Goal: Task Accomplishment & Management: Complete application form

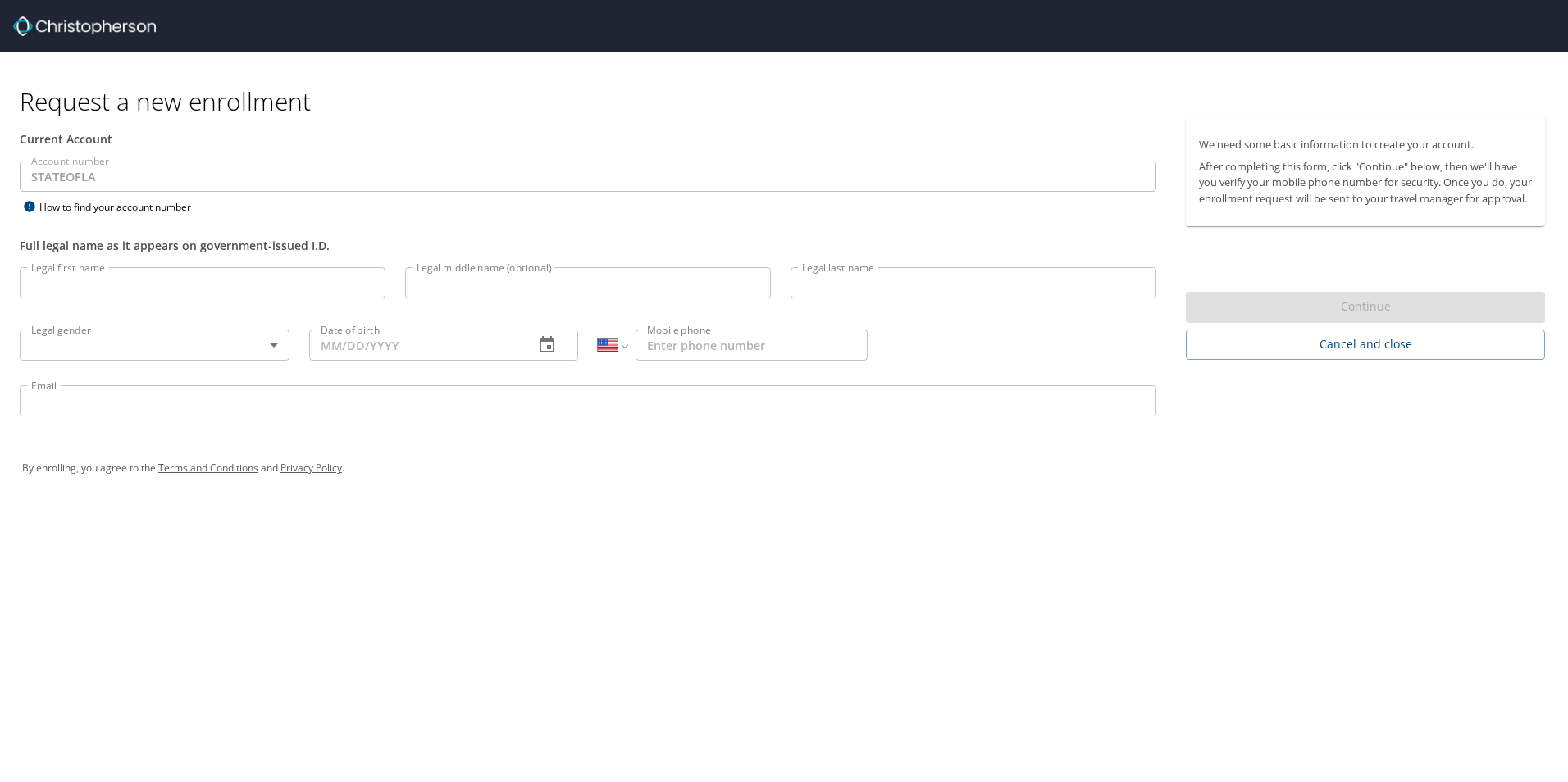
select select "US"
click at [78, 289] on input "Legal first name" at bounding box center [203, 283] width 366 height 31
type input "j"
type input "Jacob Charles Johnson"
click at [464, 290] on input "Legal middle name (optional)" at bounding box center [588, 283] width 366 height 31
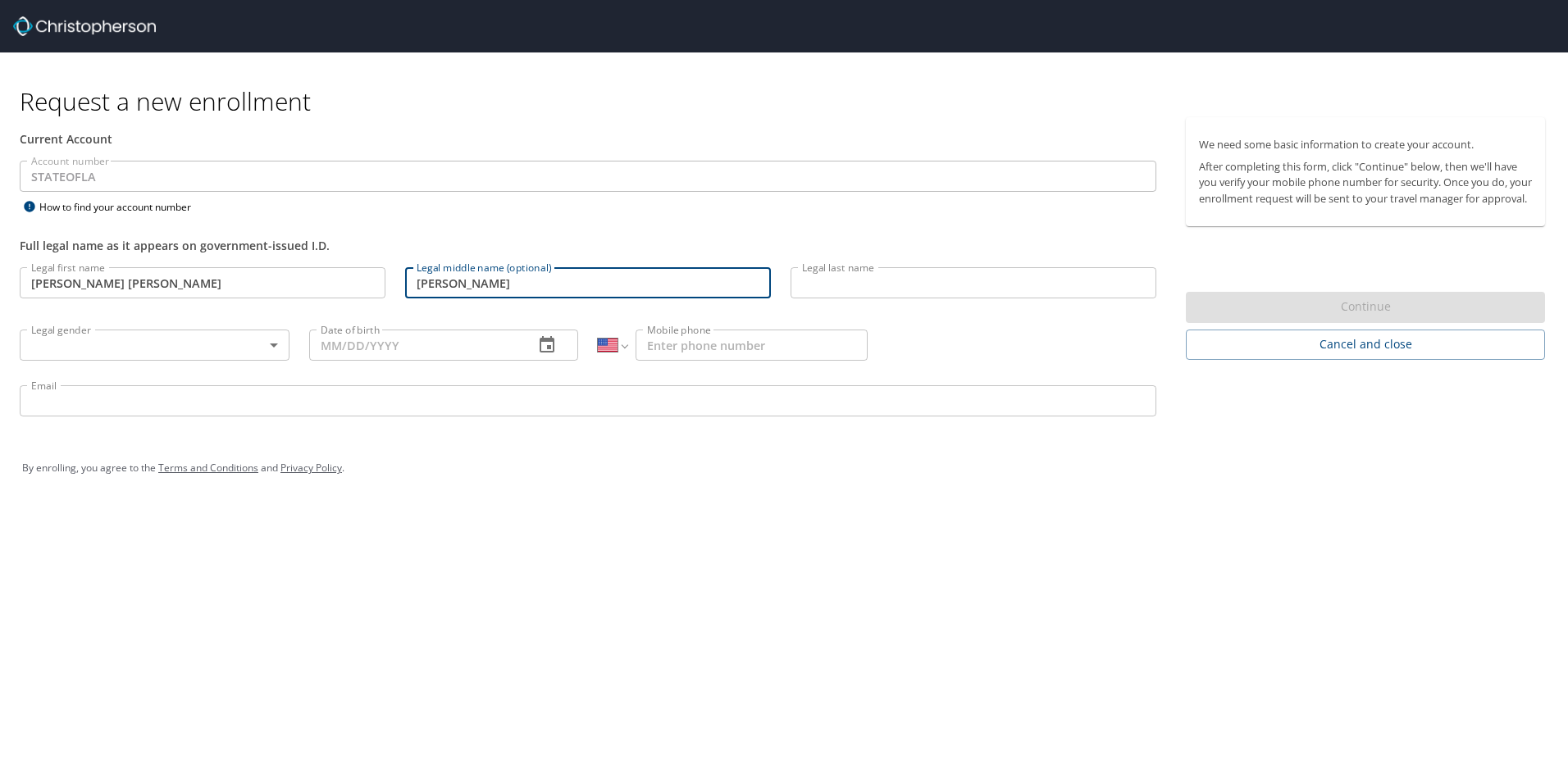
type input "Charles"
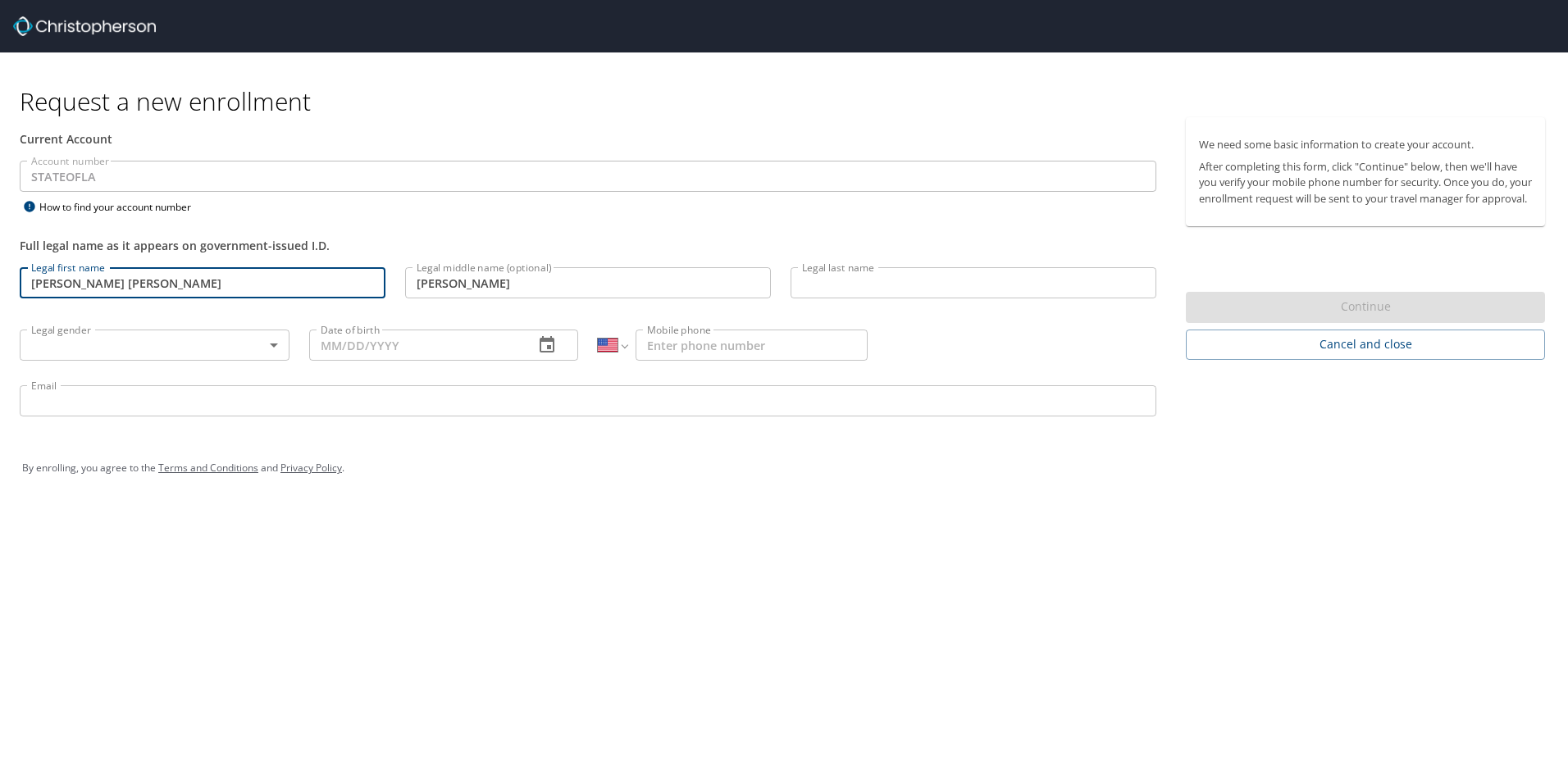
drag, startPoint x: 170, startPoint y: 289, endPoint x: 68, endPoint y: 290, distance: 102.0
click at [68, 290] on input "Jacob Charles Johnson" at bounding box center [203, 283] width 366 height 31
type input "Jacob"
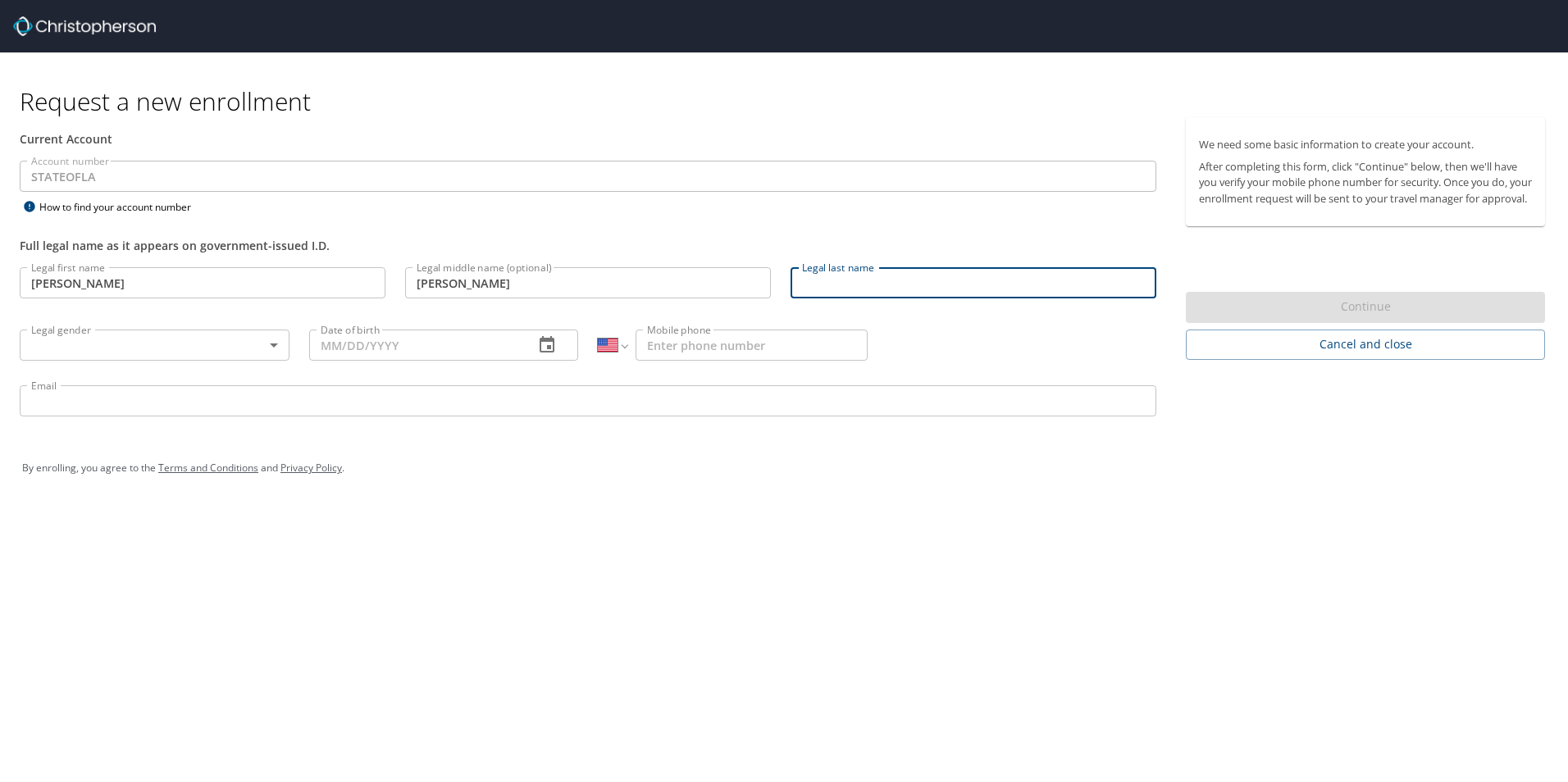
click at [964, 286] on input "Legal last name" at bounding box center [973, 283] width 366 height 31
type input "Johnson"
click at [166, 352] on body "Request a new enrollment Current Account Account number STATEOFLA Account numbe…" at bounding box center [784, 391] width 1568 height 782
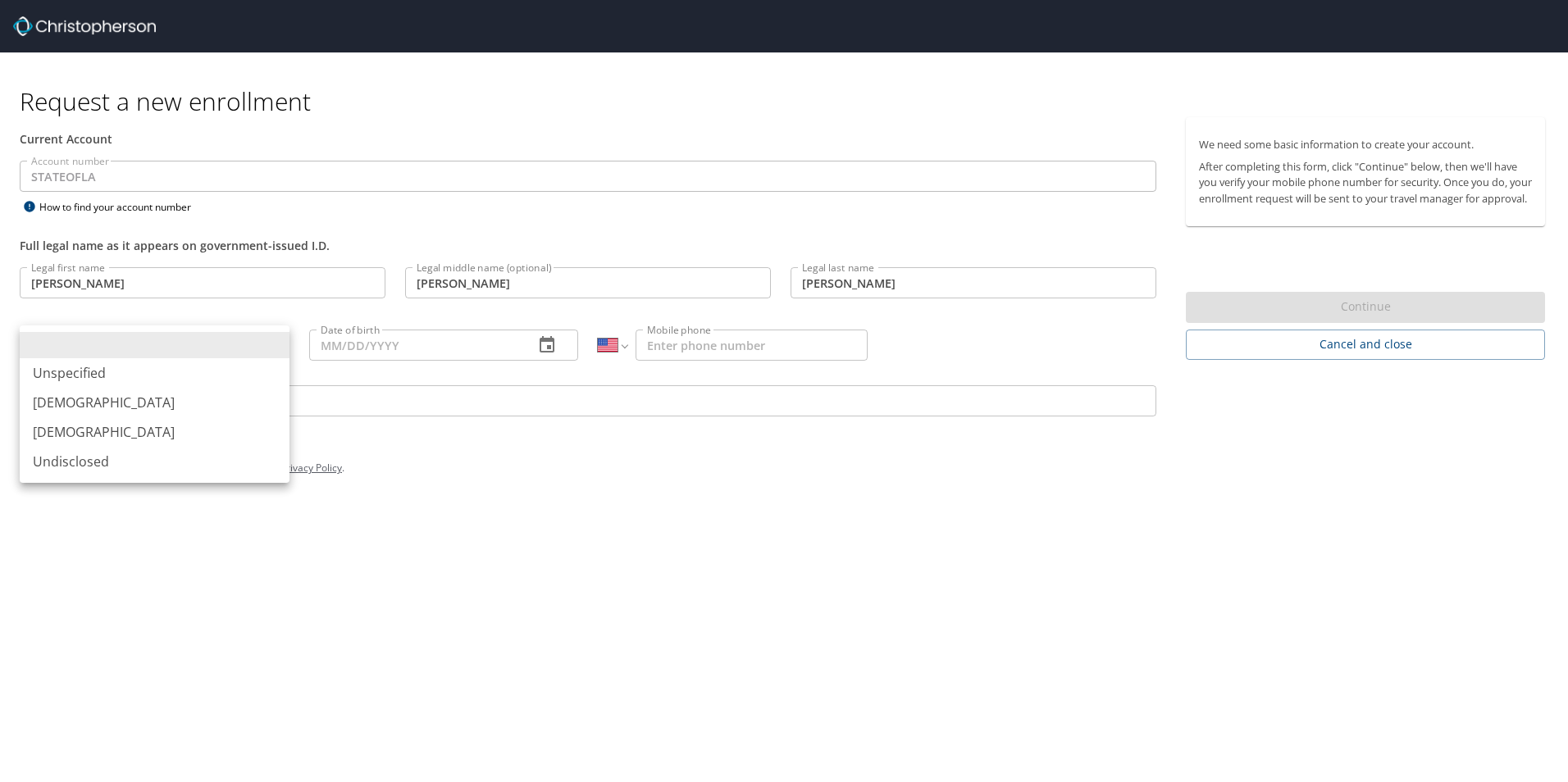
click at [114, 404] on li "Male" at bounding box center [155, 403] width 270 height 30
type input "Male"
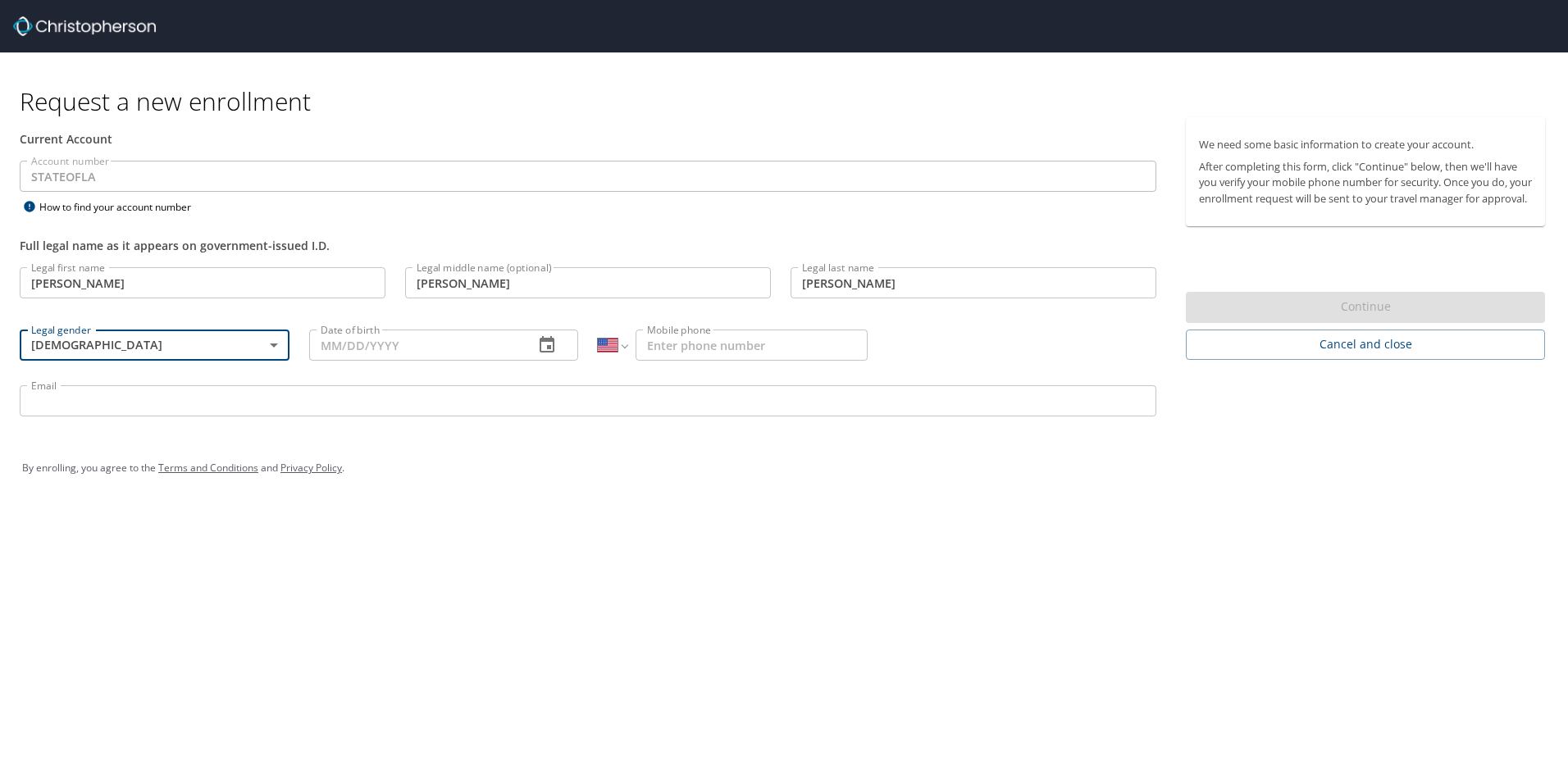
click at [348, 345] on input "Date of birth" at bounding box center [415, 345] width 212 height 31
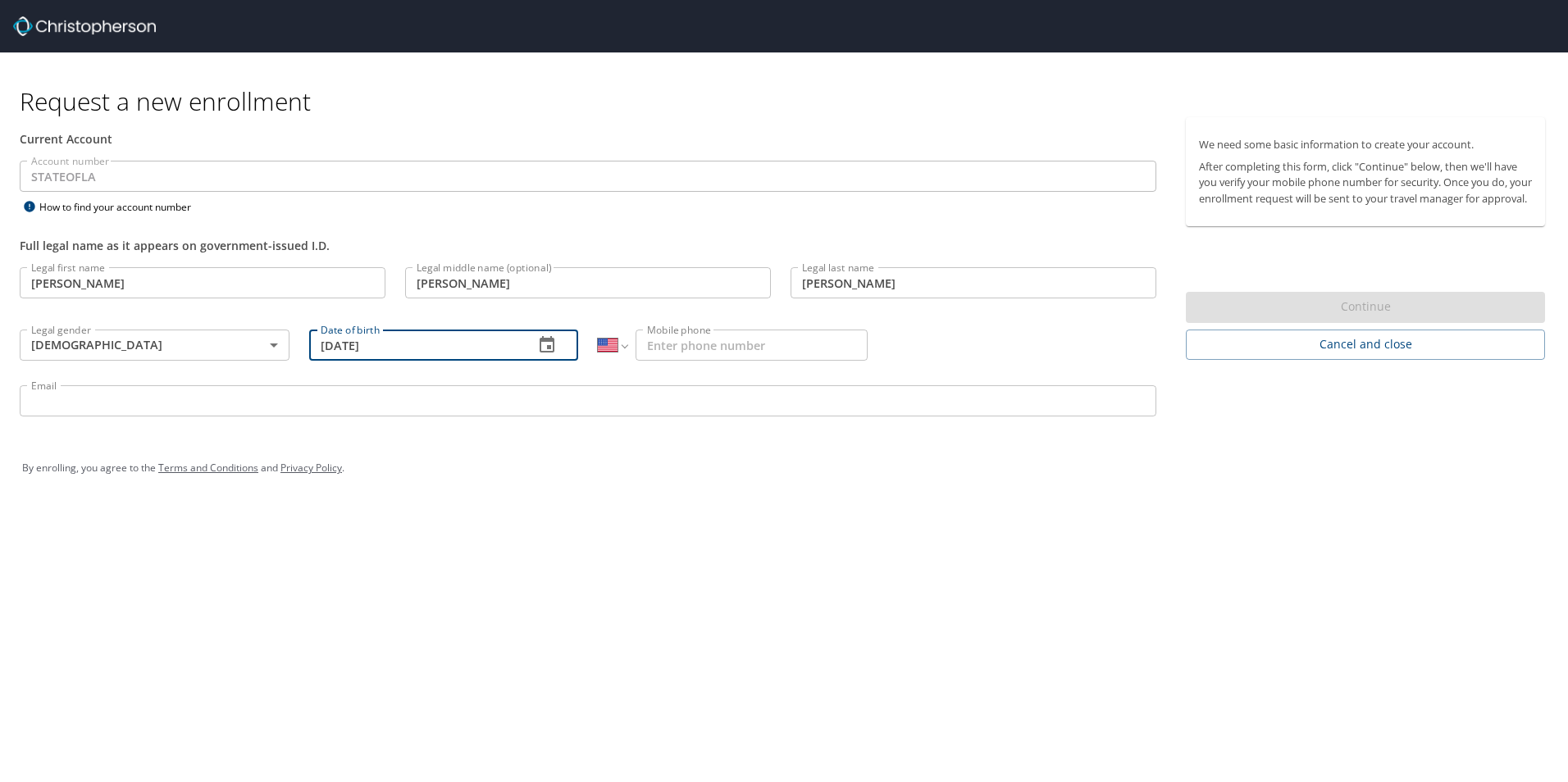
type input "09/07/1977"
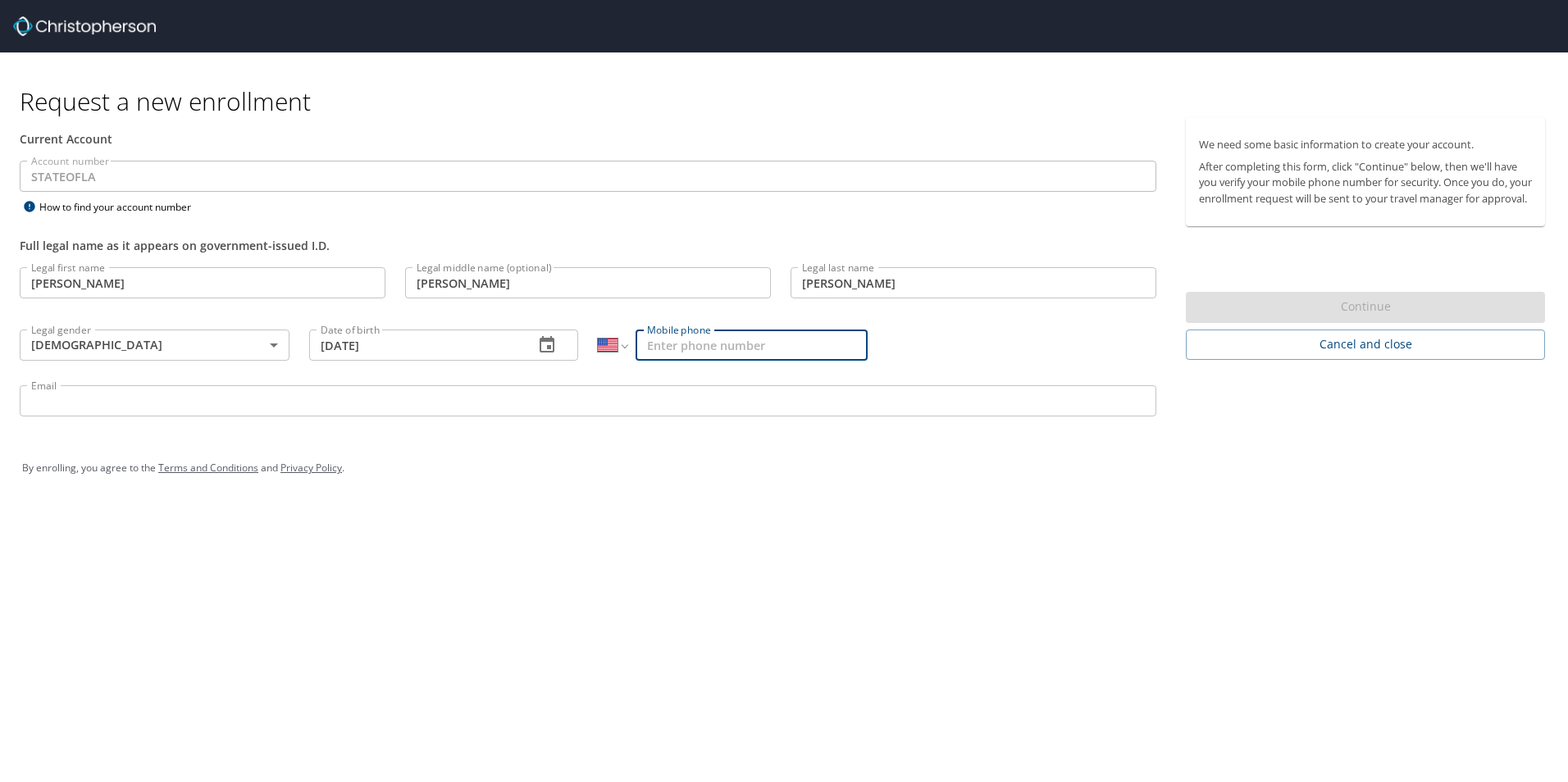
click at [668, 344] on input "Mobile phone" at bounding box center [752, 345] width 232 height 31
type input "1 (225) 975-5313"
type input "Jacob.johnson5@la.gov"
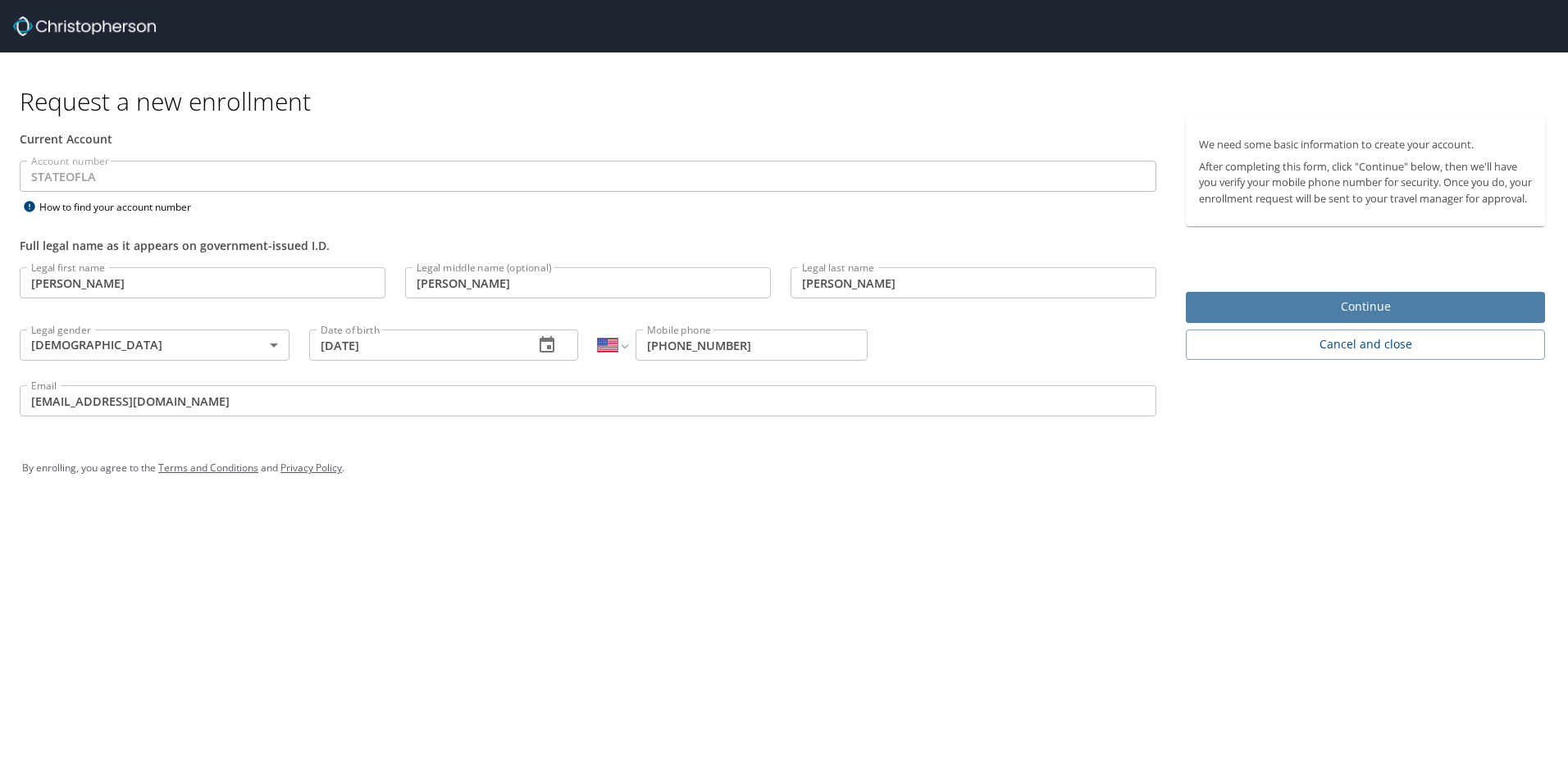
click at [1326, 308] on button "Continue" at bounding box center [1365, 307] width 359 height 32
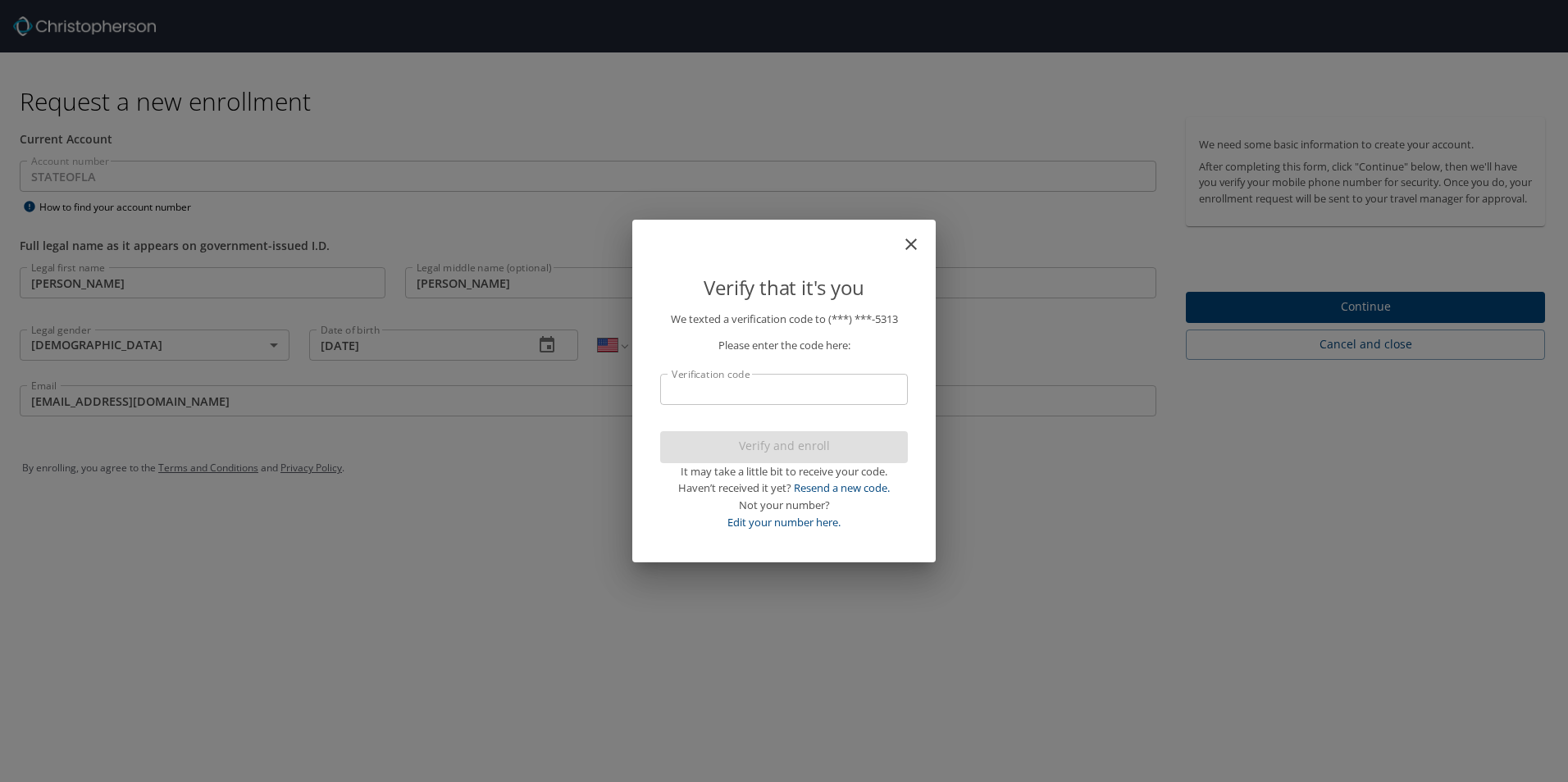
click at [724, 391] on input "Verification code" at bounding box center [784, 389] width 248 height 31
type input "9290"
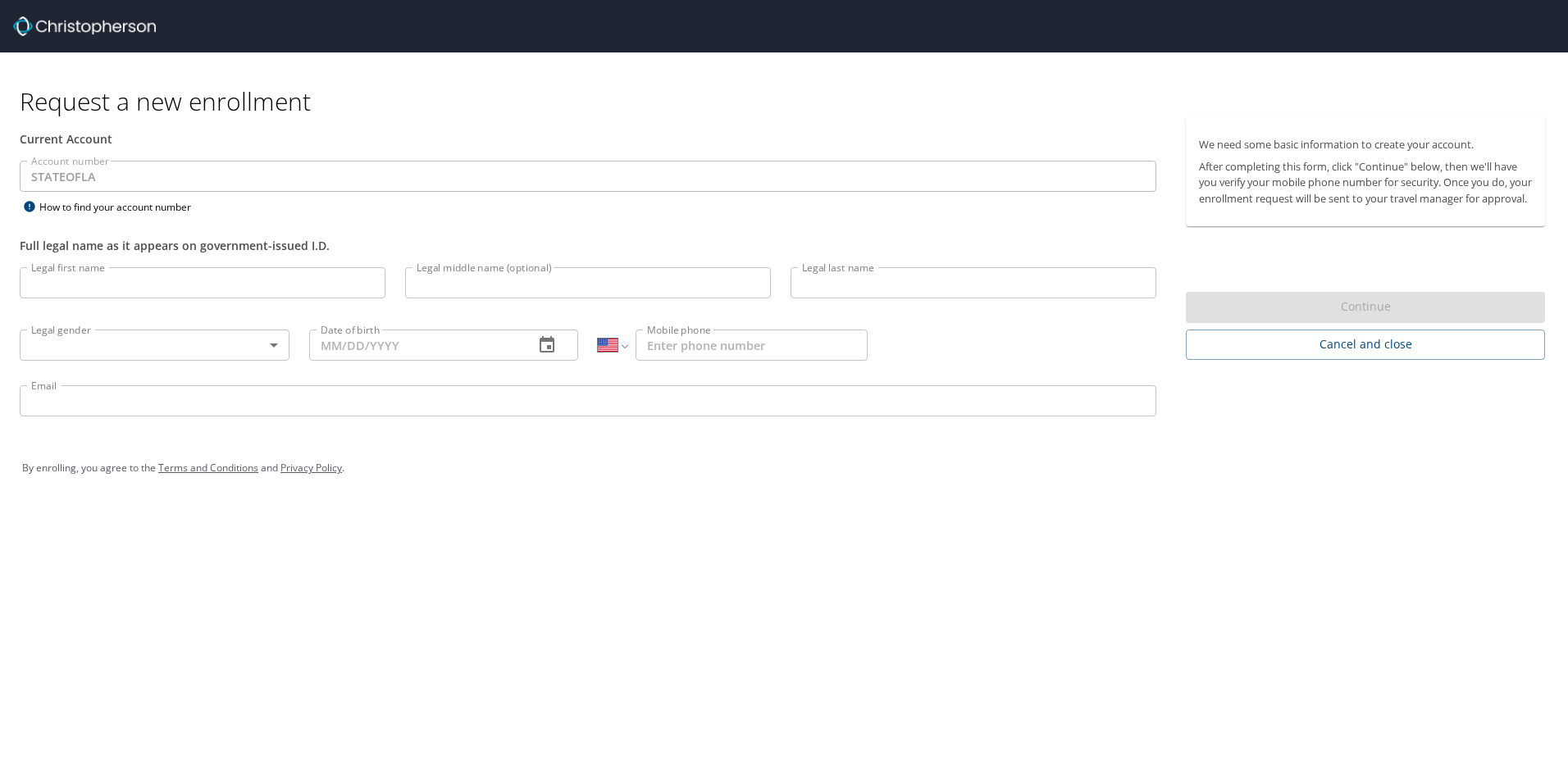
select select "US"
click at [175, 272] on input "Legal first name" at bounding box center [203, 283] width 366 height 31
type input "[PERSON_NAME]"
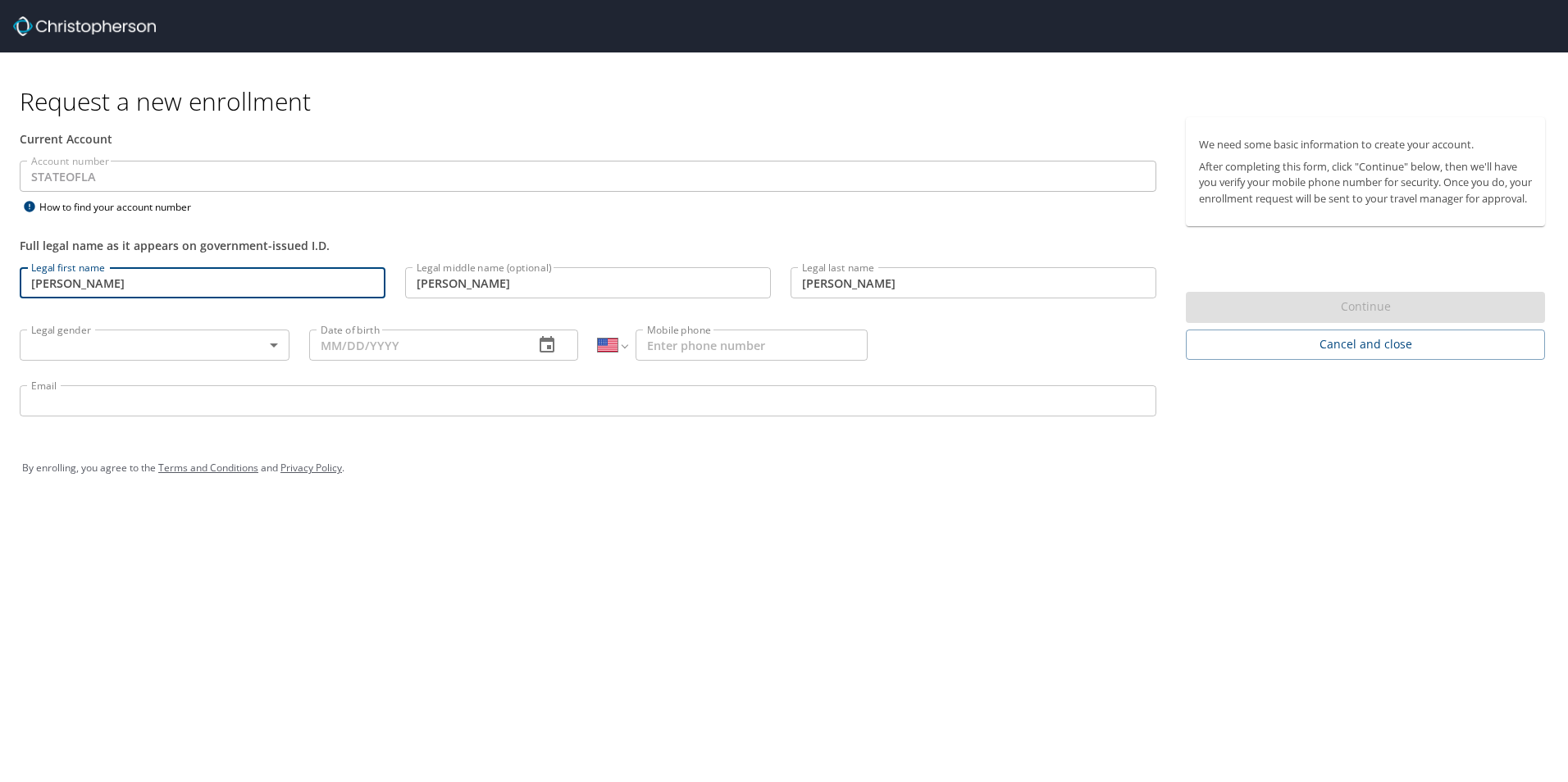
type input "[DEMOGRAPHIC_DATA]"
type input "[DATE]"
type input "[PHONE_NUMBER]"
type input "[EMAIL_ADDRESS][DOMAIN_NAME]"
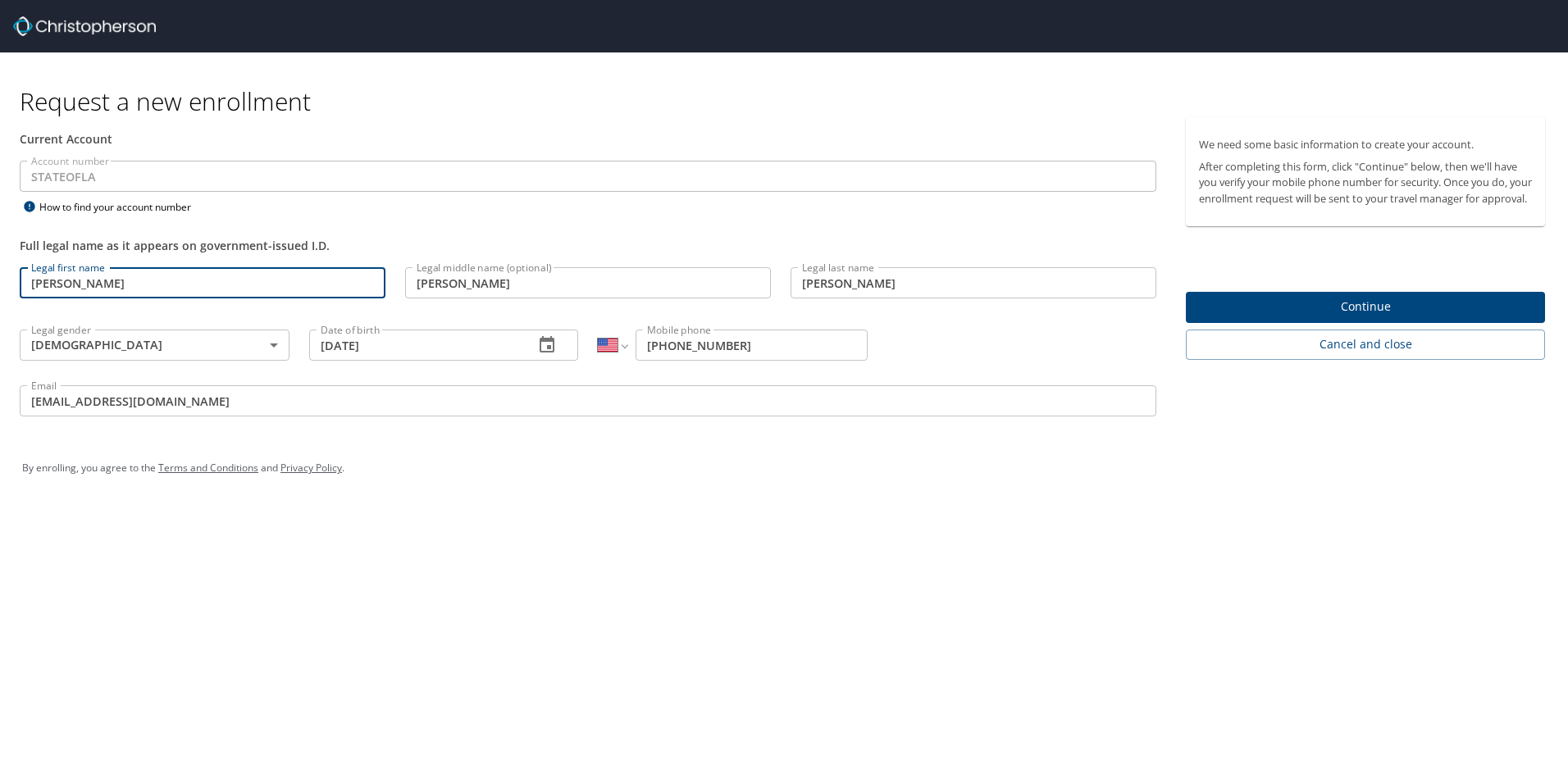
click at [1336, 317] on span "Continue" at bounding box center [1365, 306] width 333 height 21
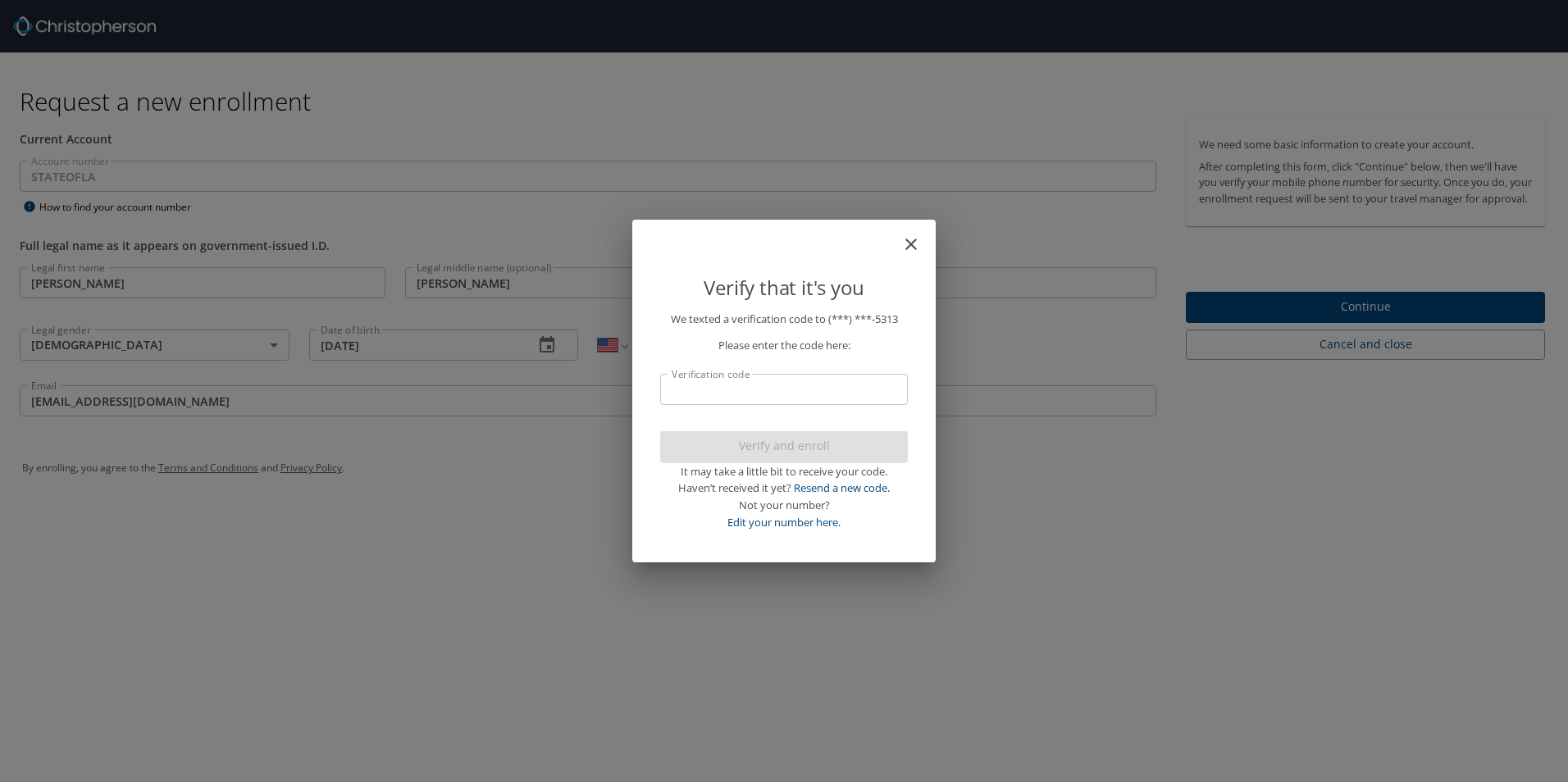
click at [726, 393] on input "Verification code" at bounding box center [784, 389] width 248 height 31
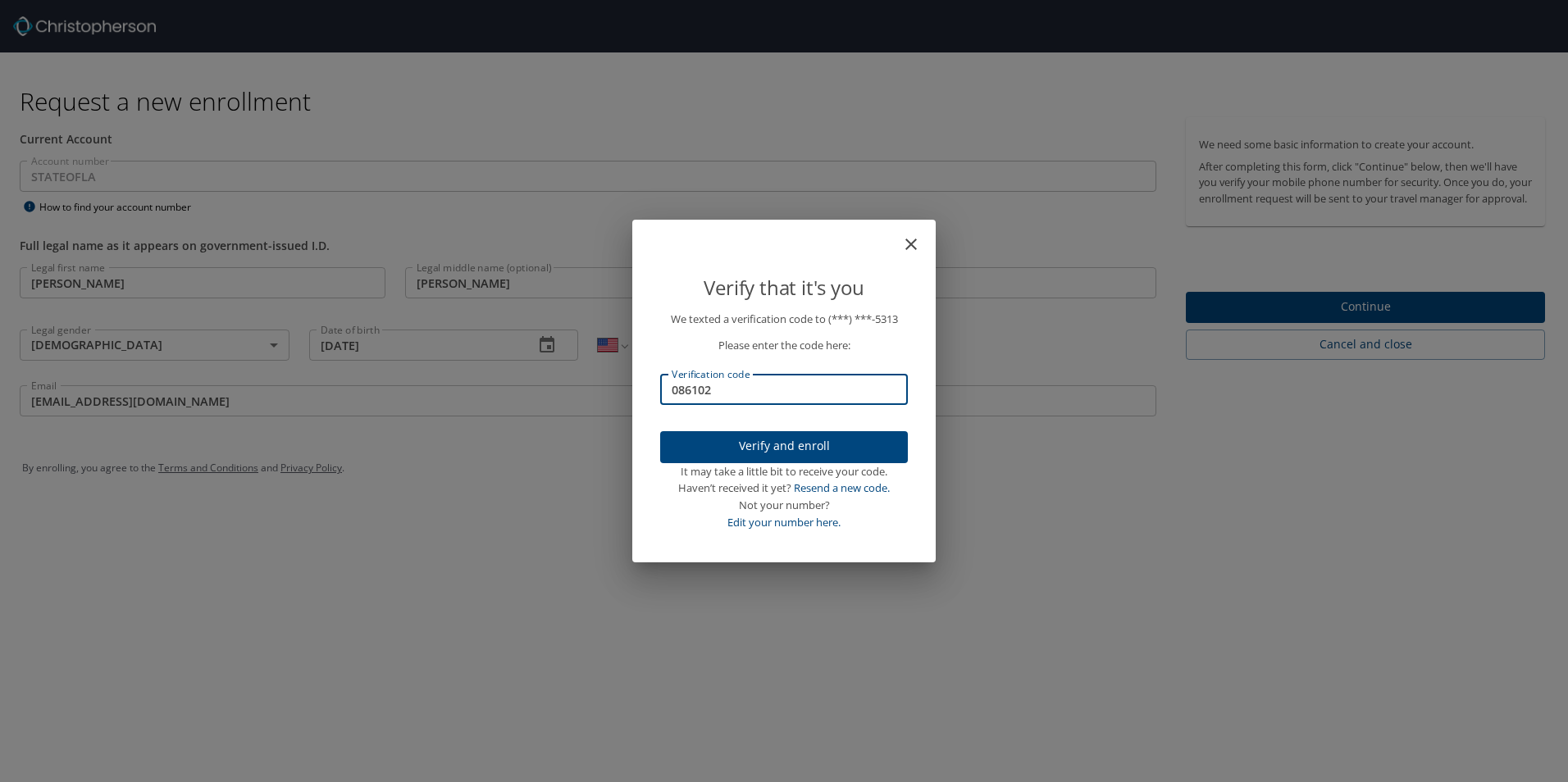
type input "086102"
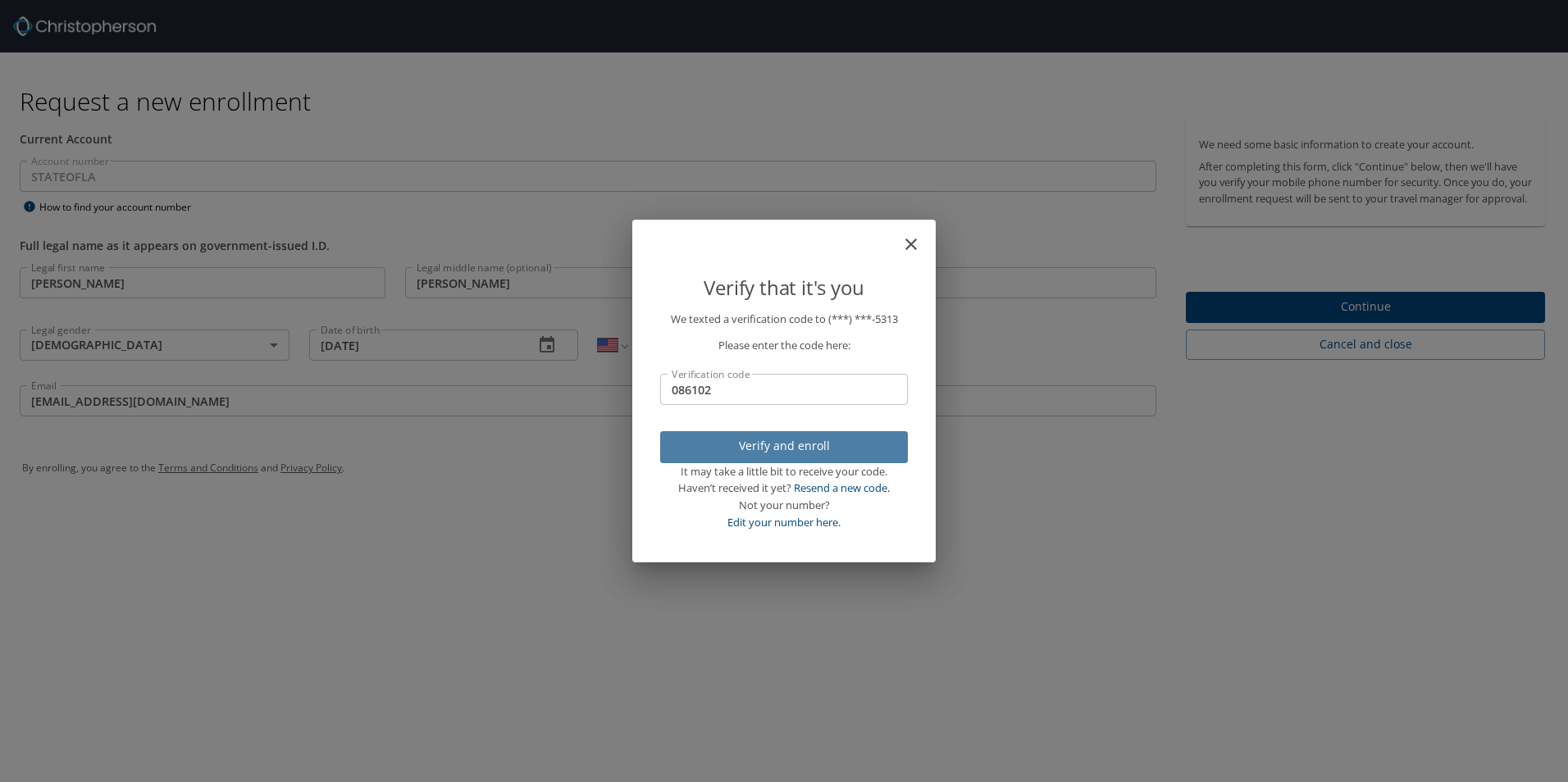
click at [675, 440] on span "Verify and enroll" at bounding box center [784, 446] width 222 height 21
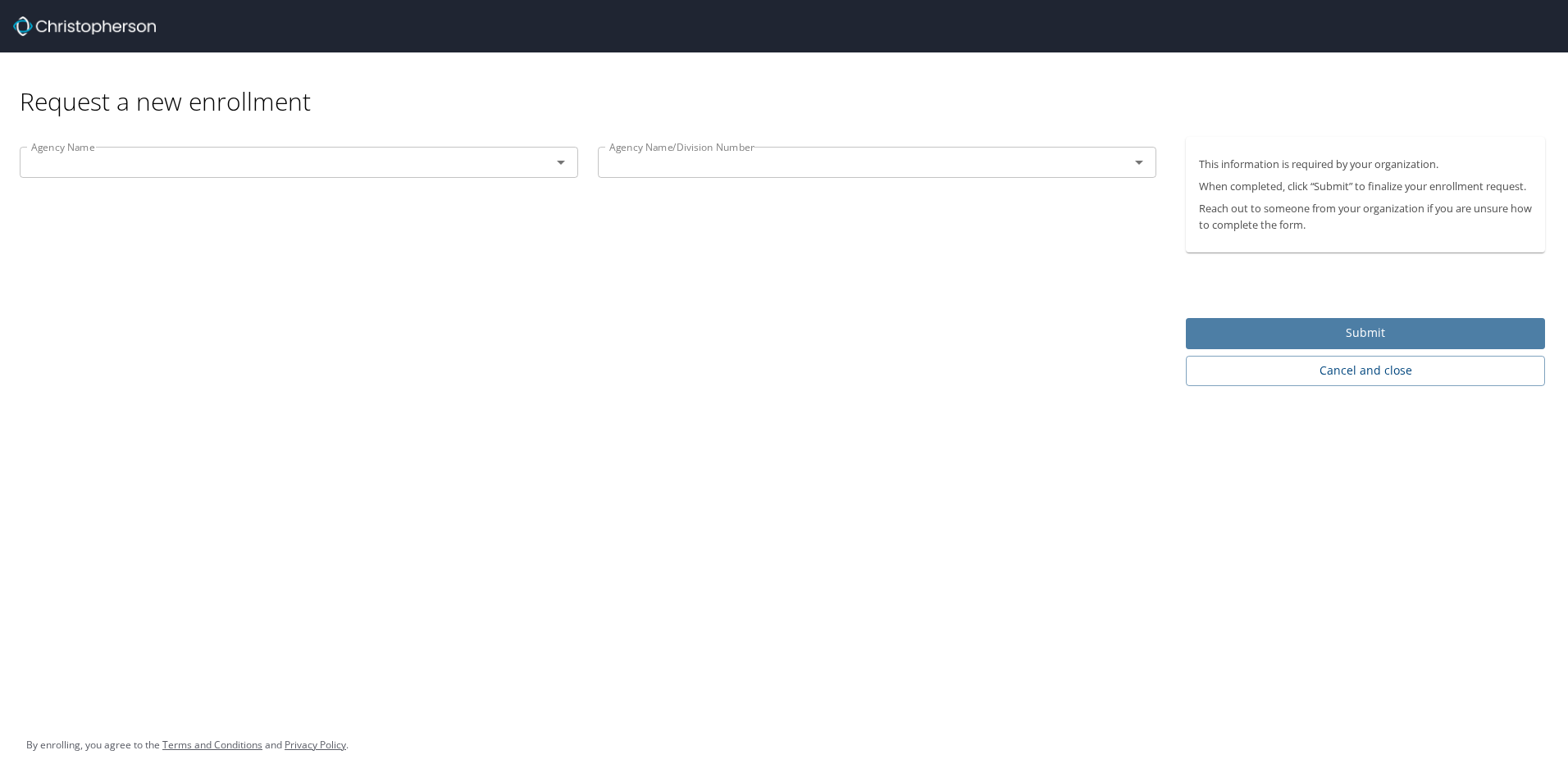
click at [1249, 318] on button "Submit" at bounding box center [1365, 333] width 359 height 32
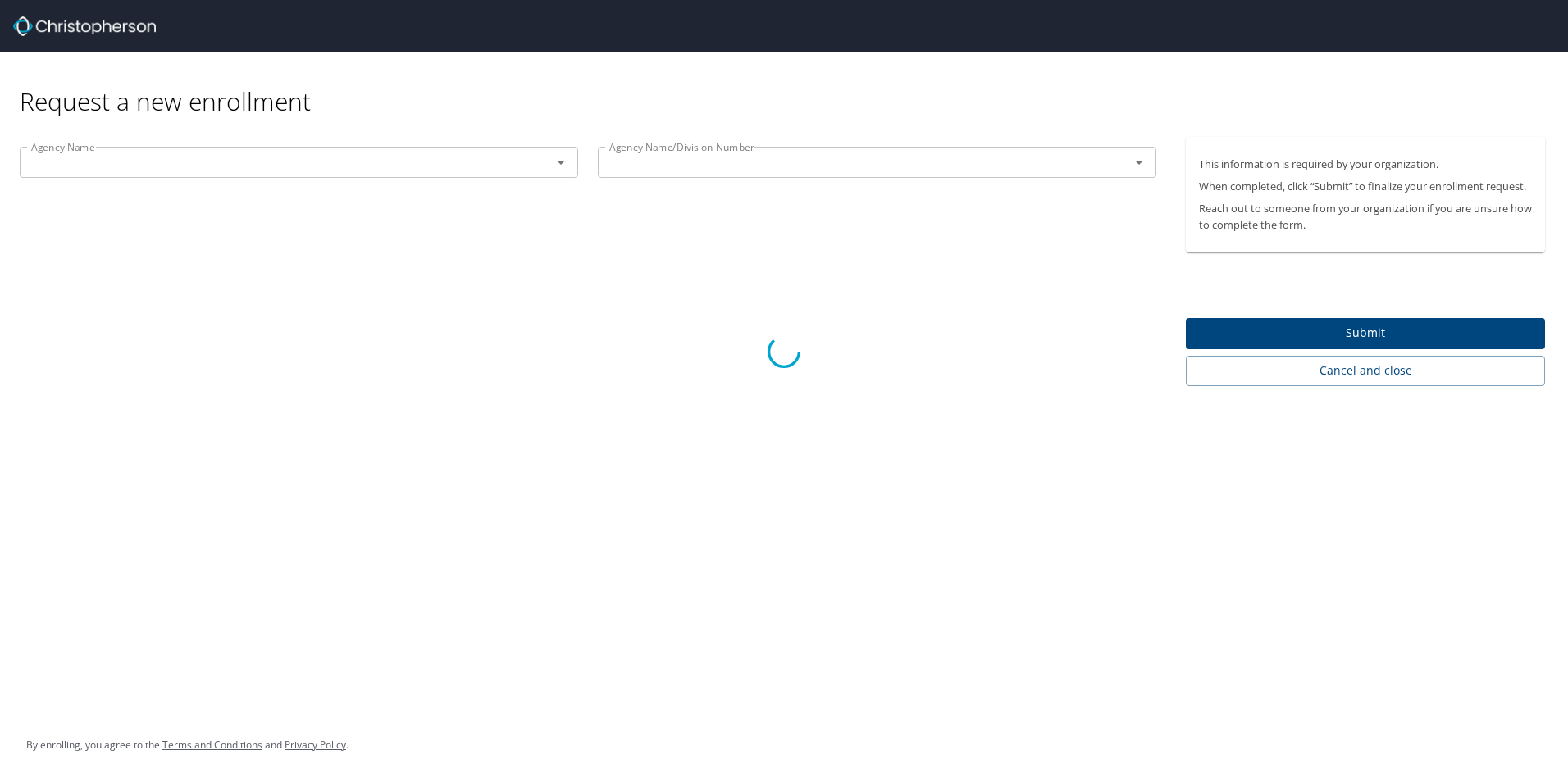
click at [554, 159] on div at bounding box center [784, 351] width 1568 height 860
click at [559, 165] on div at bounding box center [784, 351] width 1568 height 860
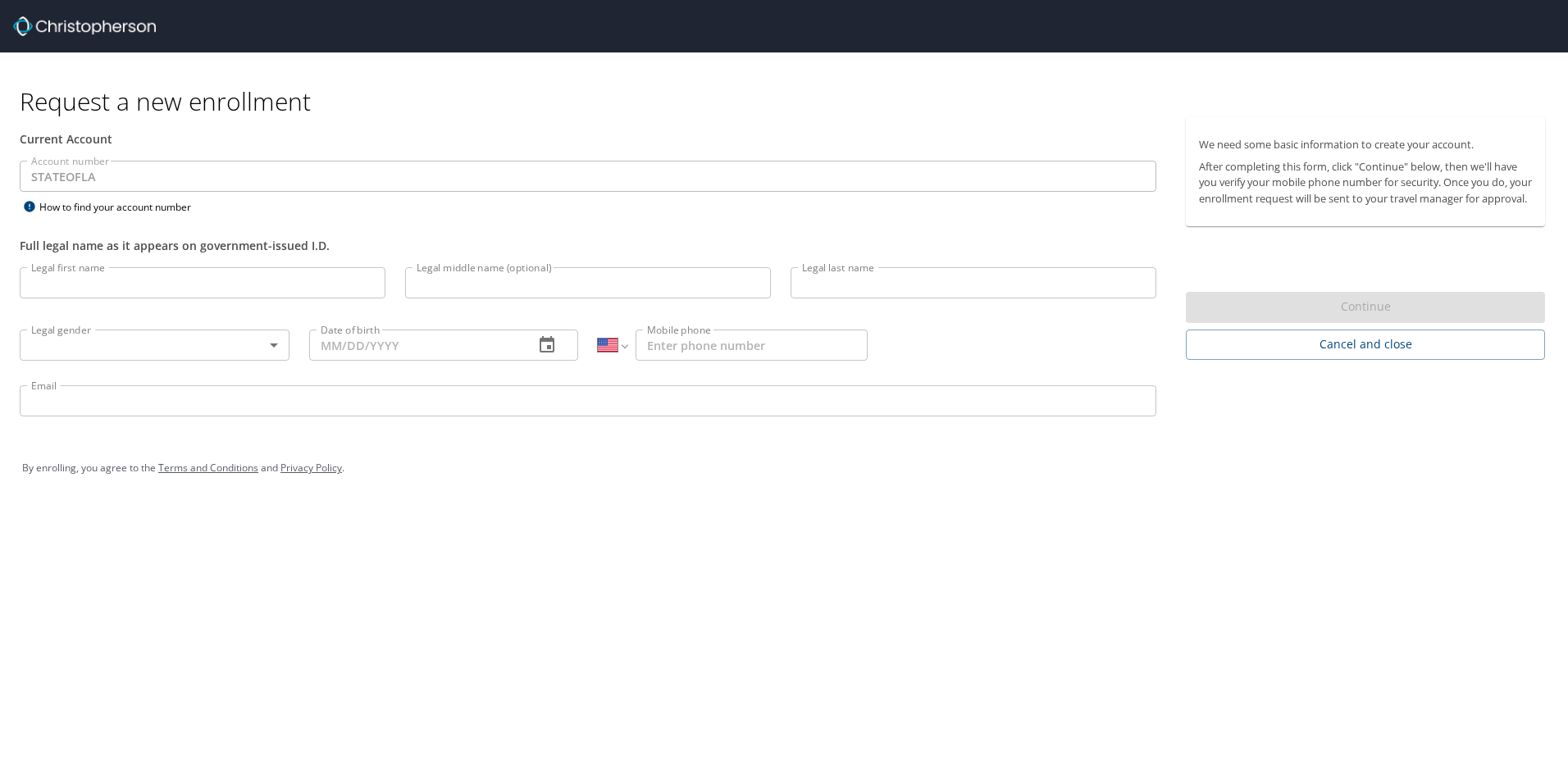
select select "US"
click at [97, 279] on input "Legal first name" at bounding box center [203, 283] width 366 height 31
type input "[PERSON_NAME]"
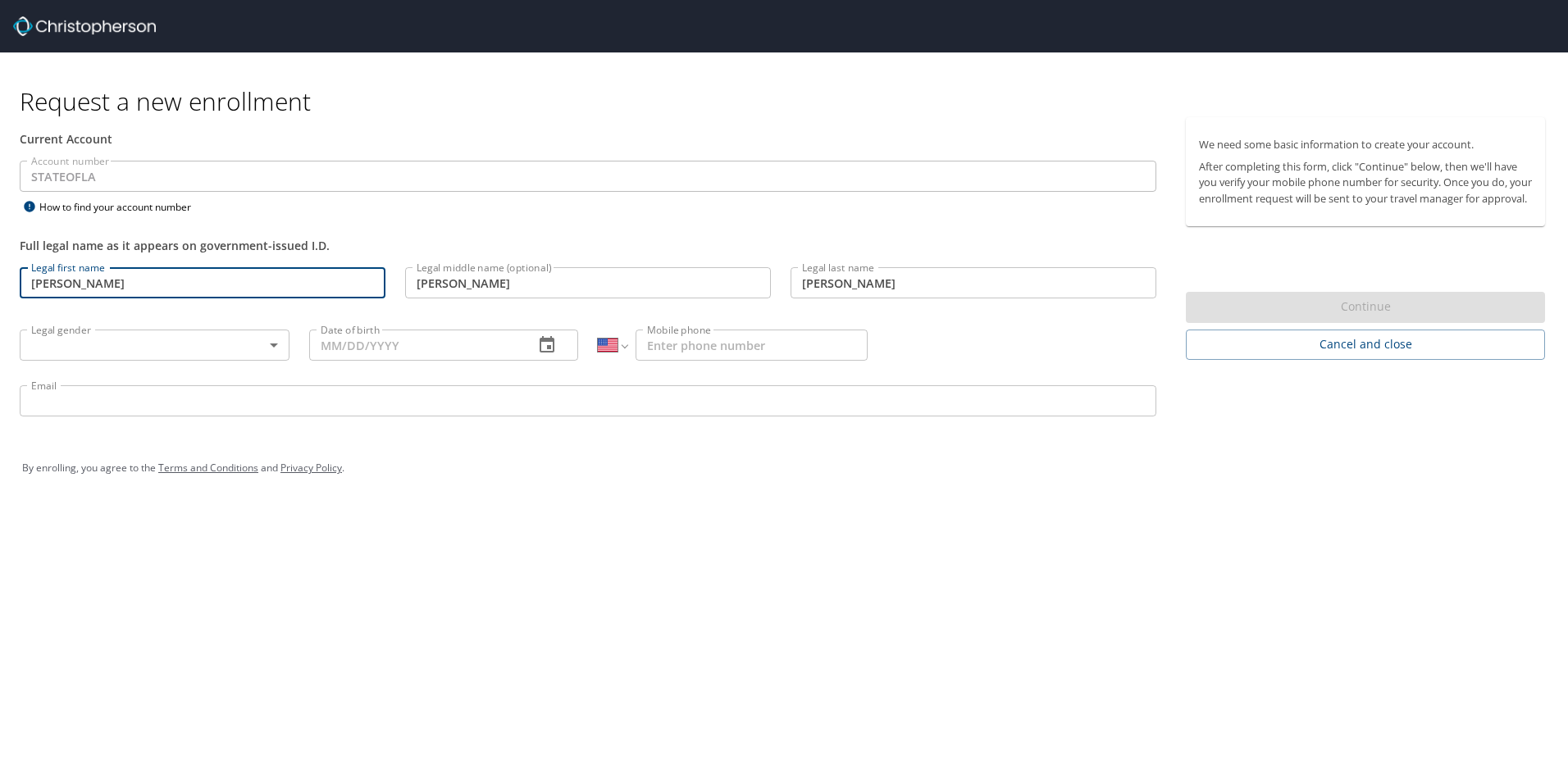
type input "[DEMOGRAPHIC_DATA]"
type input "[DATE]"
type input "[PHONE_NUMBER]"
type input "[EMAIL_ADDRESS][DOMAIN_NAME]"
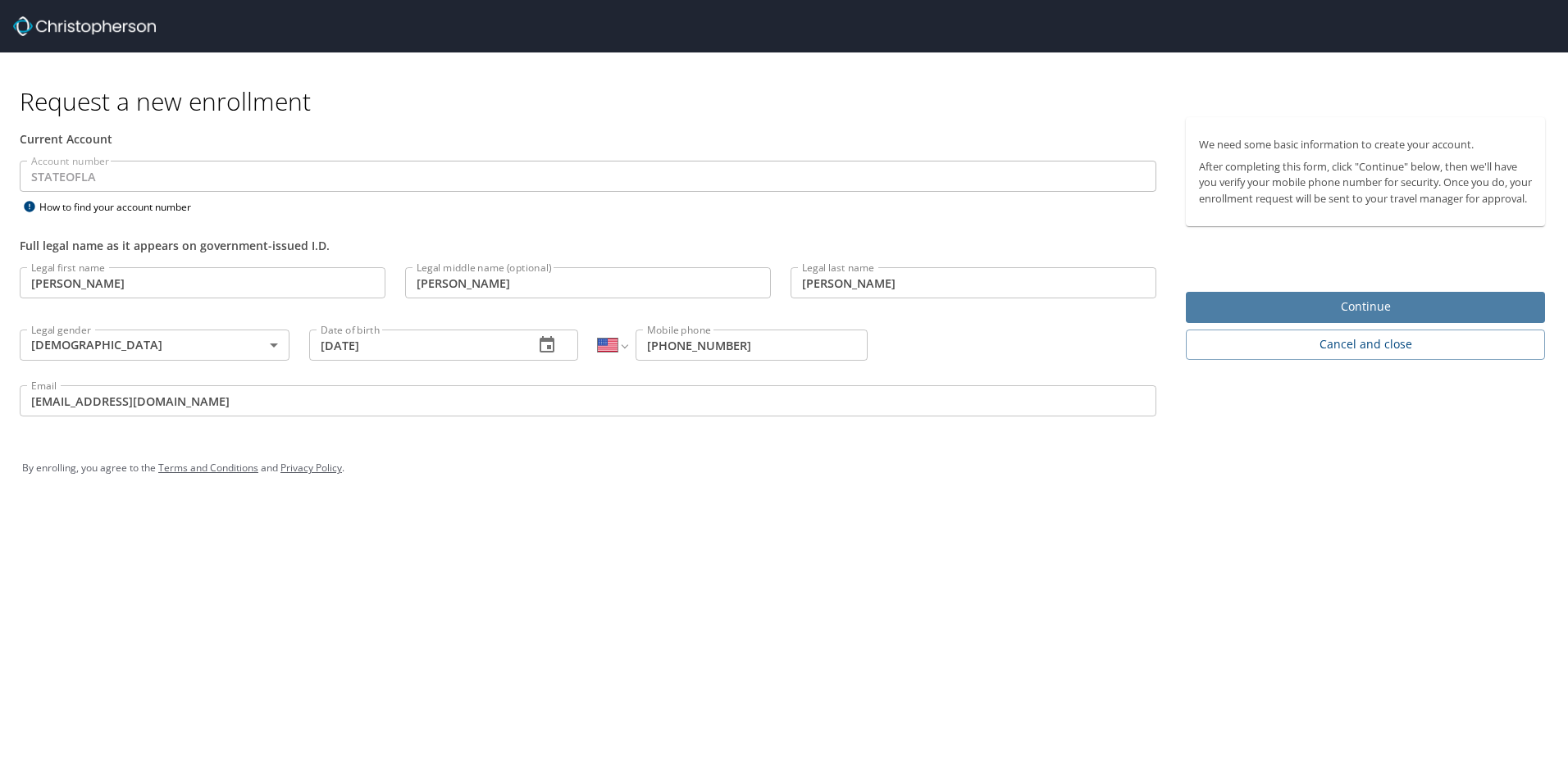
click at [1326, 315] on span "Continue" at bounding box center [1365, 306] width 333 height 21
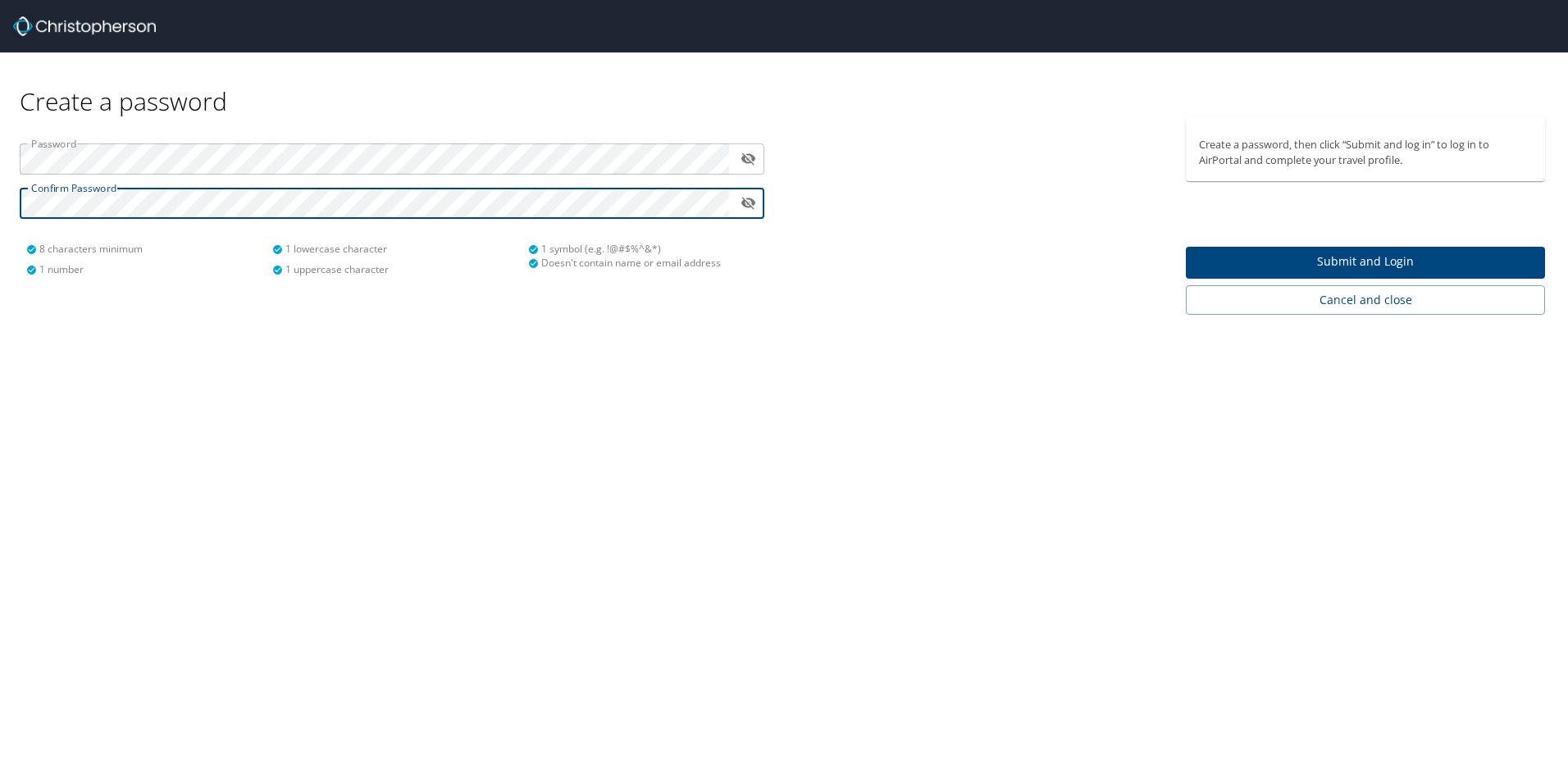
click at [1199, 255] on span "Submit and Login" at bounding box center [1365, 262] width 333 height 21
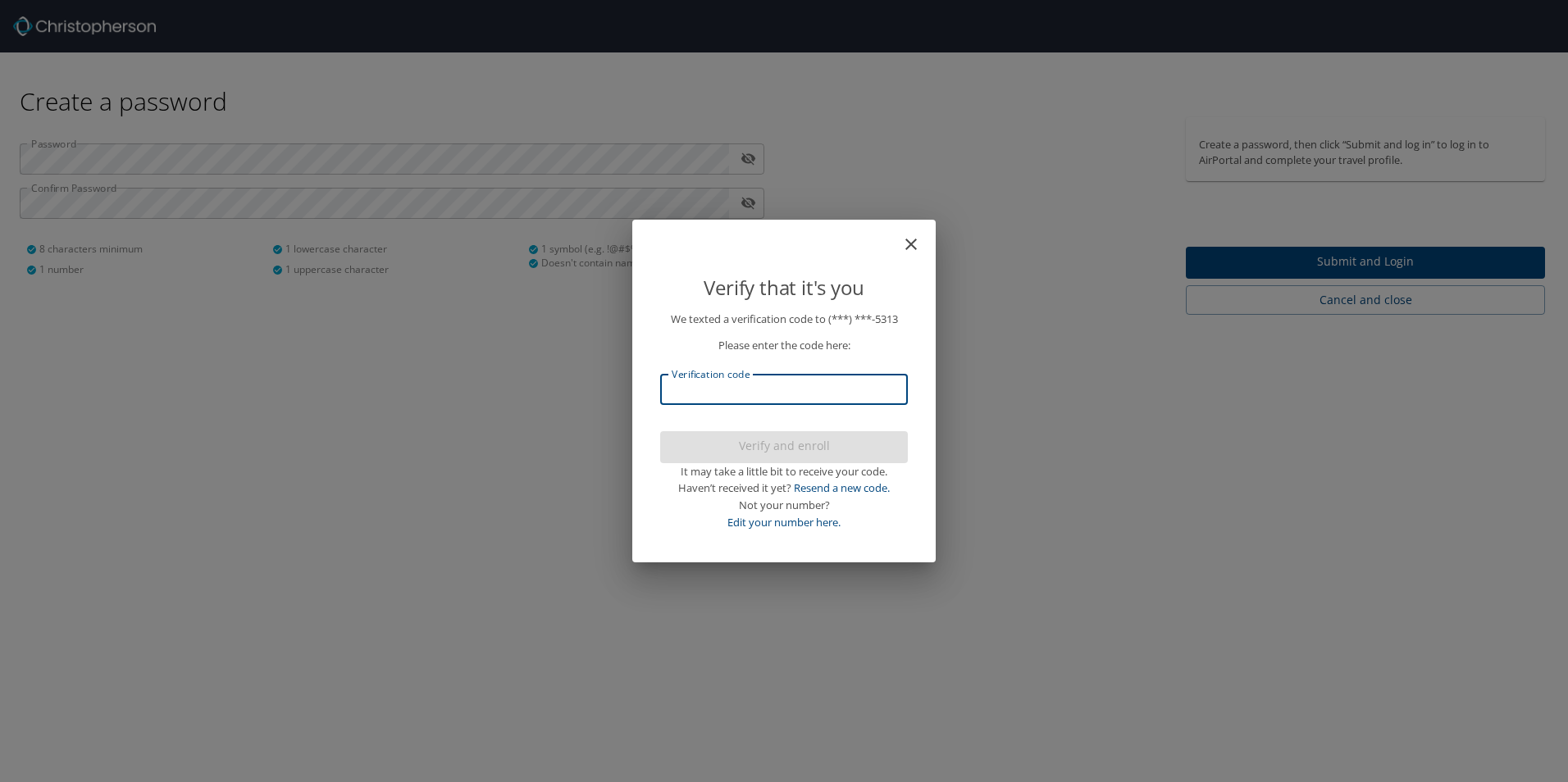
click at [702, 381] on input "Verification code" at bounding box center [784, 389] width 248 height 31
type input "684005"
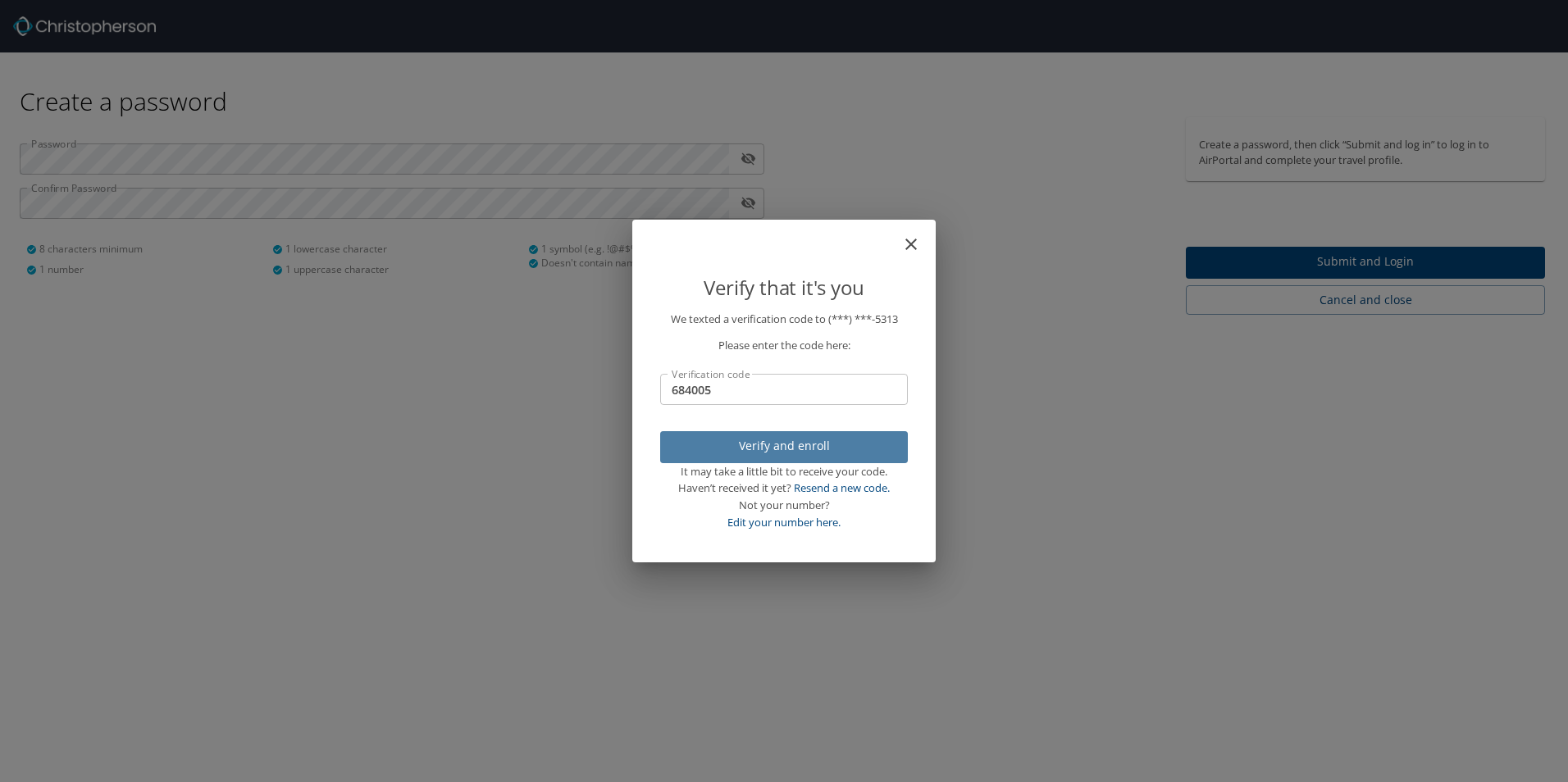
click at [770, 449] on span "Verify and enroll" at bounding box center [784, 446] width 222 height 21
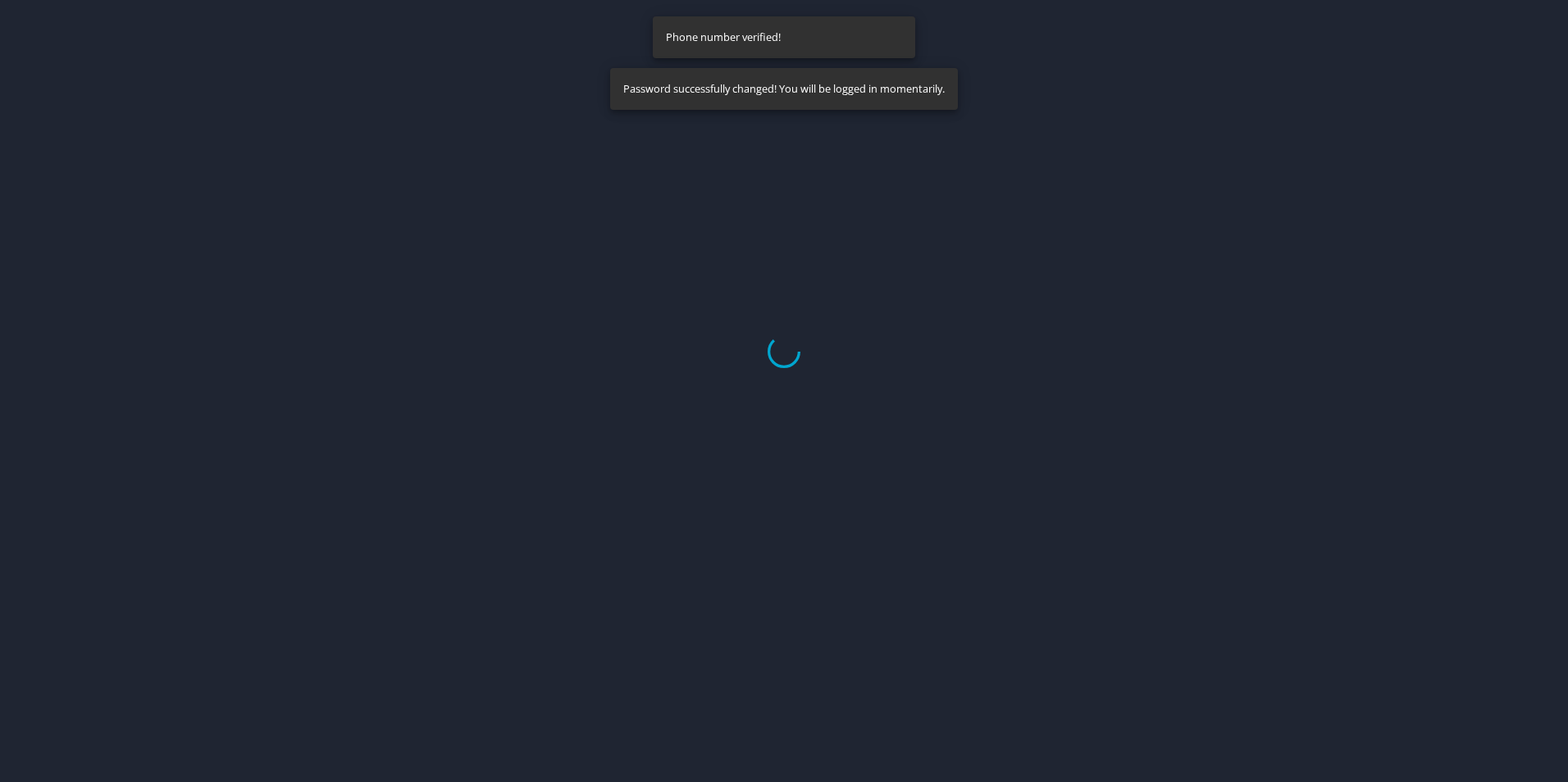
select select "US"
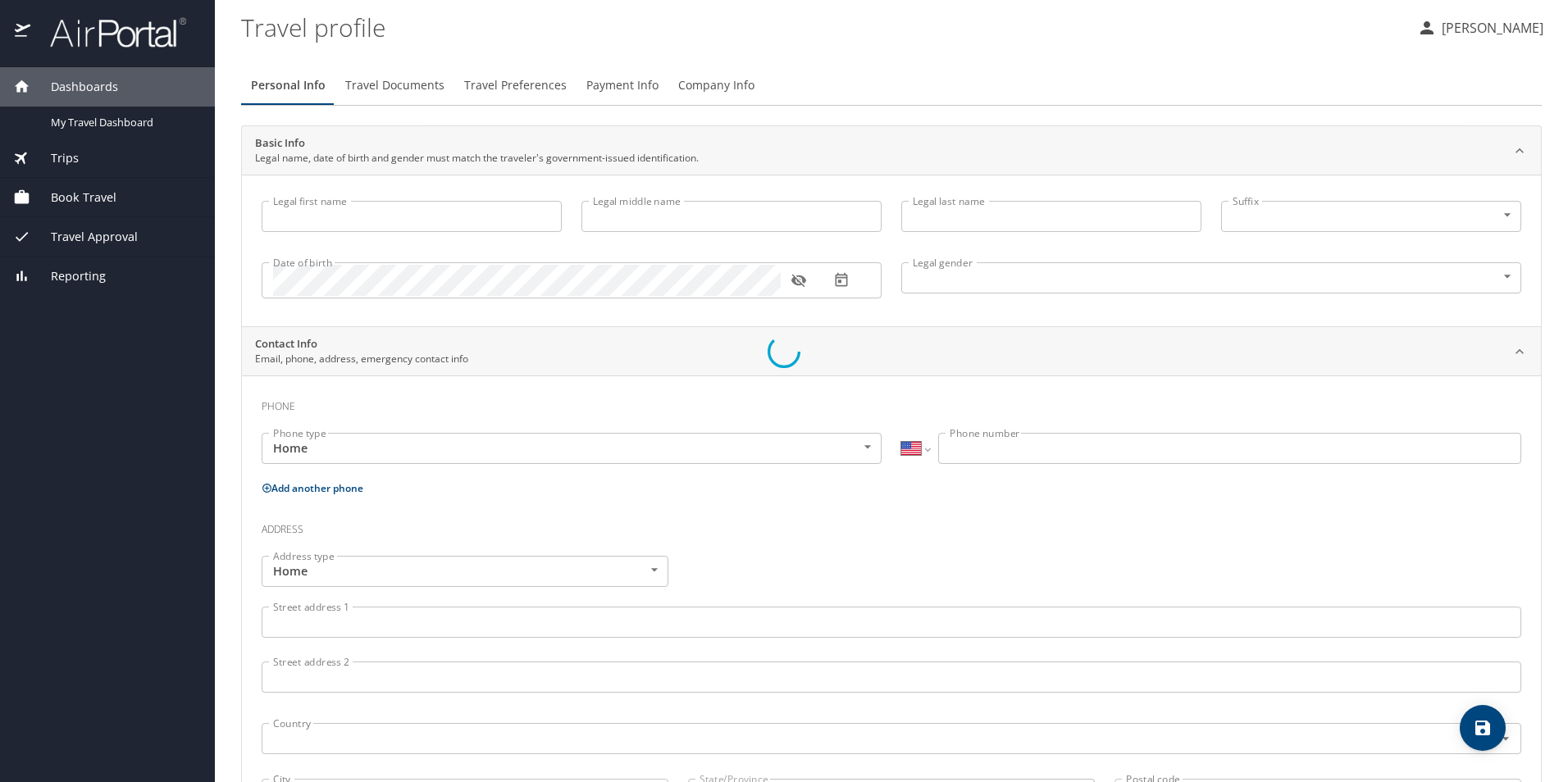
type input "[PERSON_NAME]"
type input "[DEMOGRAPHIC_DATA]"
select select "US"
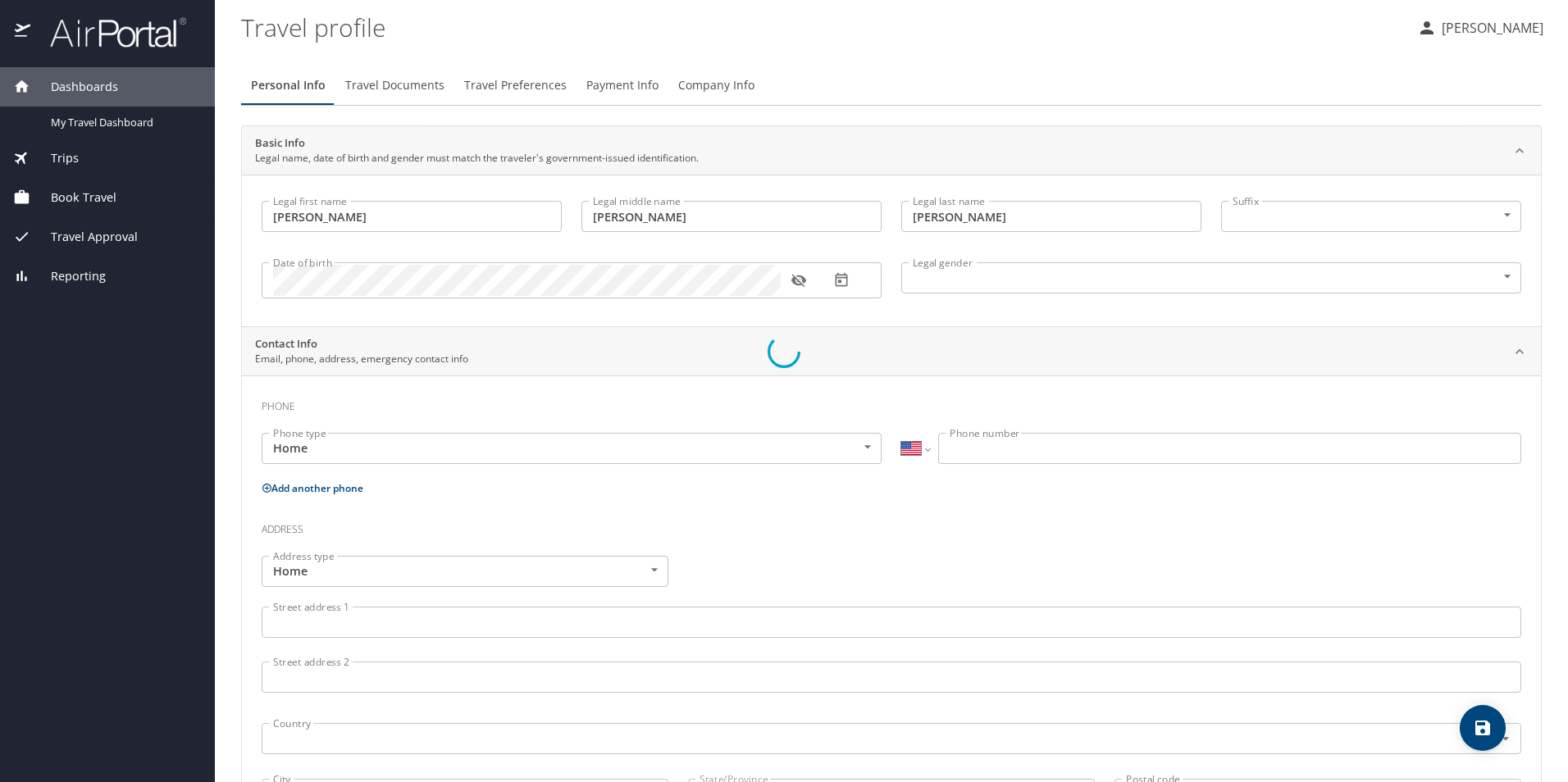
select select "US"
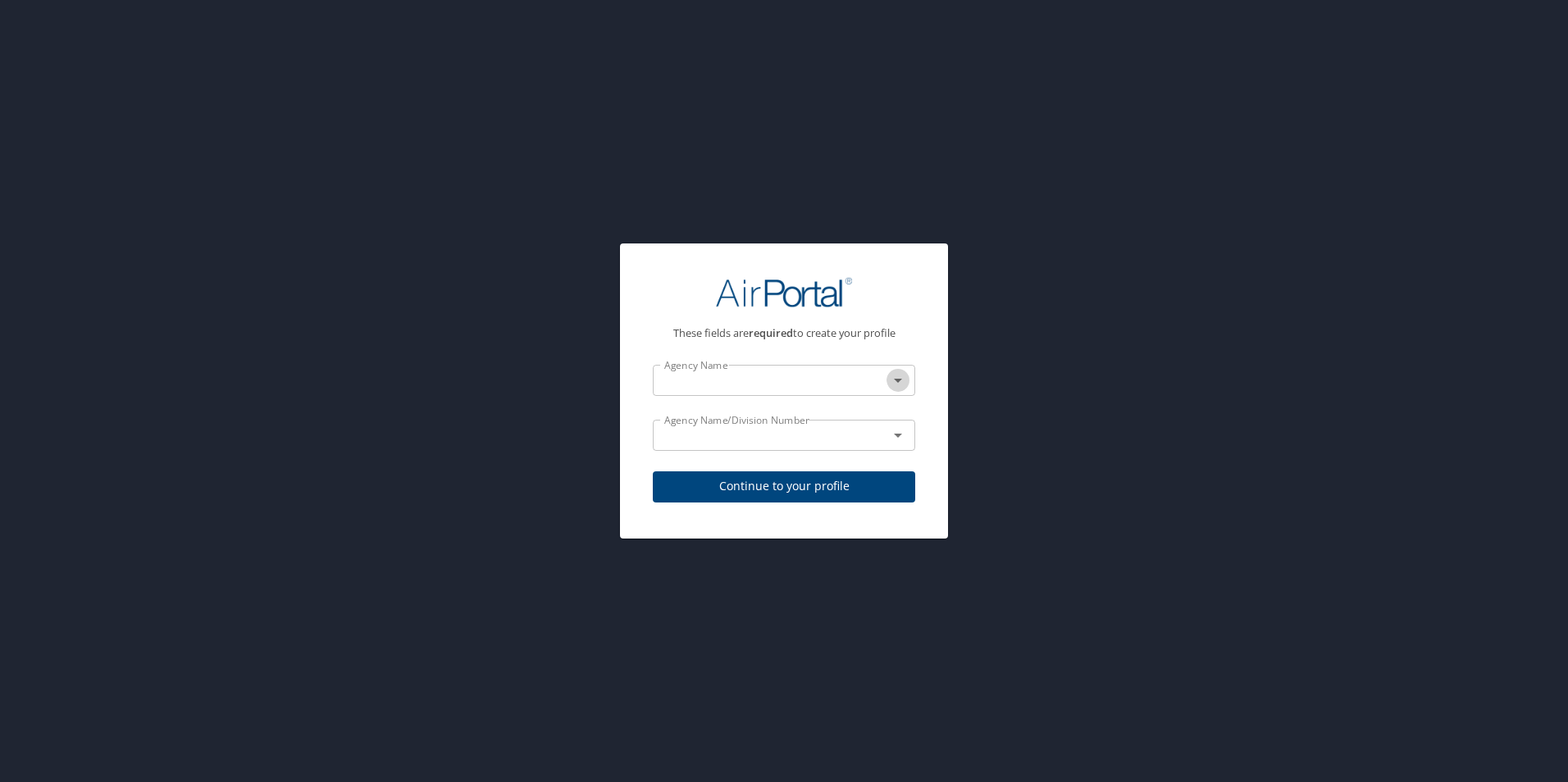
click at [894, 379] on icon "Open" at bounding box center [898, 380] width 20 height 20
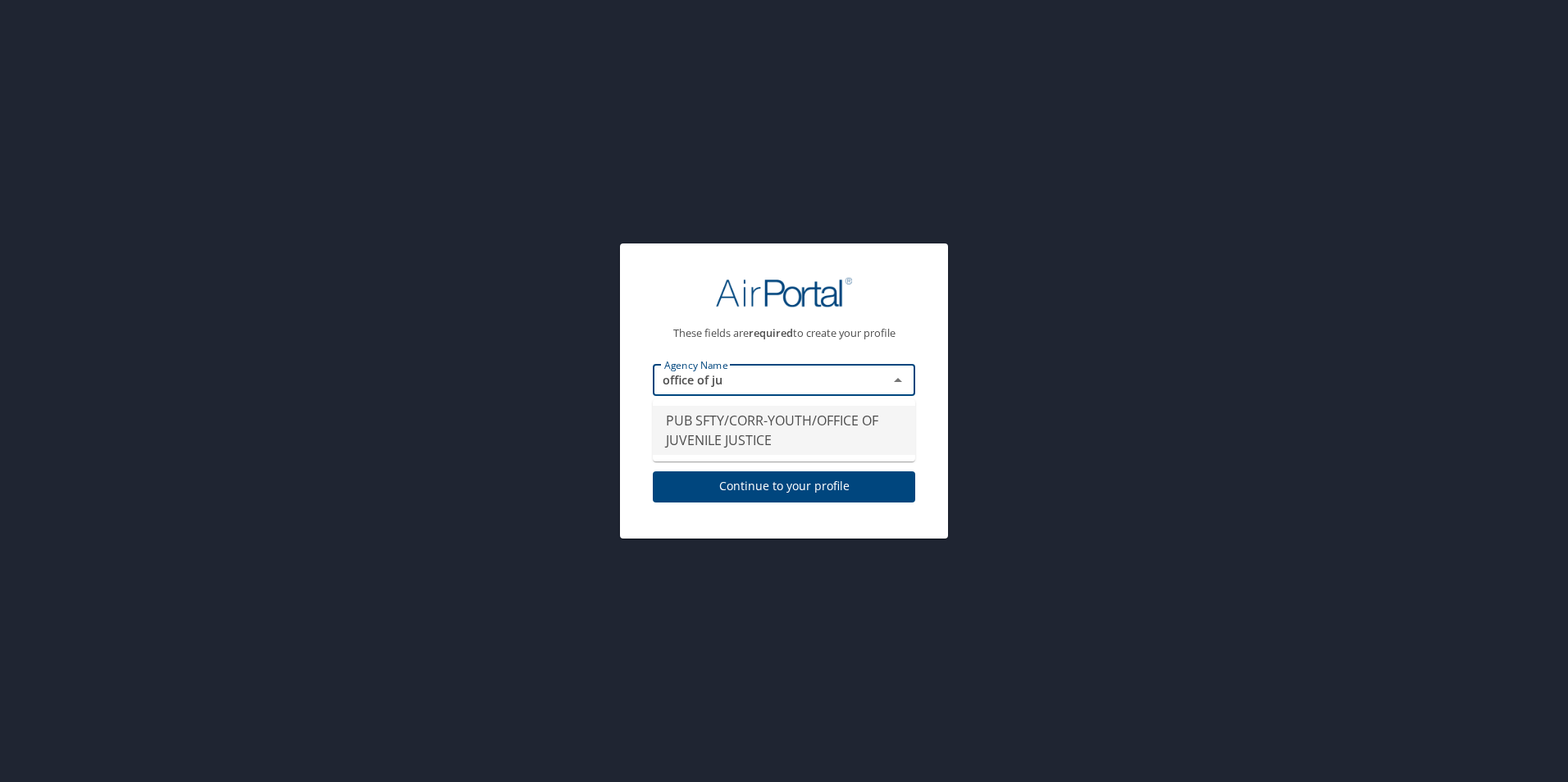
click at [711, 425] on li "PUB SFTY/CORR-YOUTH/OFFICE OF JUVENILE JUSTICE" at bounding box center [784, 431] width 263 height 49
click at [894, 435] on icon "Open" at bounding box center [898, 435] width 20 height 20
type input "PUB SFTY/CORR-YOUTH/OFFICE OF JUVENILE JUSTICE"
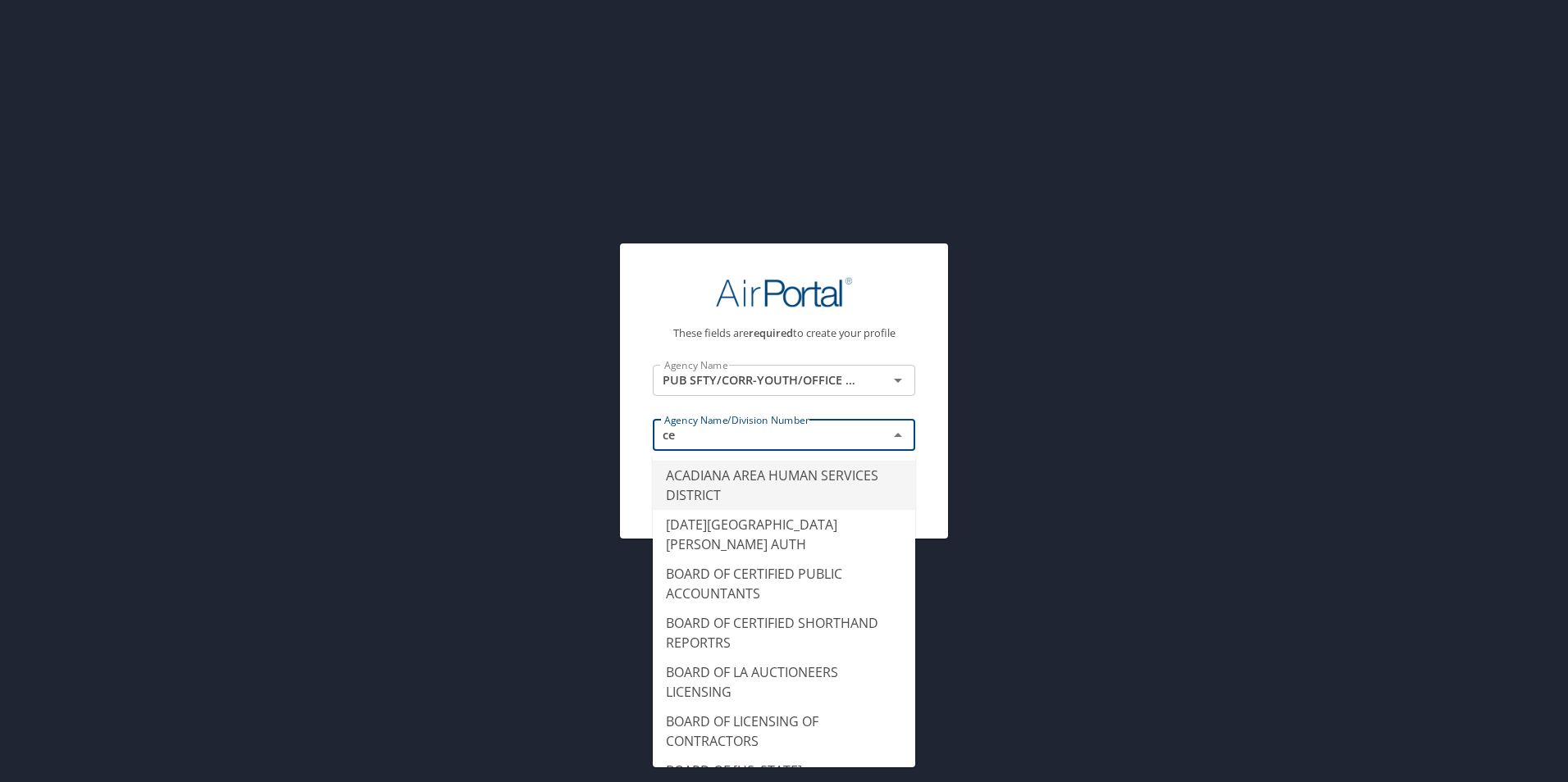
type input "c"
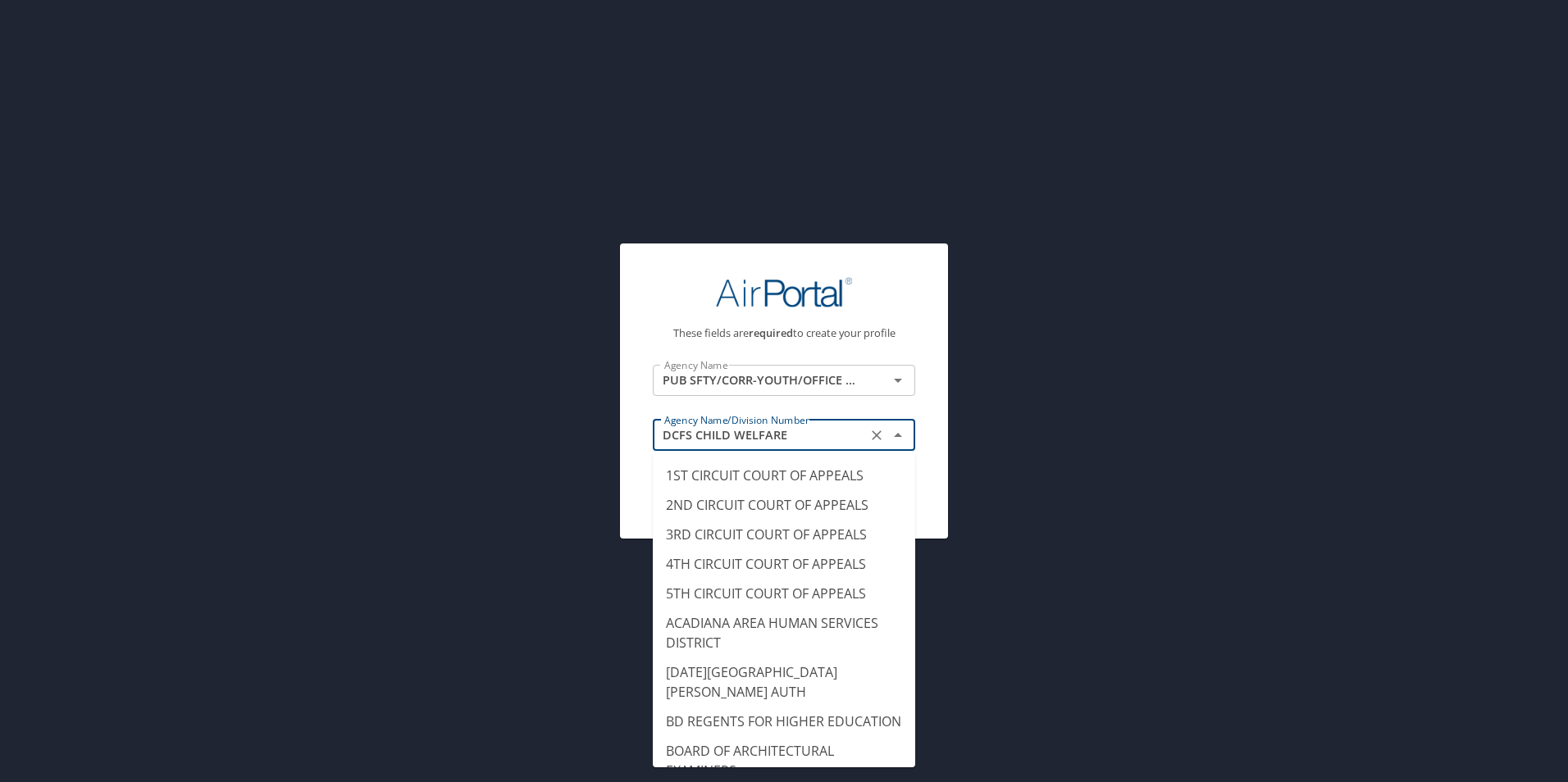
scroll to position [3004, 0]
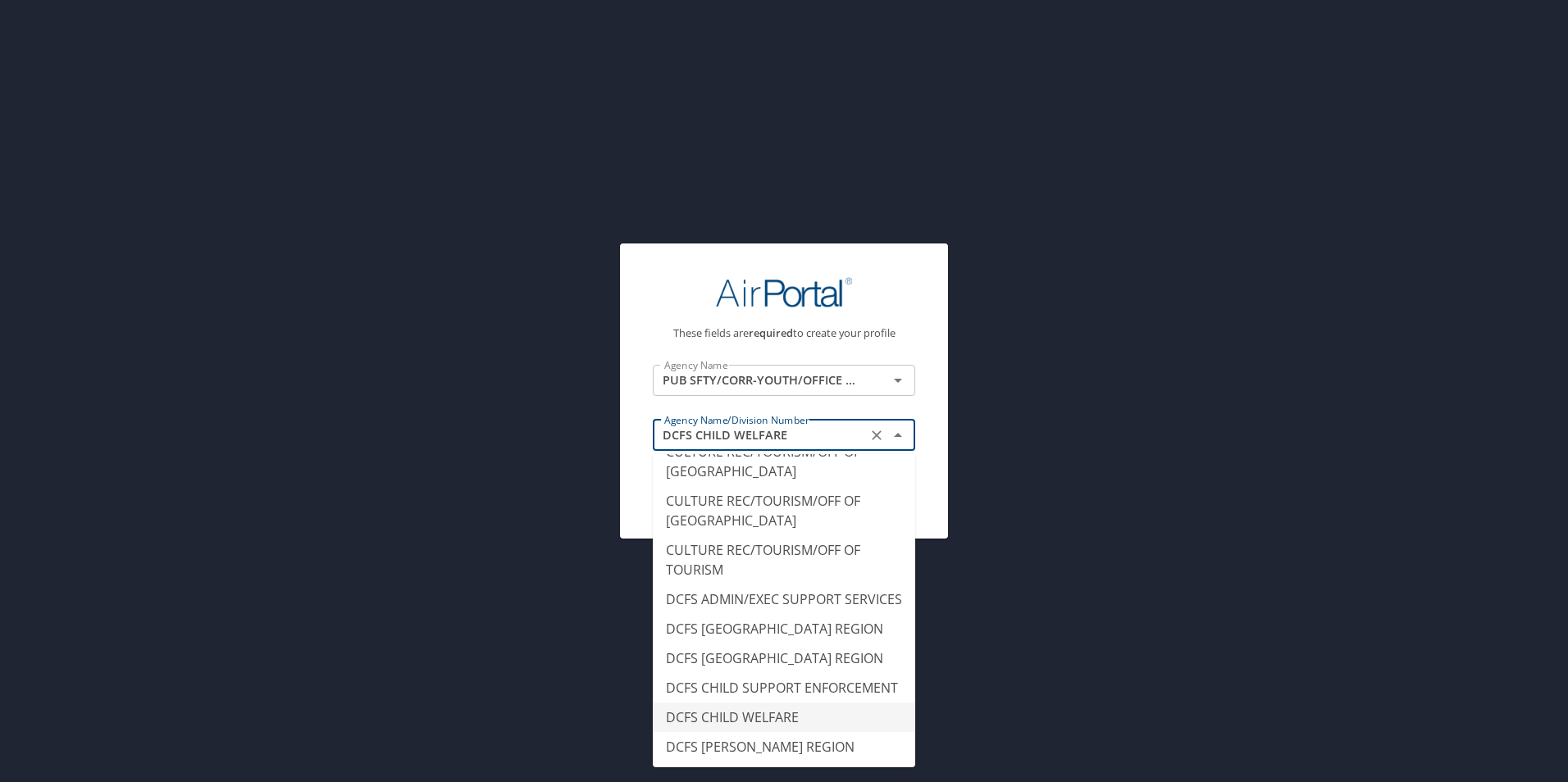
drag, startPoint x: 832, startPoint y: 437, endPoint x: 628, endPoint y: 435, distance: 204.0
click at [629, 435] on div "These fields are required to create your profile Agency Name PUB SFTY/CORR-YOUT…" at bounding box center [784, 391] width 328 height 295
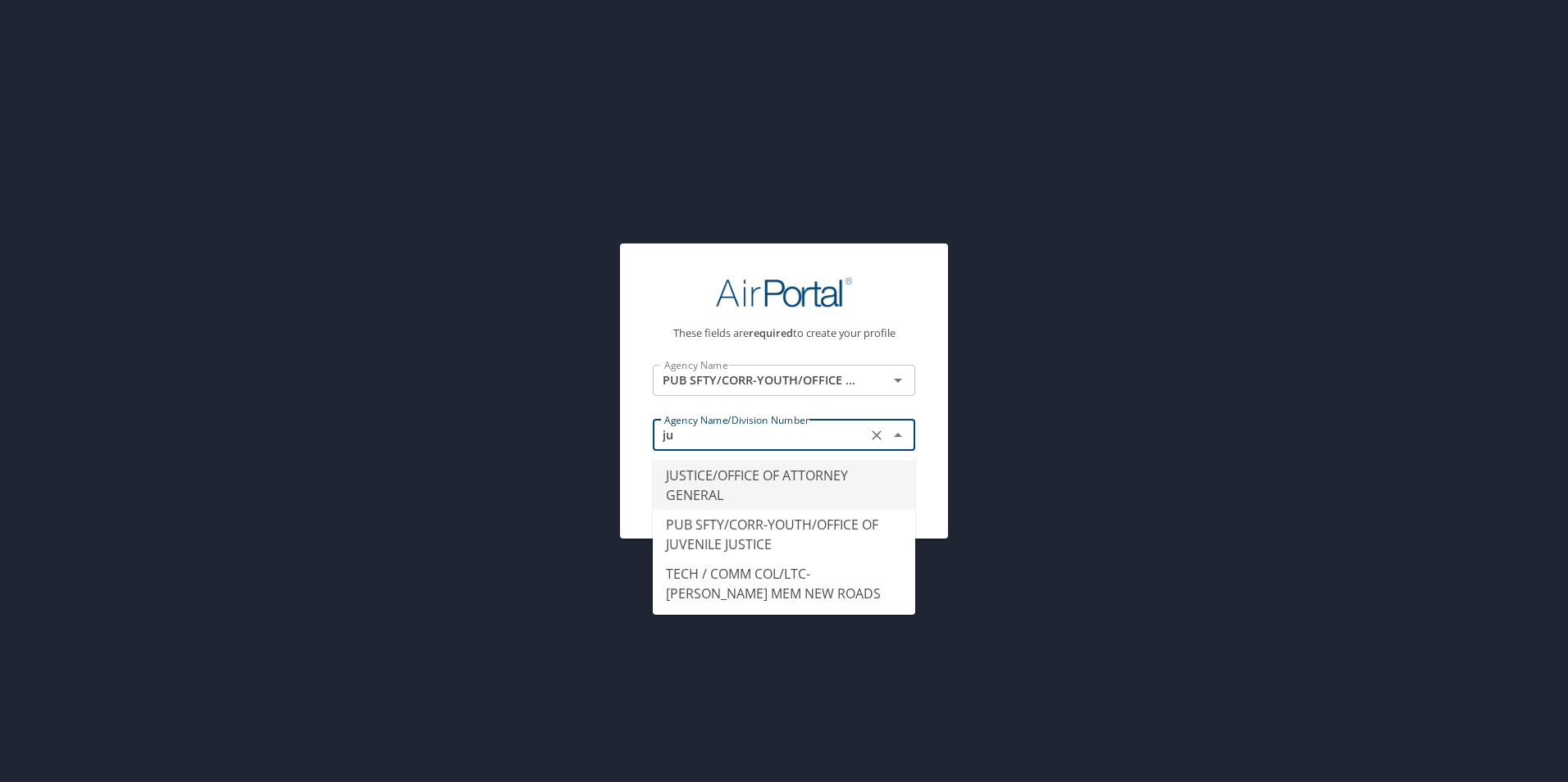
scroll to position [0, 0]
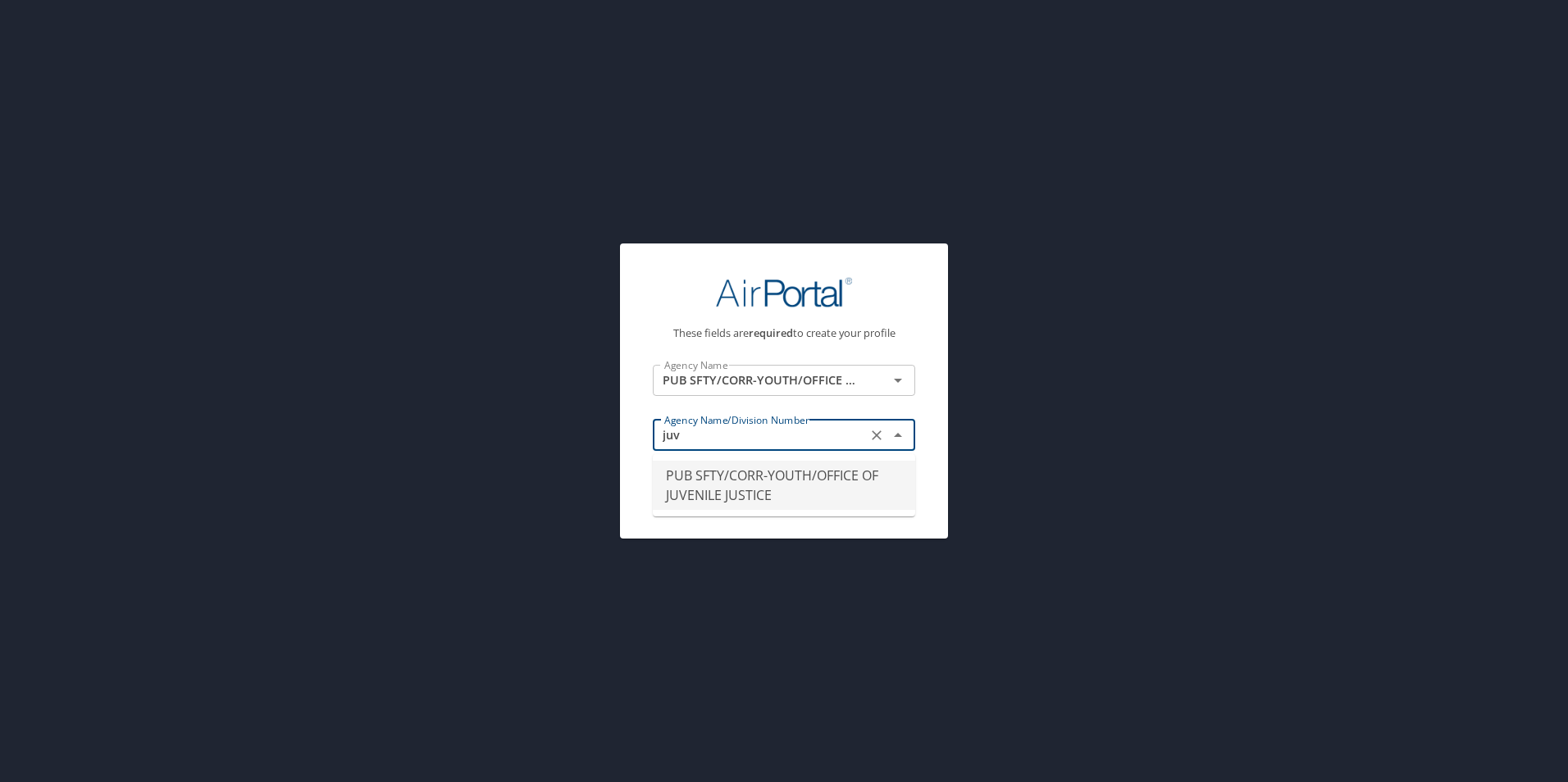
click at [721, 492] on li "PUB SFTY/CORR-YOUTH/OFFICE OF JUVENILE JUSTICE" at bounding box center [784, 486] width 263 height 49
type input "PUB SFTY/CORR-YOUTH/OFFICE OF JUVENILE JUSTICE"
click at [717, 490] on span "Continue to your profile" at bounding box center [784, 486] width 236 height 21
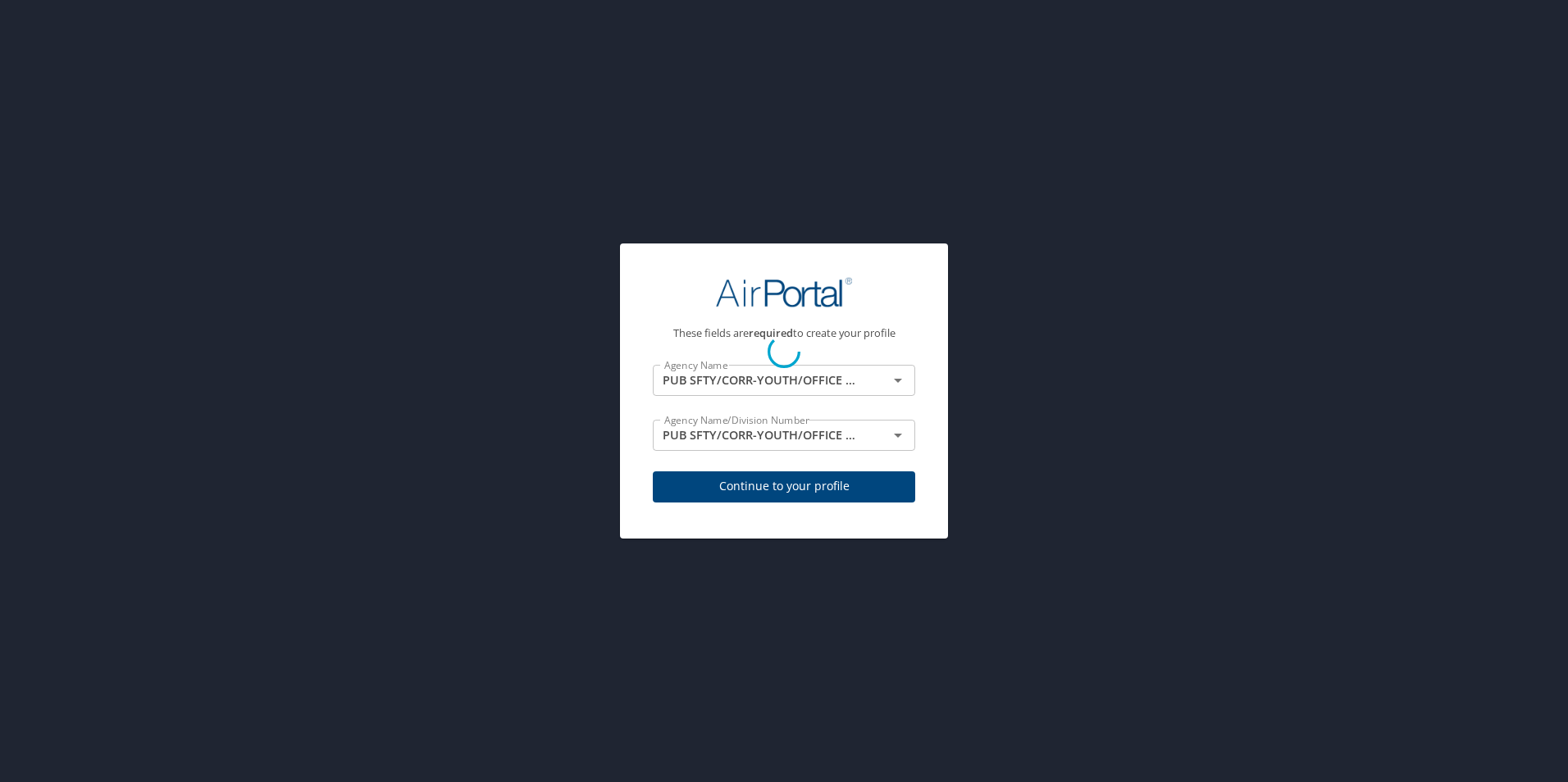
select select "US"
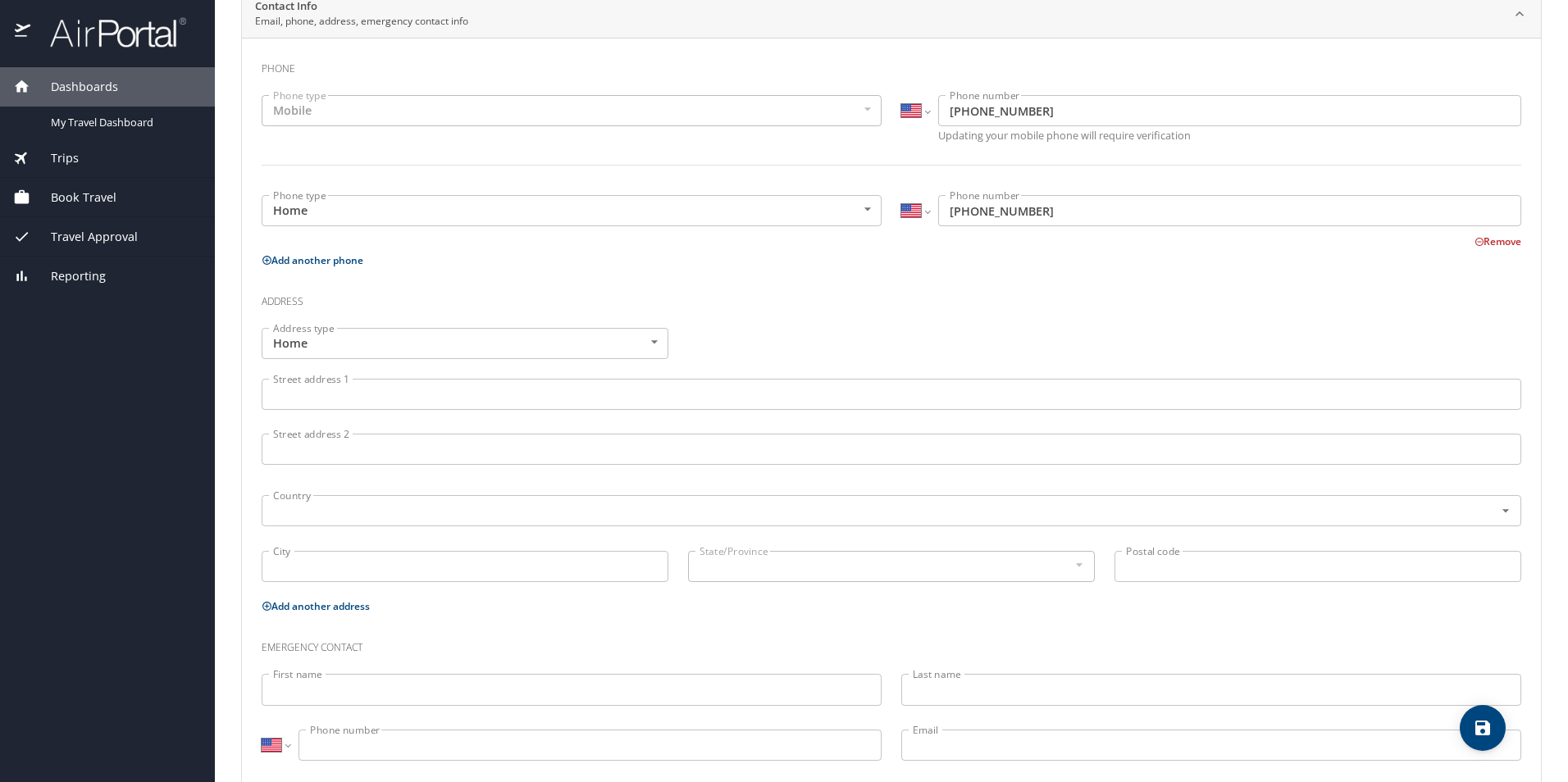
scroll to position [370, 0]
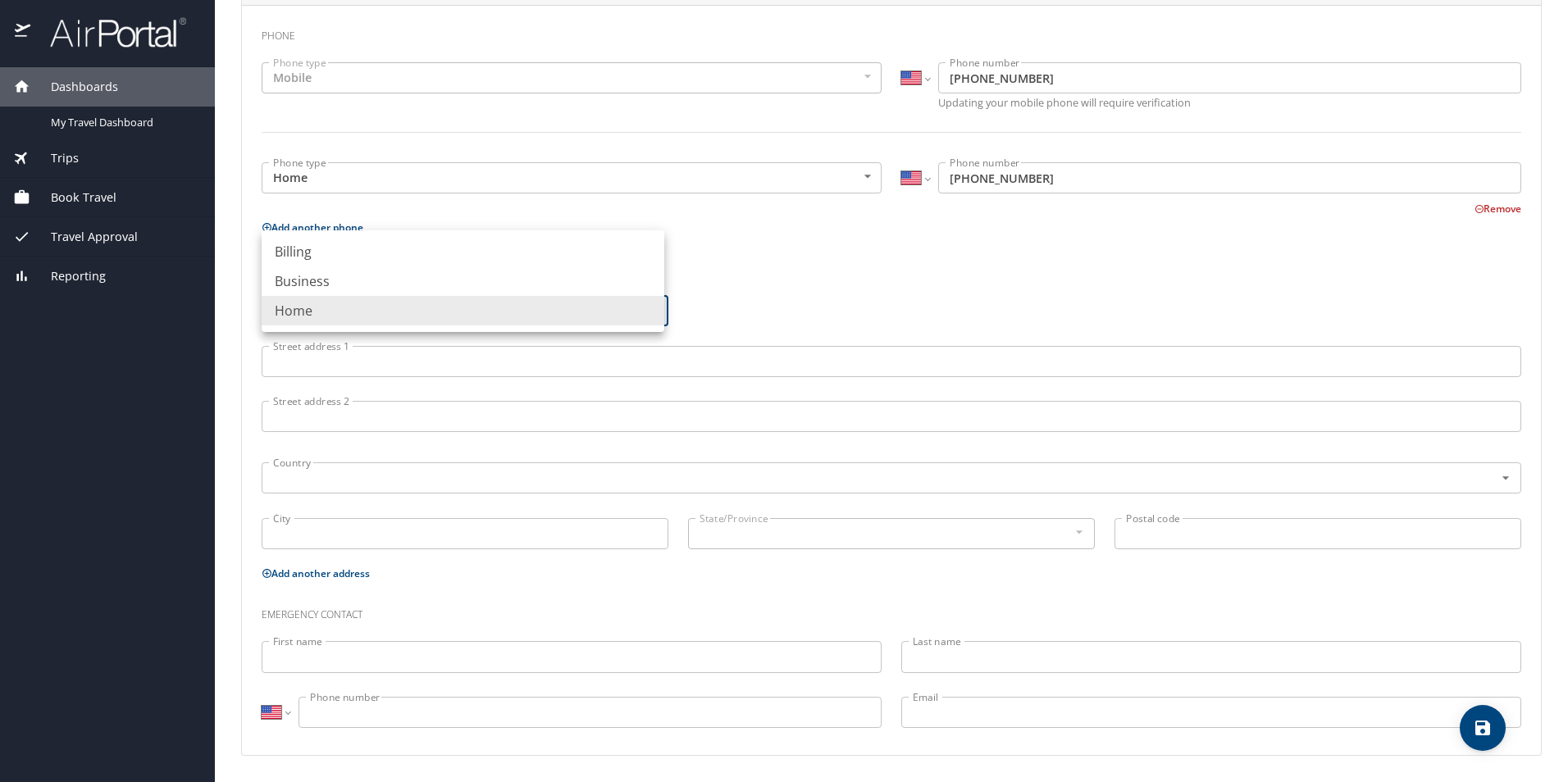
click at [367, 317] on body "Dashboards My Travel Dashboard Trips Current / Future Trips Past Trips Trips Mi…" at bounding box center [784, 391] width 1568 height 782
click at [362, 306] on li "Home" at bounding box center [463, 310] width 403 height 30
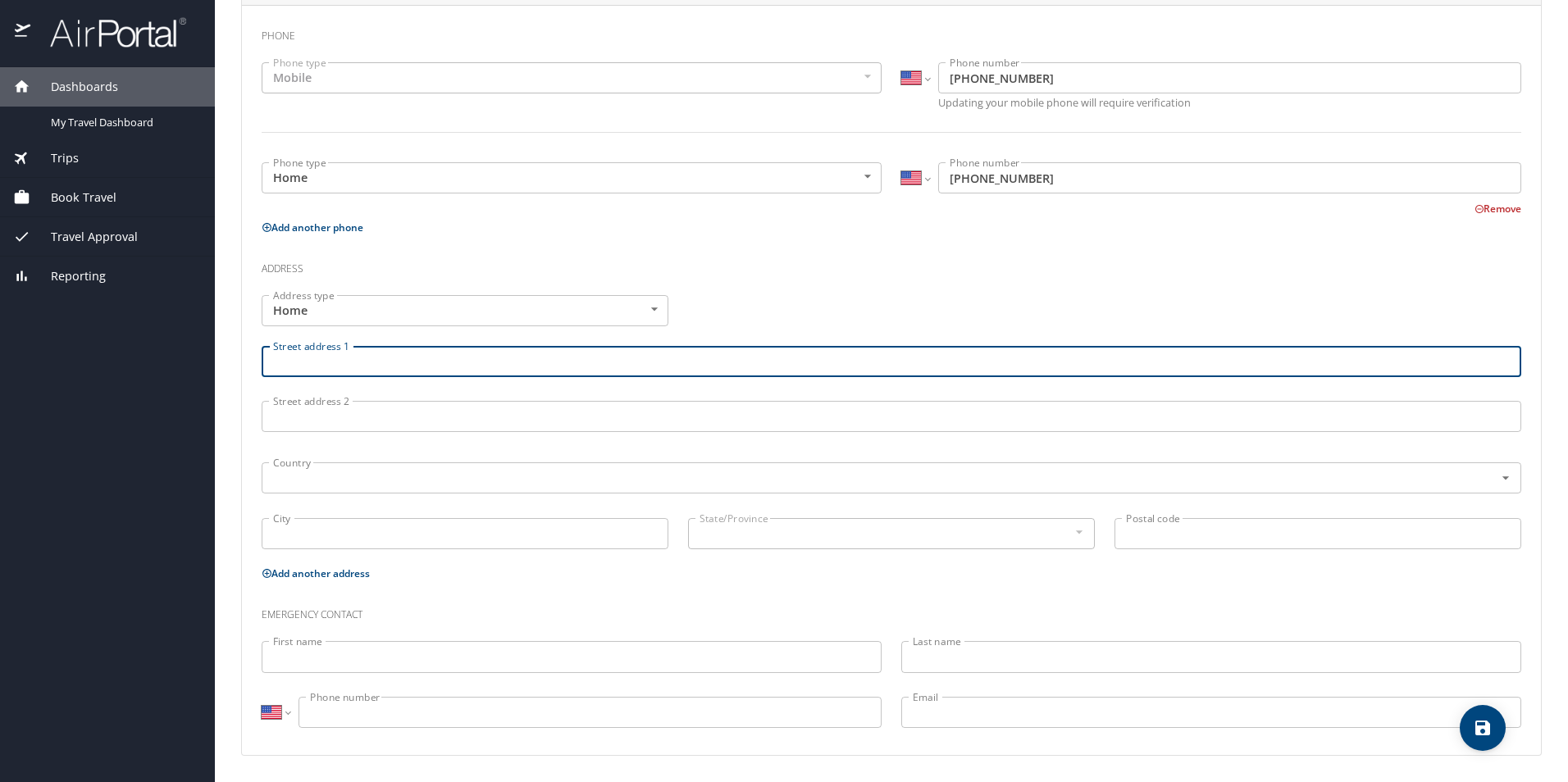
click at [329, 372] on input "Street address 1" at bounding box center [891, 361] width 1259 height 31
type input "8915 Fox Gate Drive"
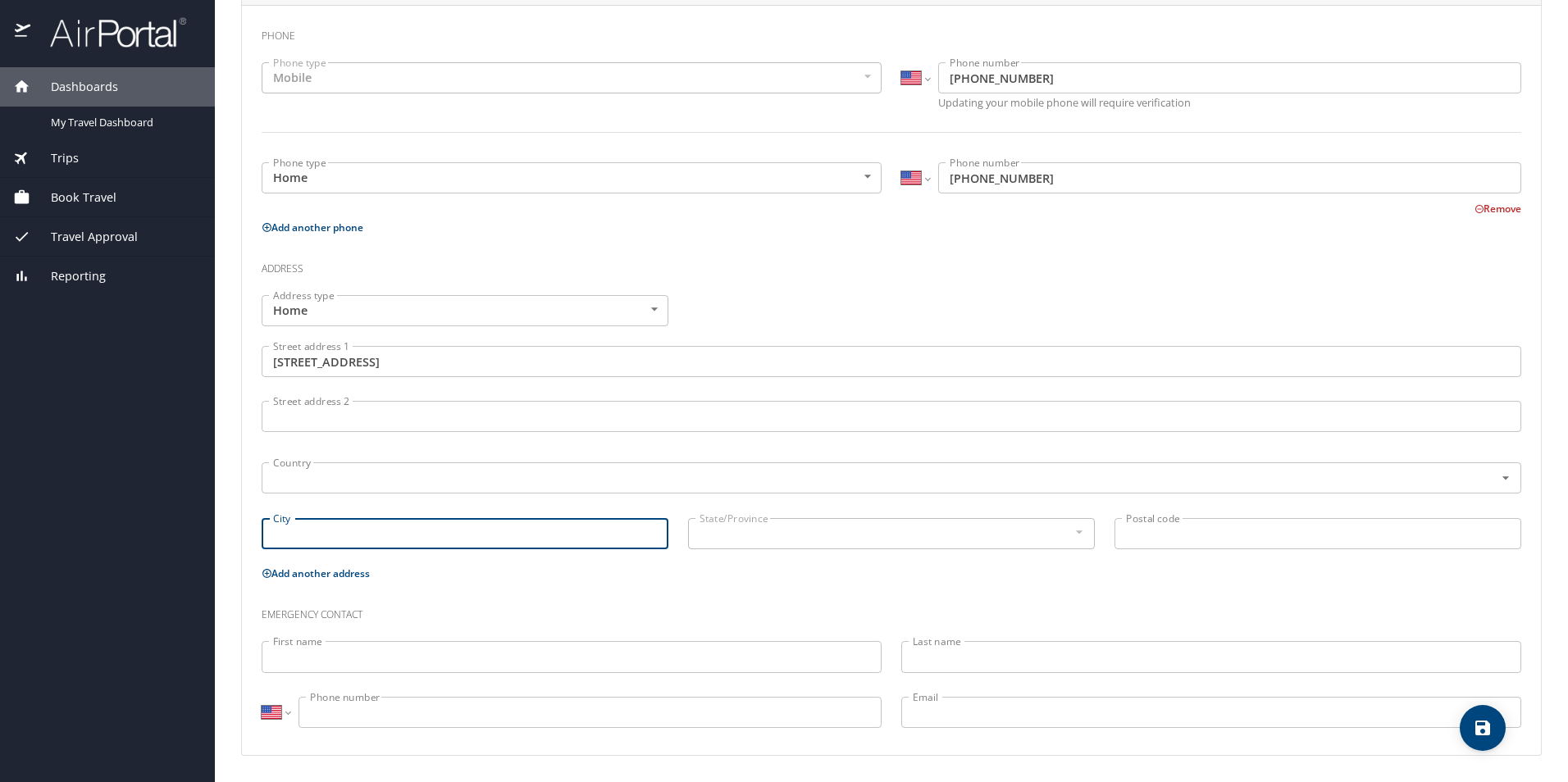
click at [368, 531] on input "City" at bounding box center [465, 533] width 407 height 31
type input "Baton Rouge"
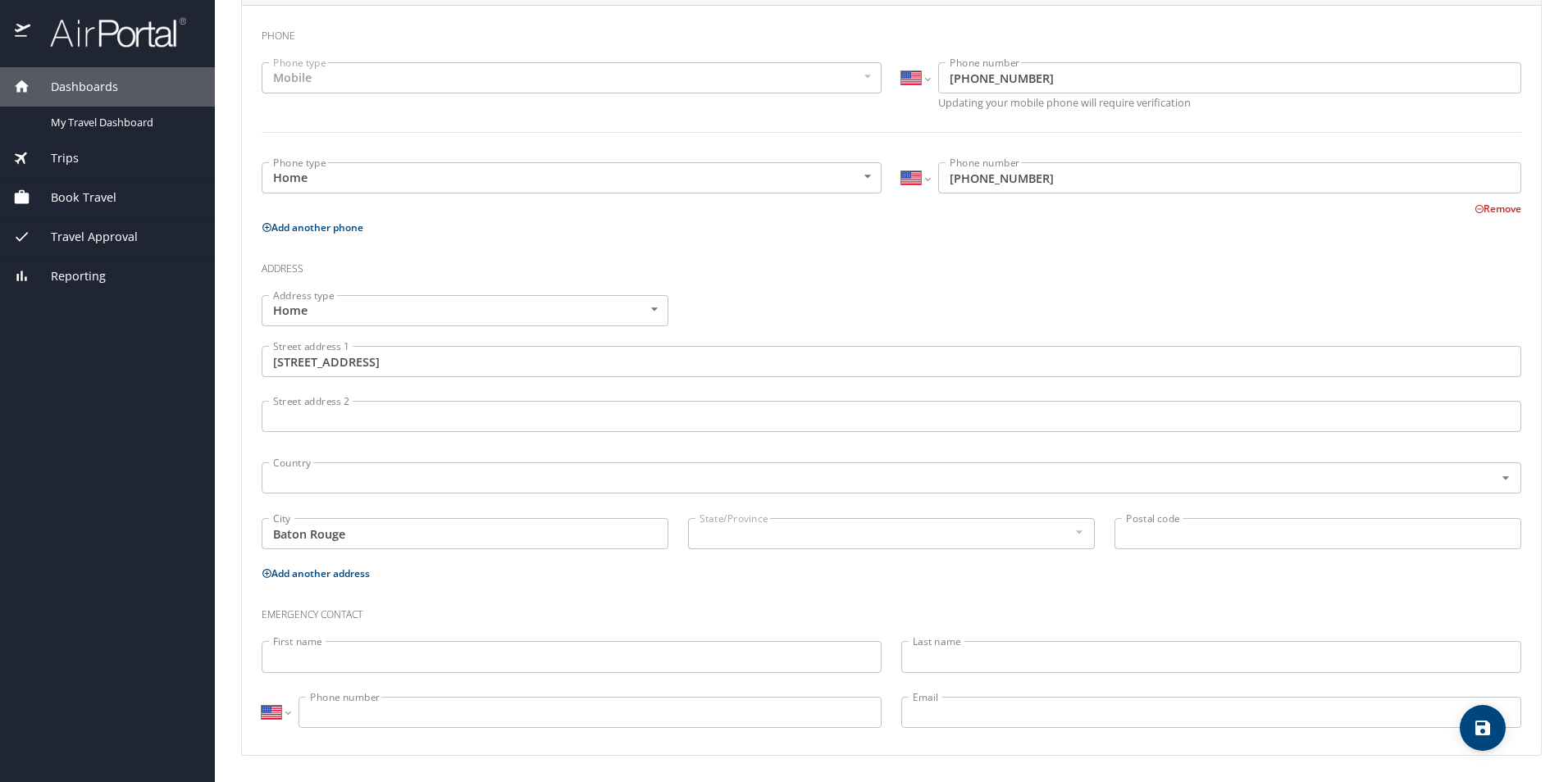
click at [1069, 532] on div at bounding box center [1078, 532] width 18 height 20
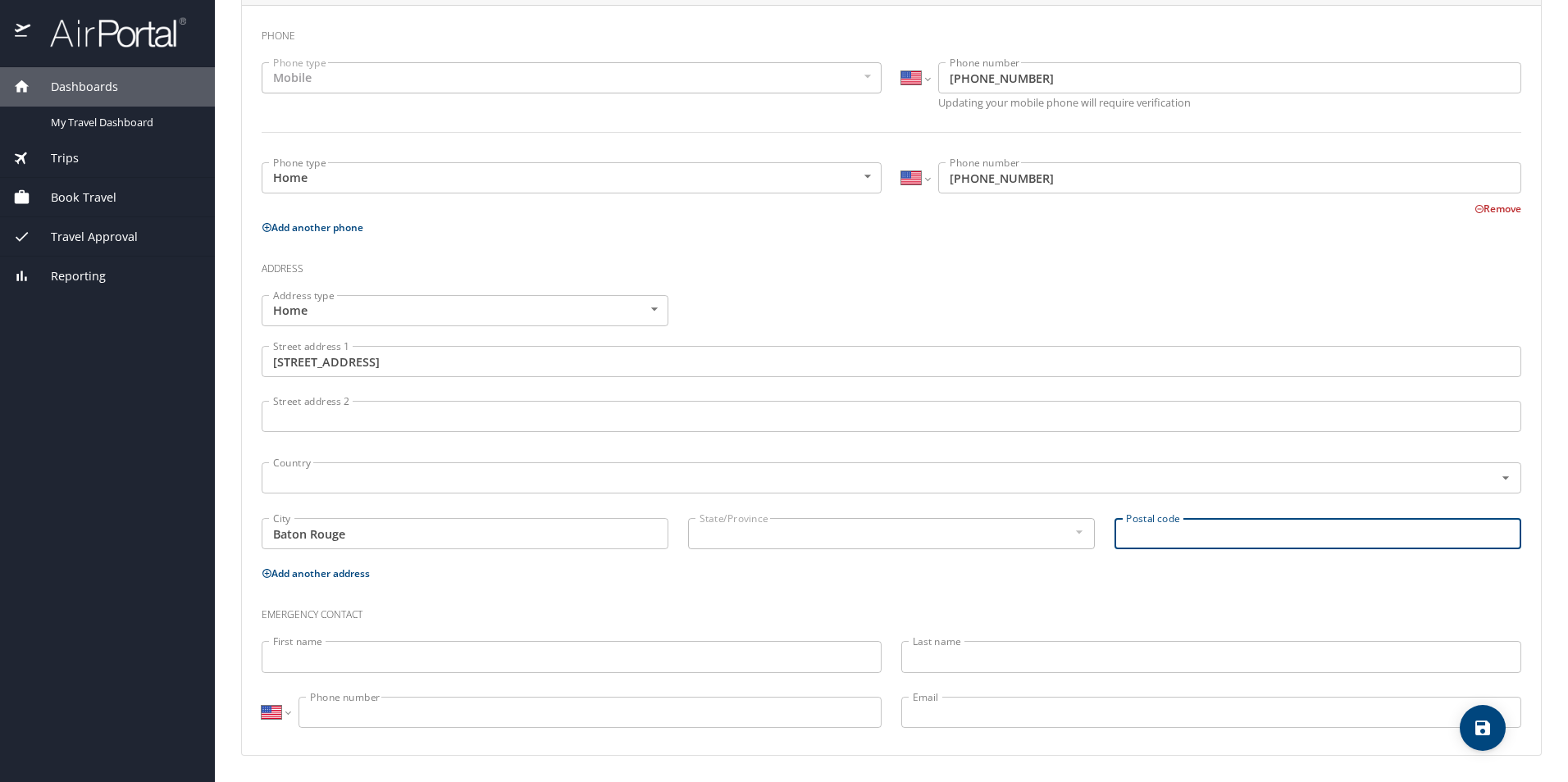
click at [1181, 527] on input "Postal code" at bounding box center [1318, 533] width 407 height 31
click at [1173, 542] on input "70806" at bounding box center [1318, 533] width 407 height 31
type input "70809"
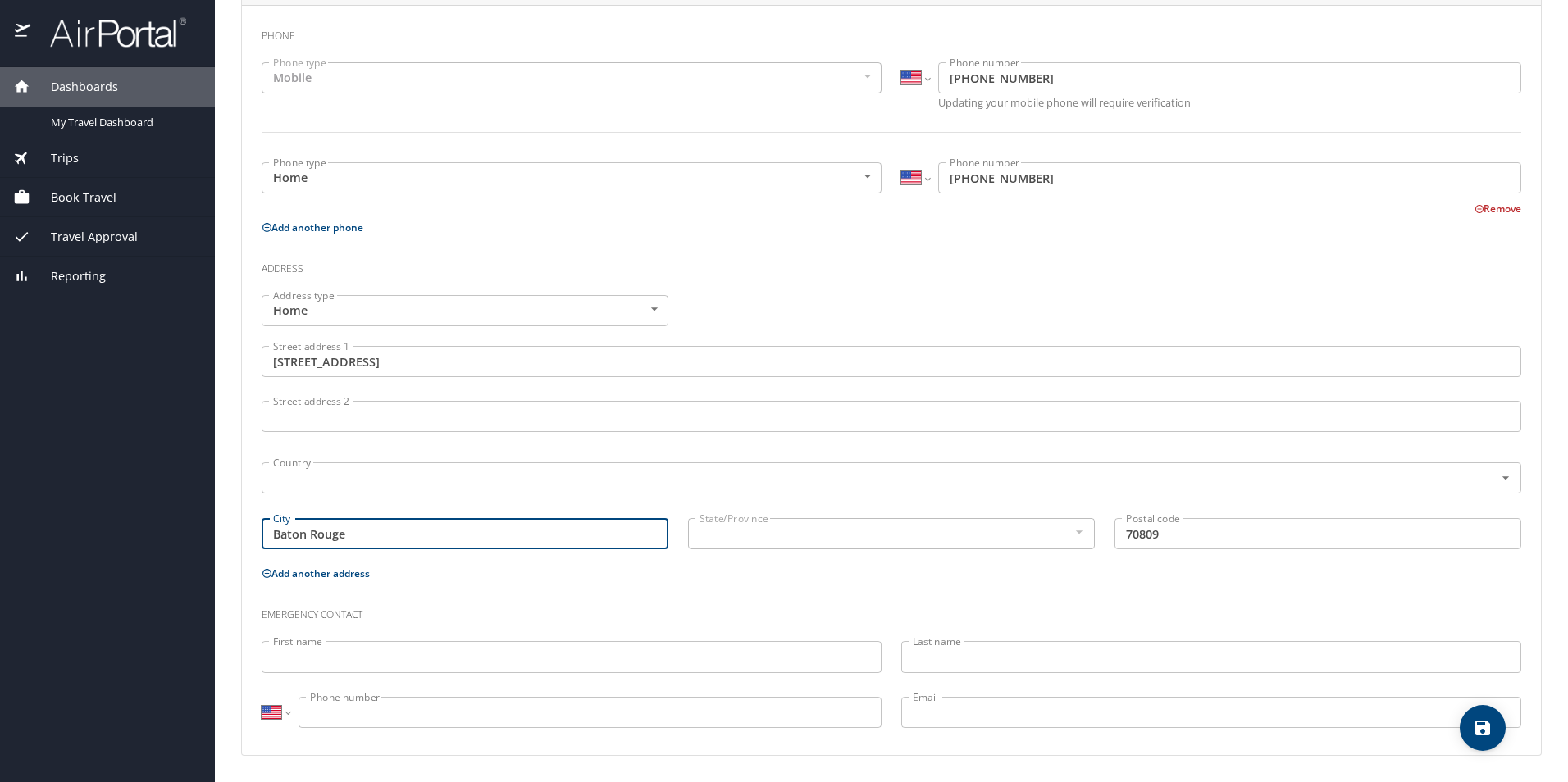
click at [623, 535] on input "Baton Rouge" at bounding box center [465, 533] width 407 height 31
click at [387, 542] on input "Baton Rouge" at bounding box center [465, 533] width 407 height 31
drag, startPoint x: 382, startPoint y: 542, endPoint x: 238, endPoint y: 532, distance: 144.3
click at [238, 532] on main "Travel profile Jacob Johnson Personal Info Travel Documents Travel Preferences …" at bounding box center [891, 391] width 1353 height 782
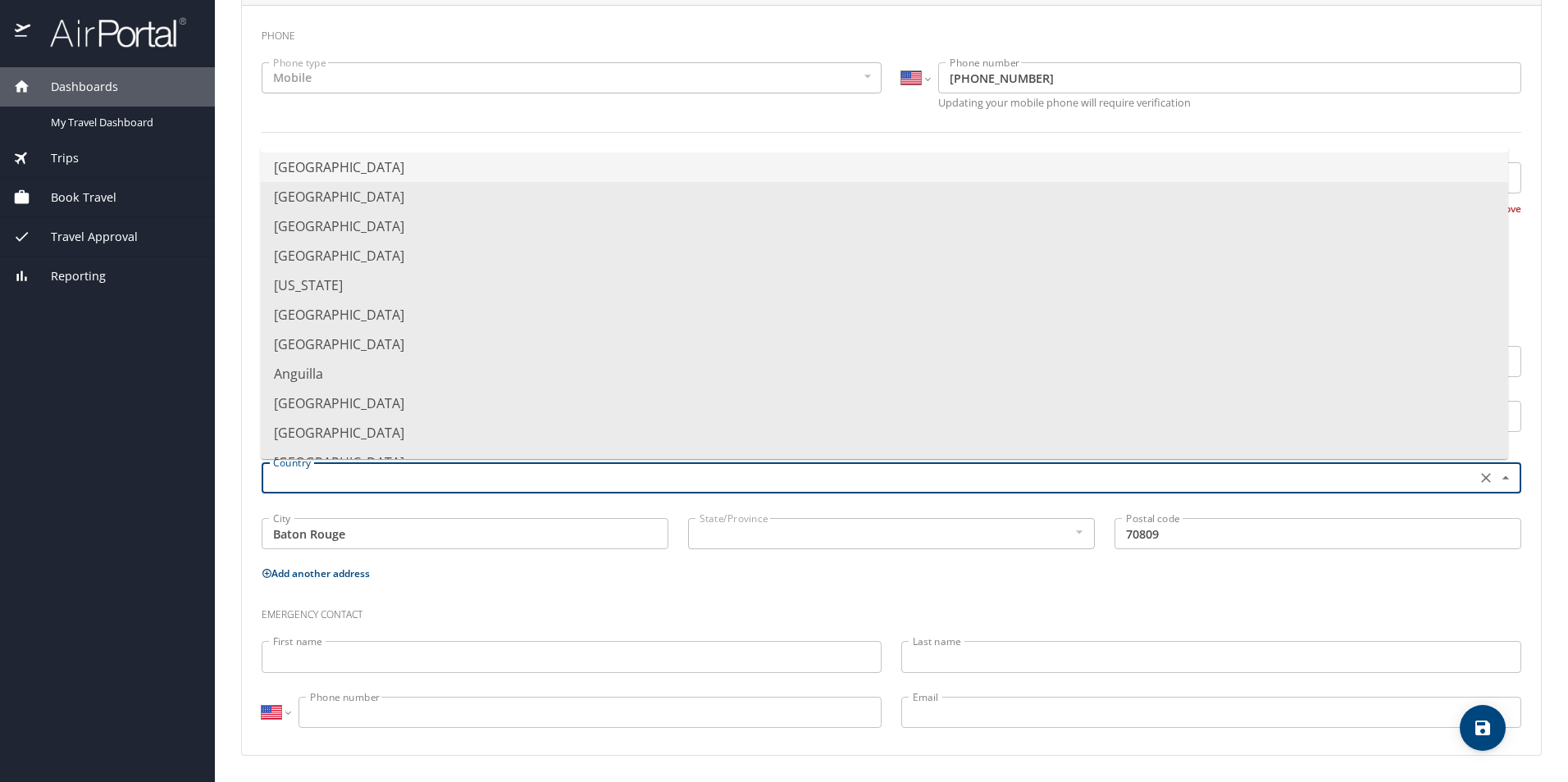
click at [746, 471] on input "text" at bounding box center [867, 478] width 1202 height 21
click at [394, 162] on li "United States of America" at bounding box center [884, 167] width 1248 height 30
type input "United States of America"
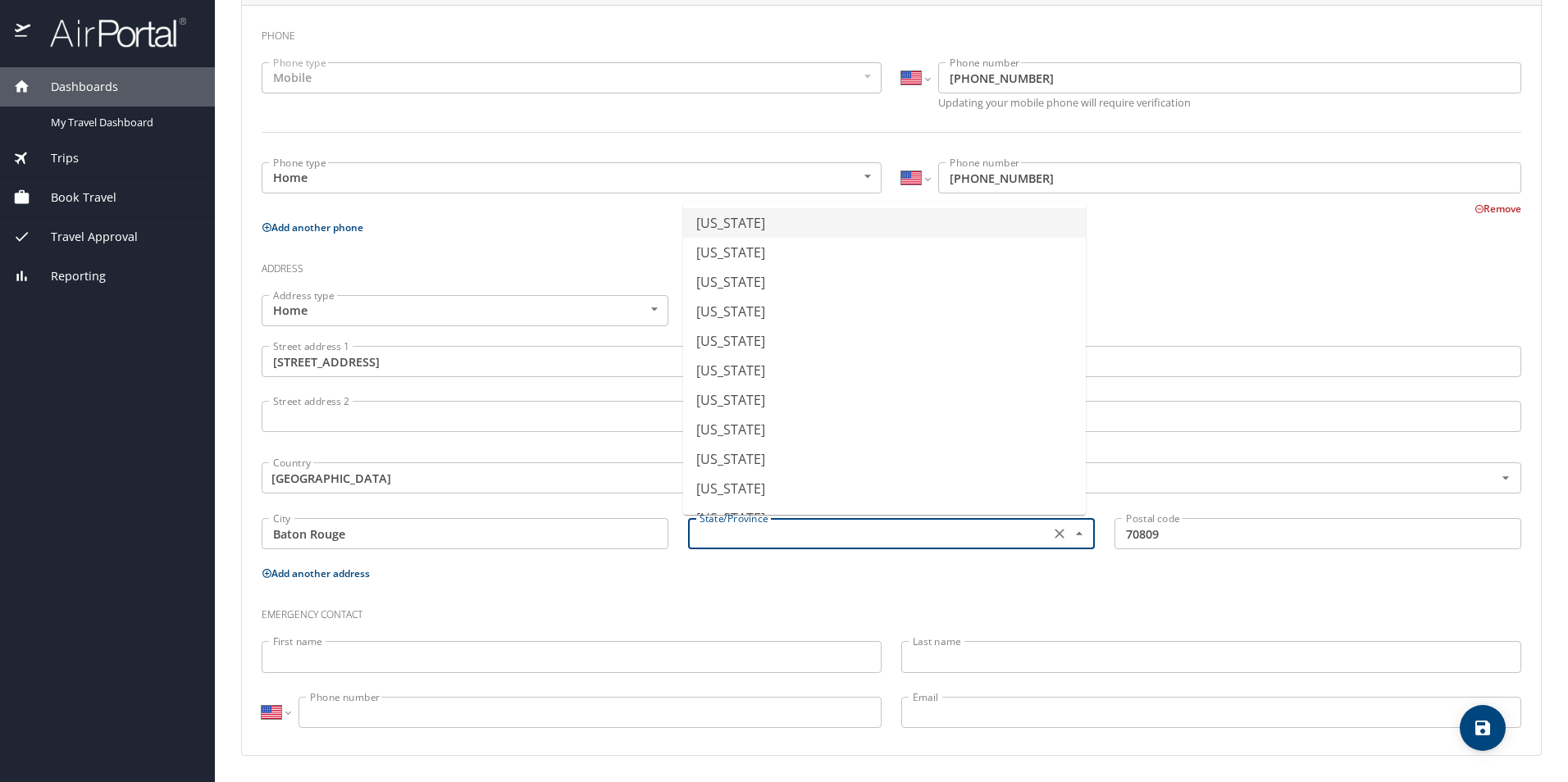
click at [714, 531] on input "text" at bounding box center [866, 533] width 348 height 21
click at [722, 346] on li "Louisiana" at bounding box center [884, 344] width 403 height 30
type input "Louisiana"
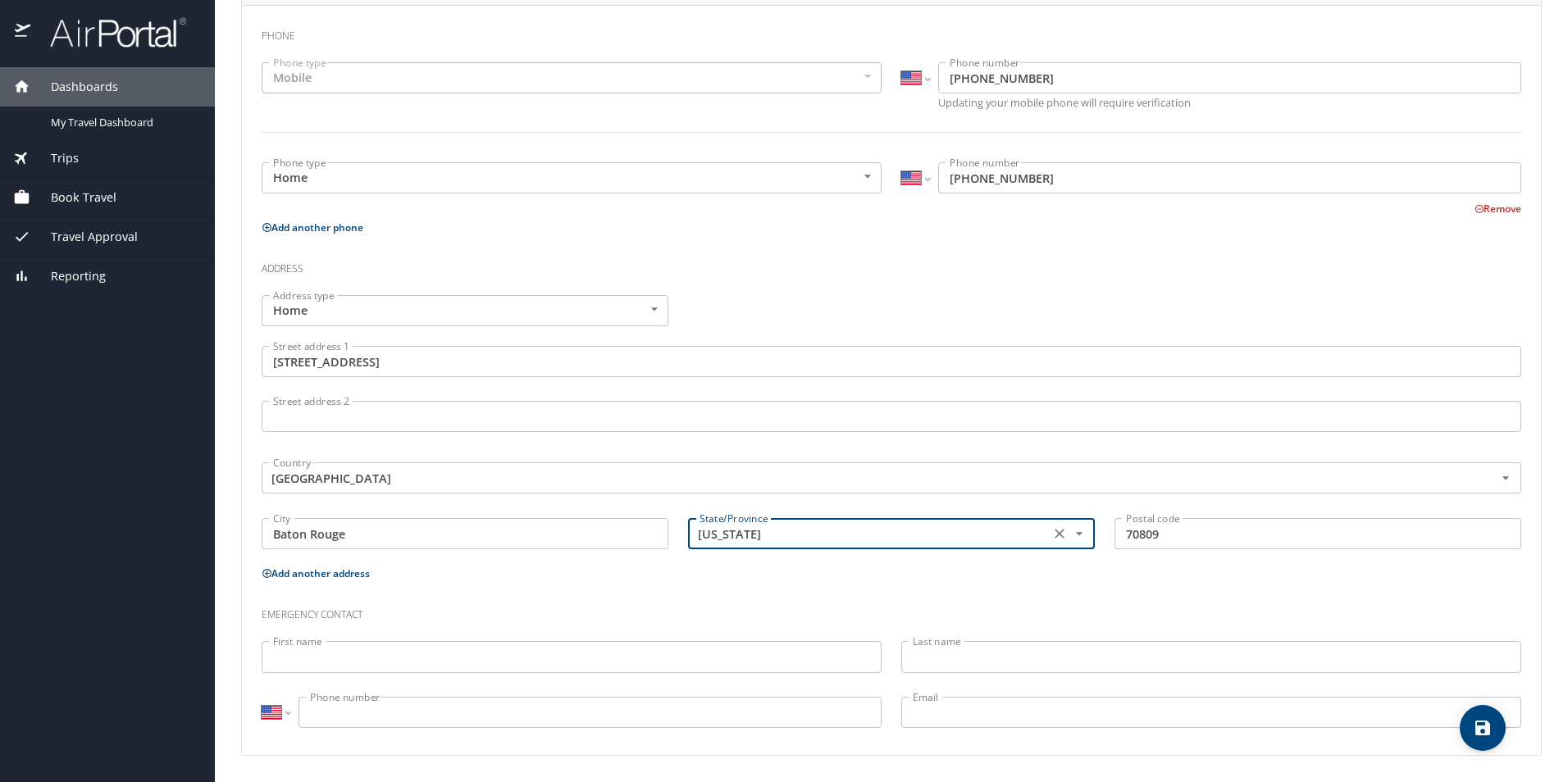
click at [448, 673] on input "First name" at bounding box center [572, 657] width 620 height 31
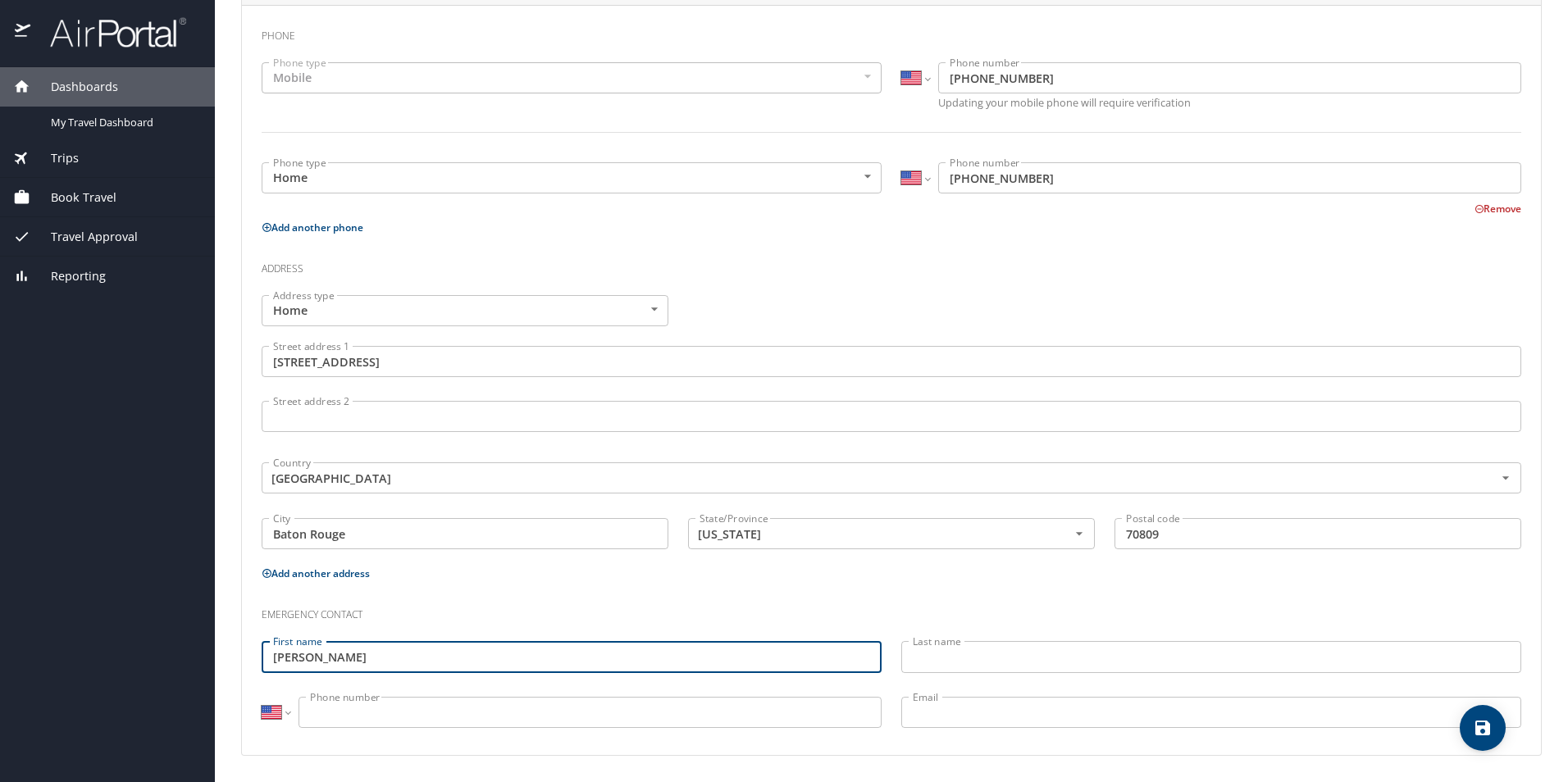
type input "Elizabeth Johnson"
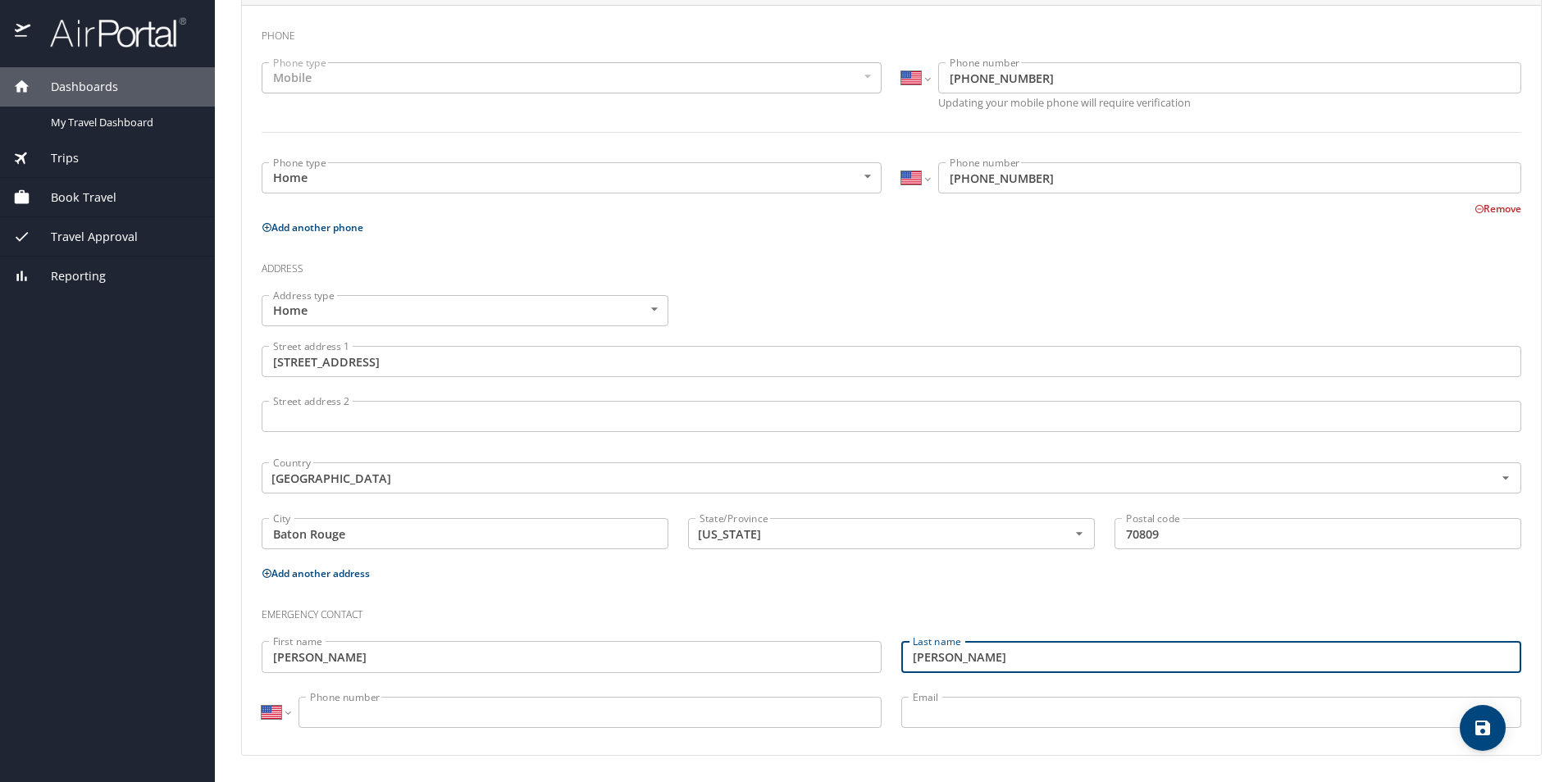
type input "Johnson"
click at [337, 657] on input "Elizabeth Johnson" at bounding box center [572, 657] width 620 height 31
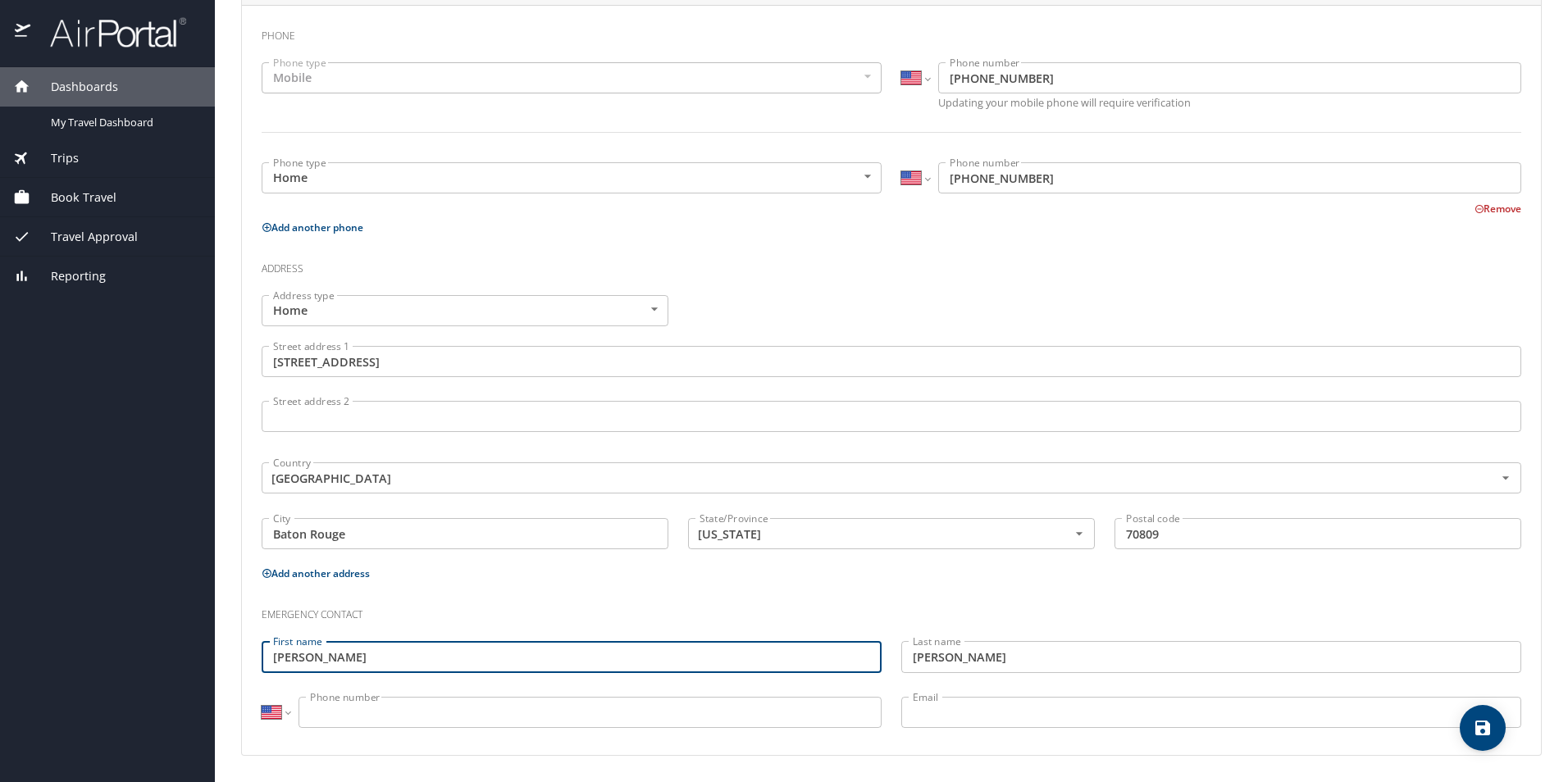
click at [337, 657] on input "Elizabeth Johnson" at bounding box center [572, 657] width 620 height 31
type input "Elizabeth"
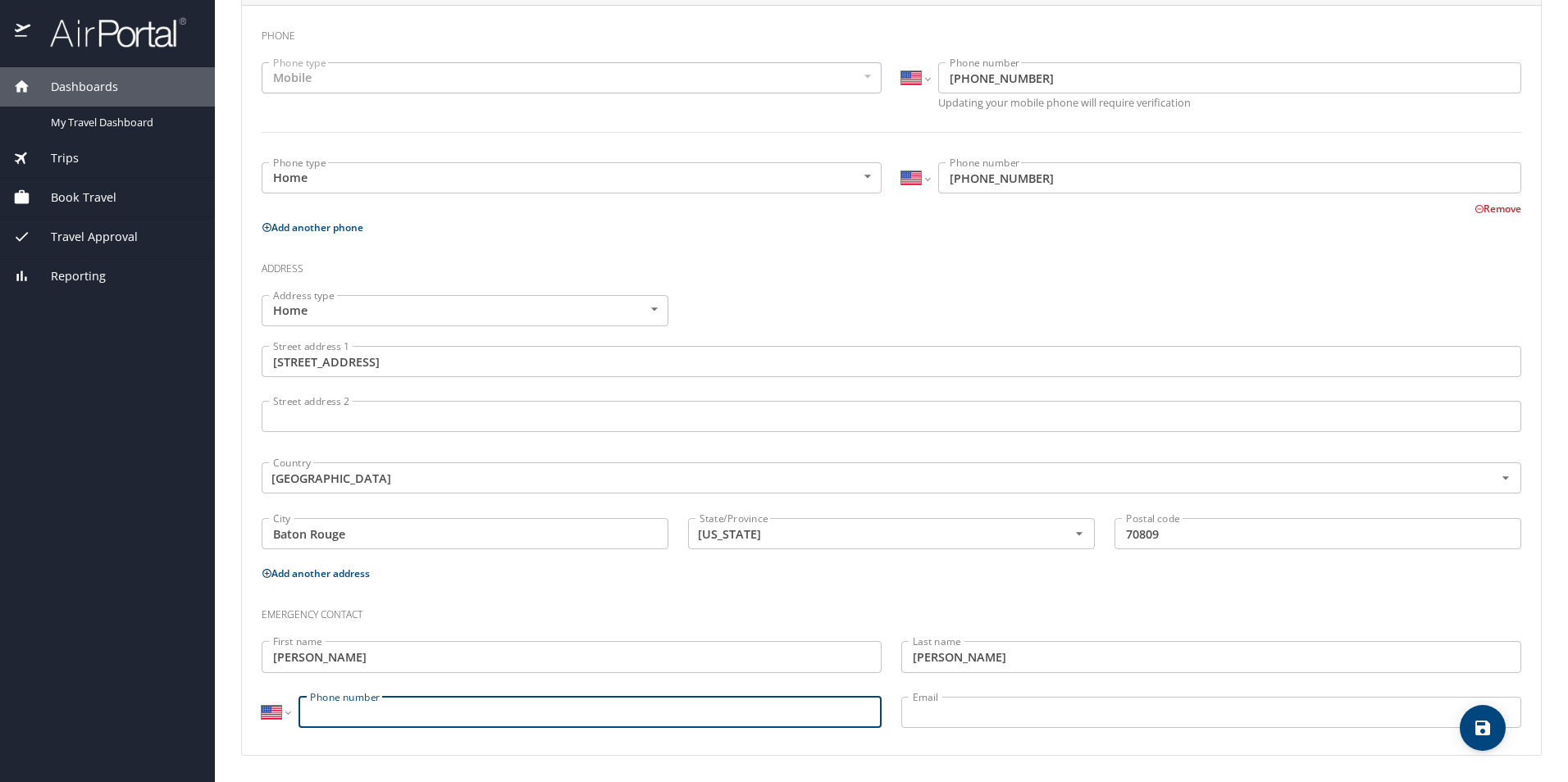
click at [326, 710] on input "Phone number" at bounding box center [590, 712] width 583 height 31
type input "(225) 284-8948"
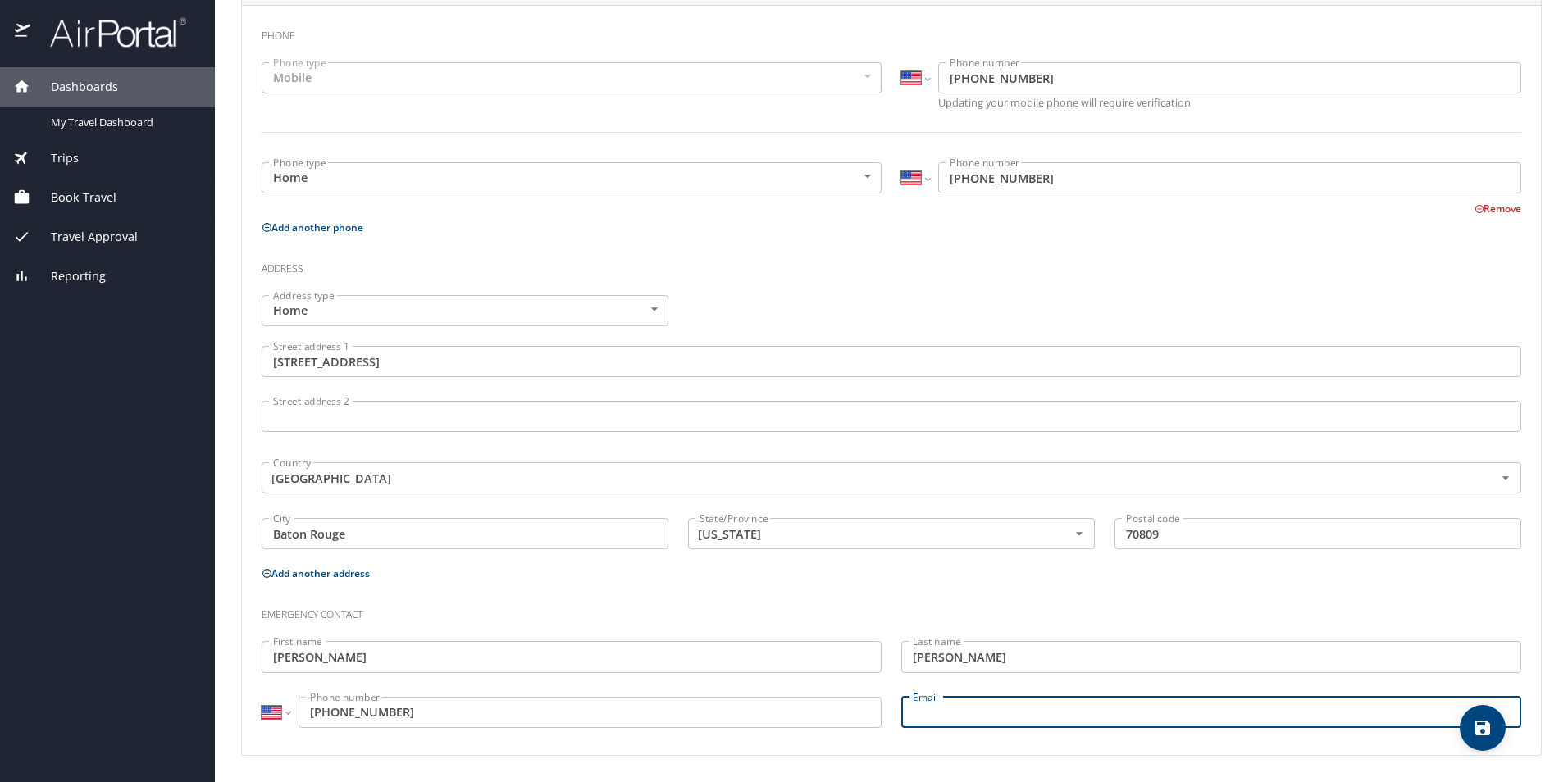
click at [953, 720] on input "Email" at bounding box center [1211, 712] width 620 height 31
type input "Jacob.johnson5@la.gov"
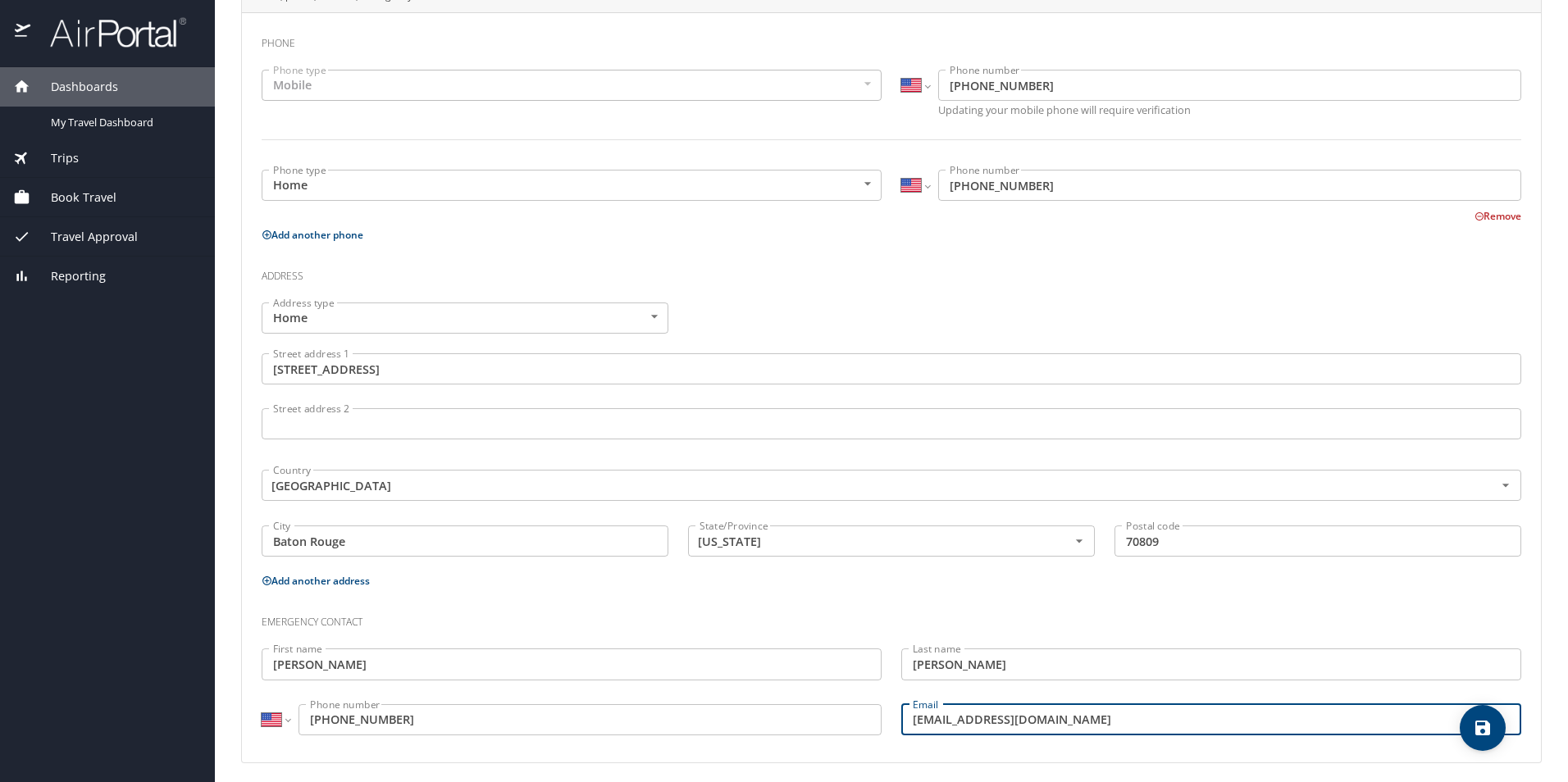
scroll to position [370, 0]
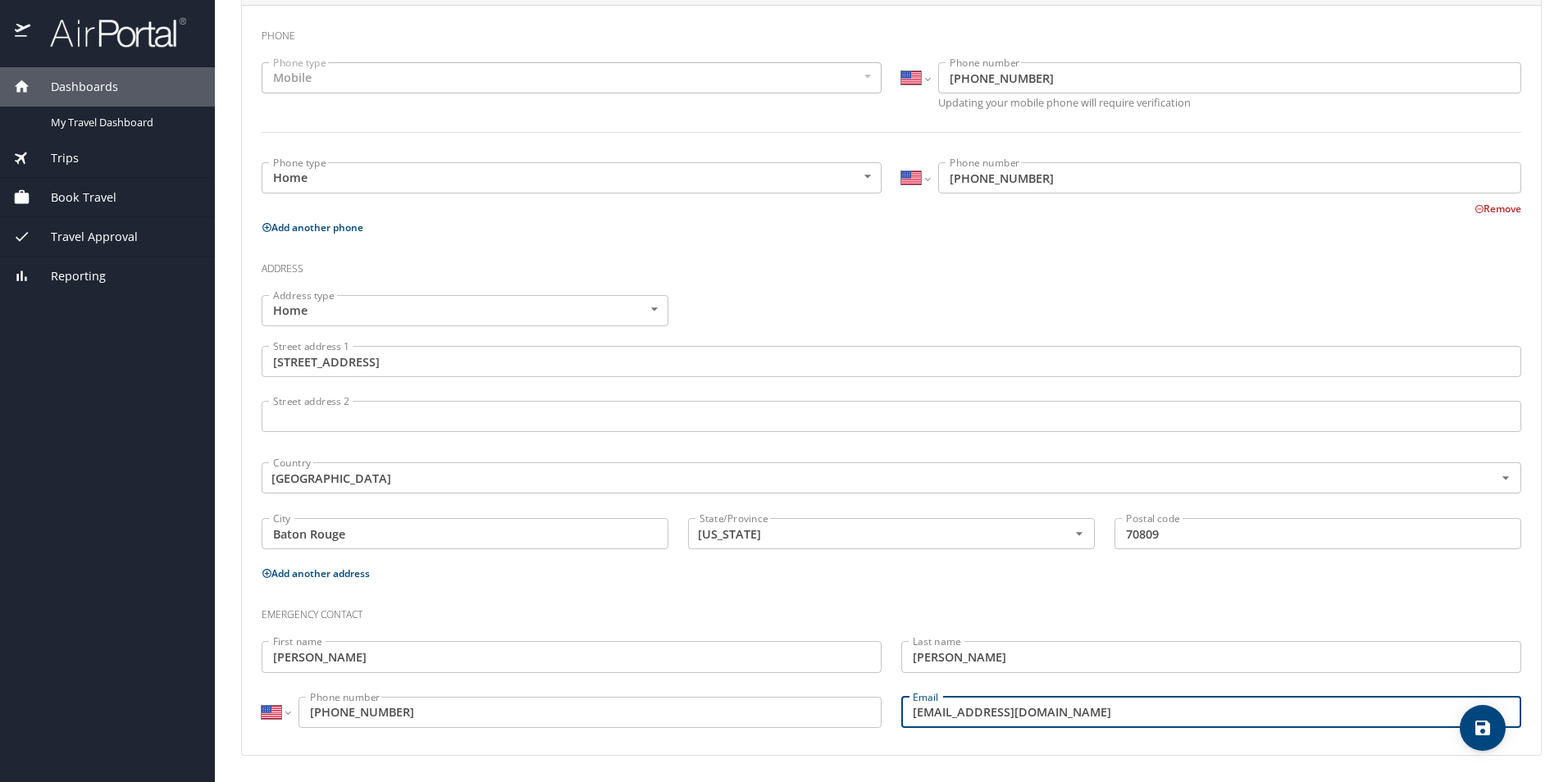
click at [1482, 732] on icon "save" at bounding box center [1482, 728] width 20 height 20
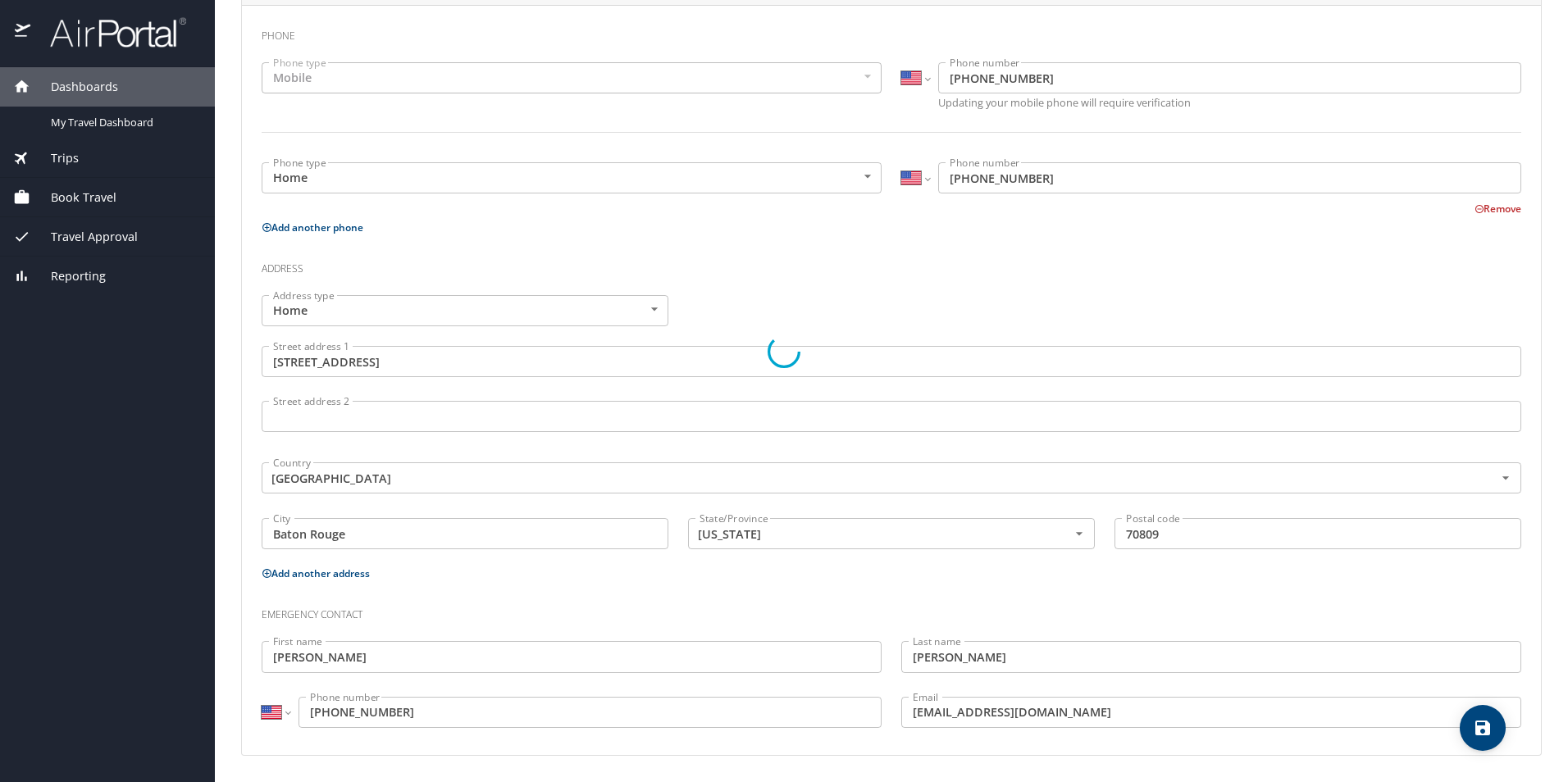
select select "US"
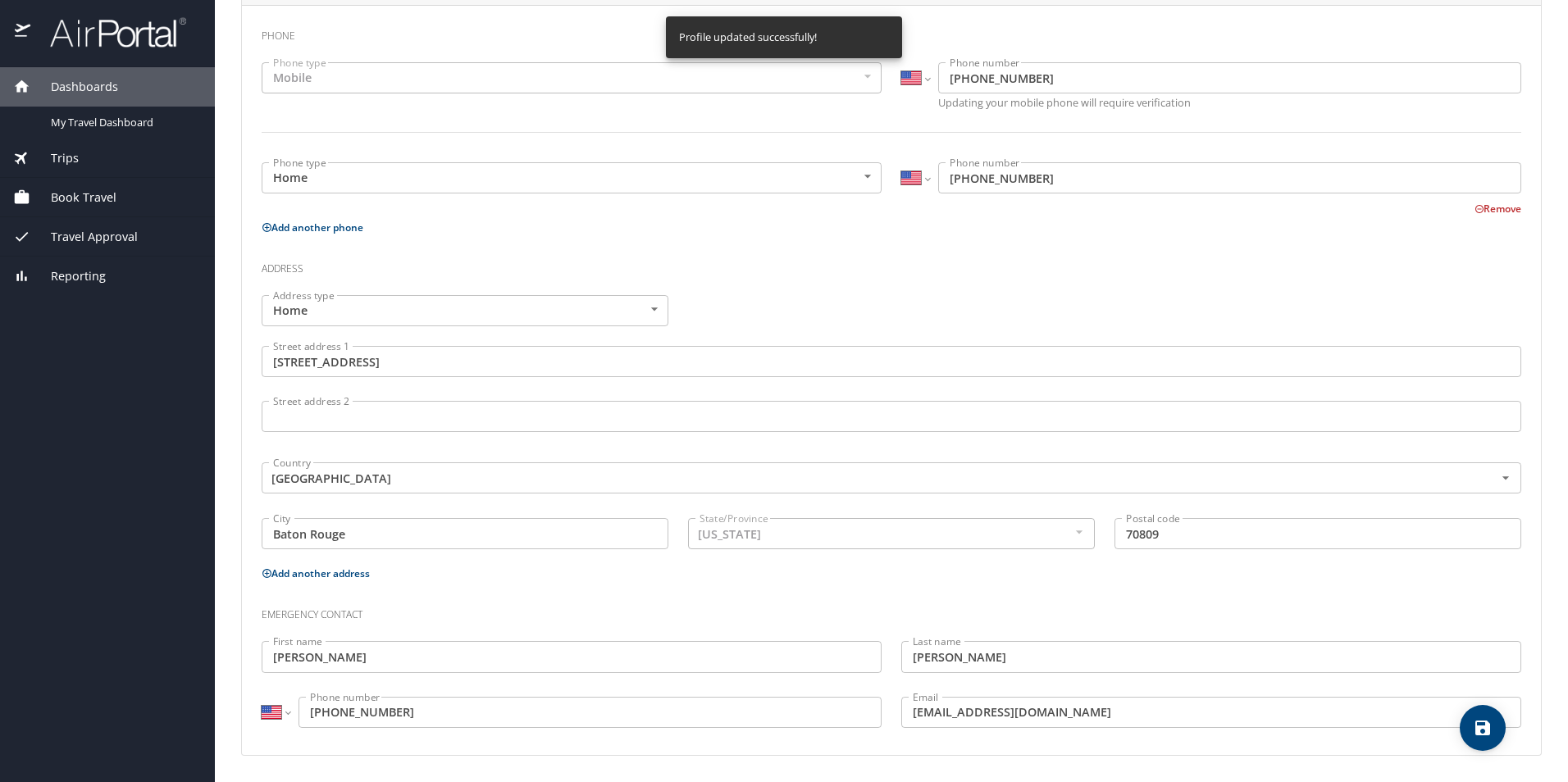
select select "US"
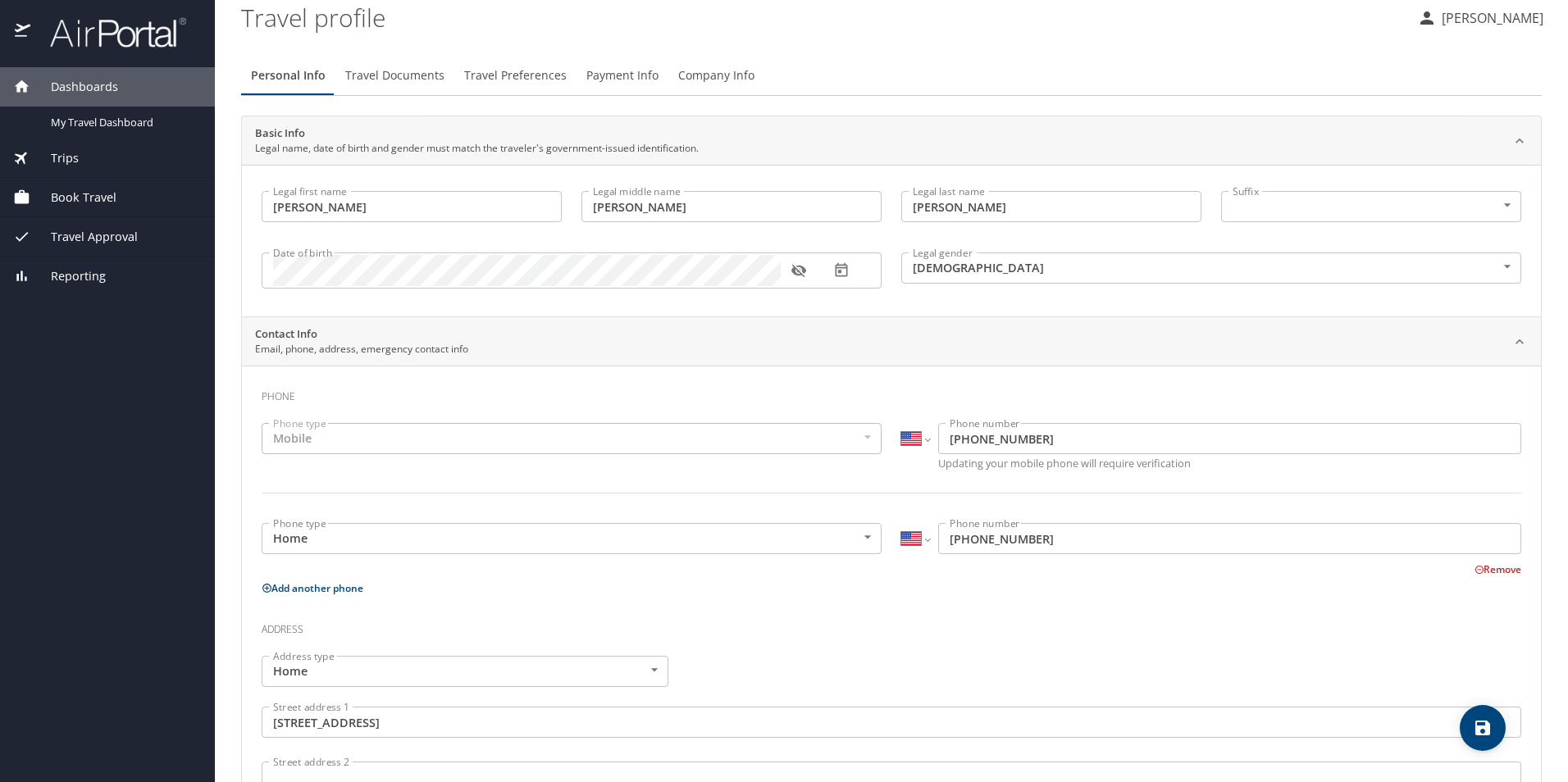
scroll to position [0, 0]
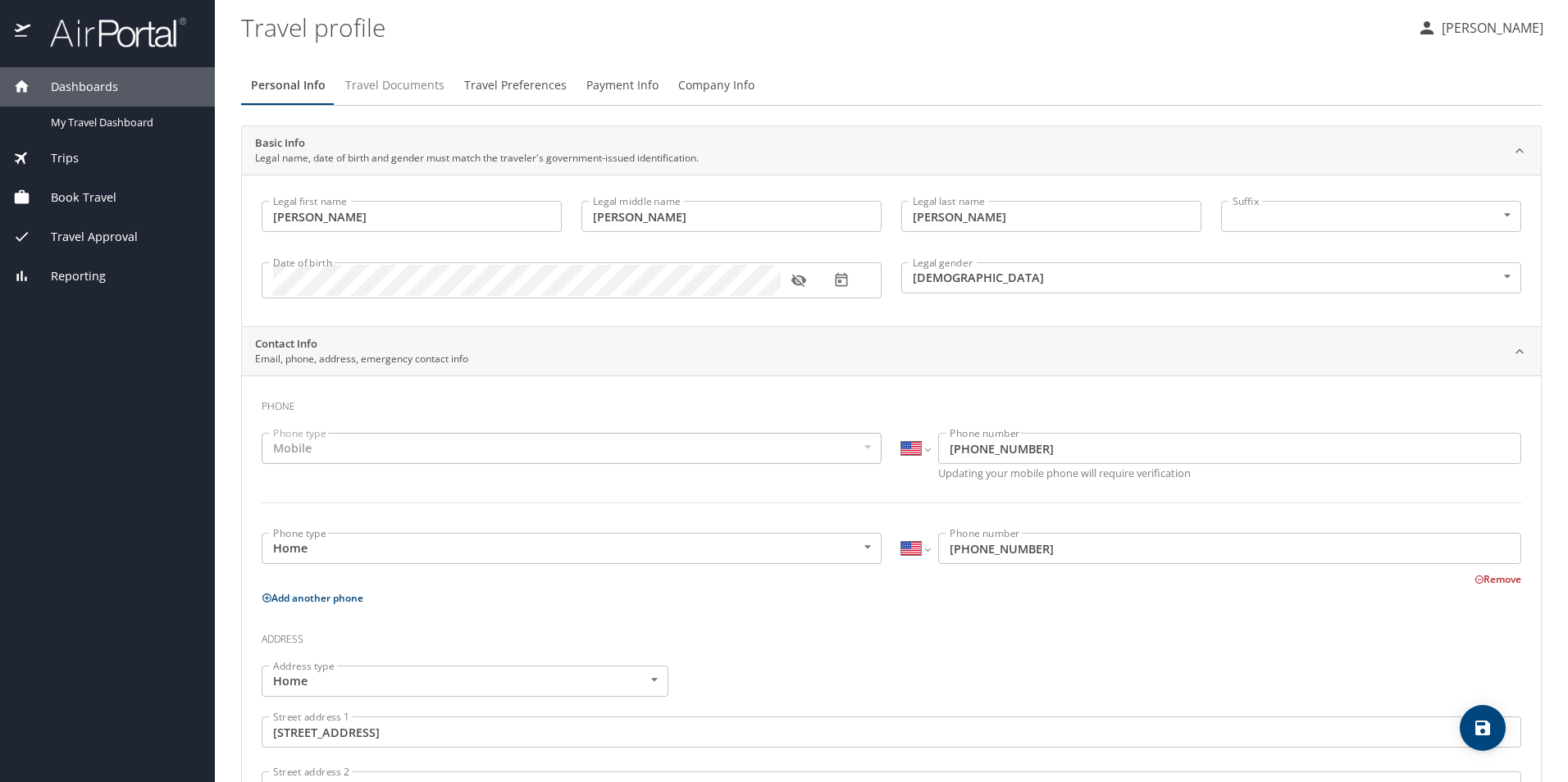
click at [389, 84] on span "Travel Documents" at bounding box center [394, 86] width 99 height 21
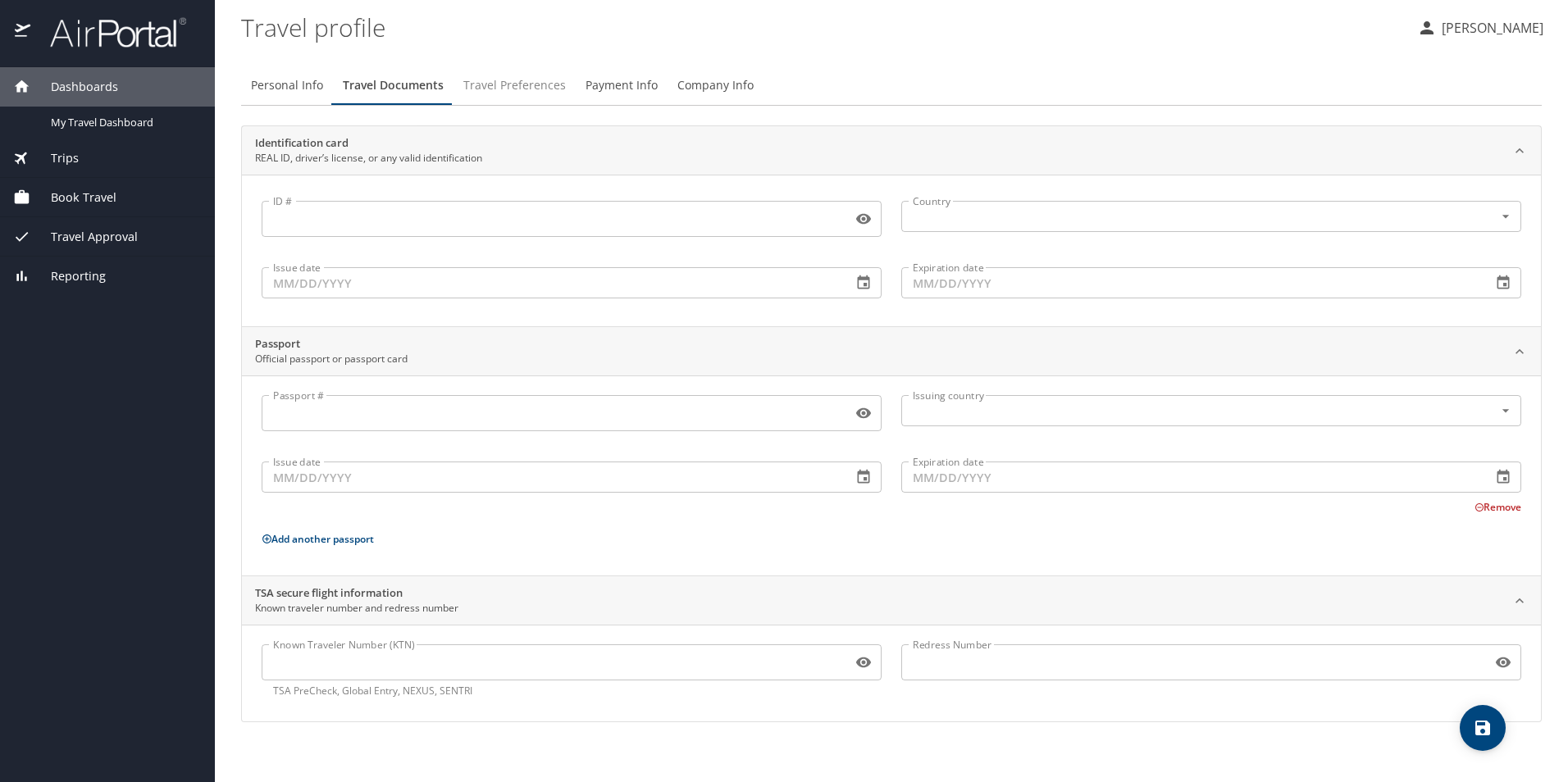
click at [548, 83] on span "Travel Preferences" at bounding box center [515, 86] width 102 height 21
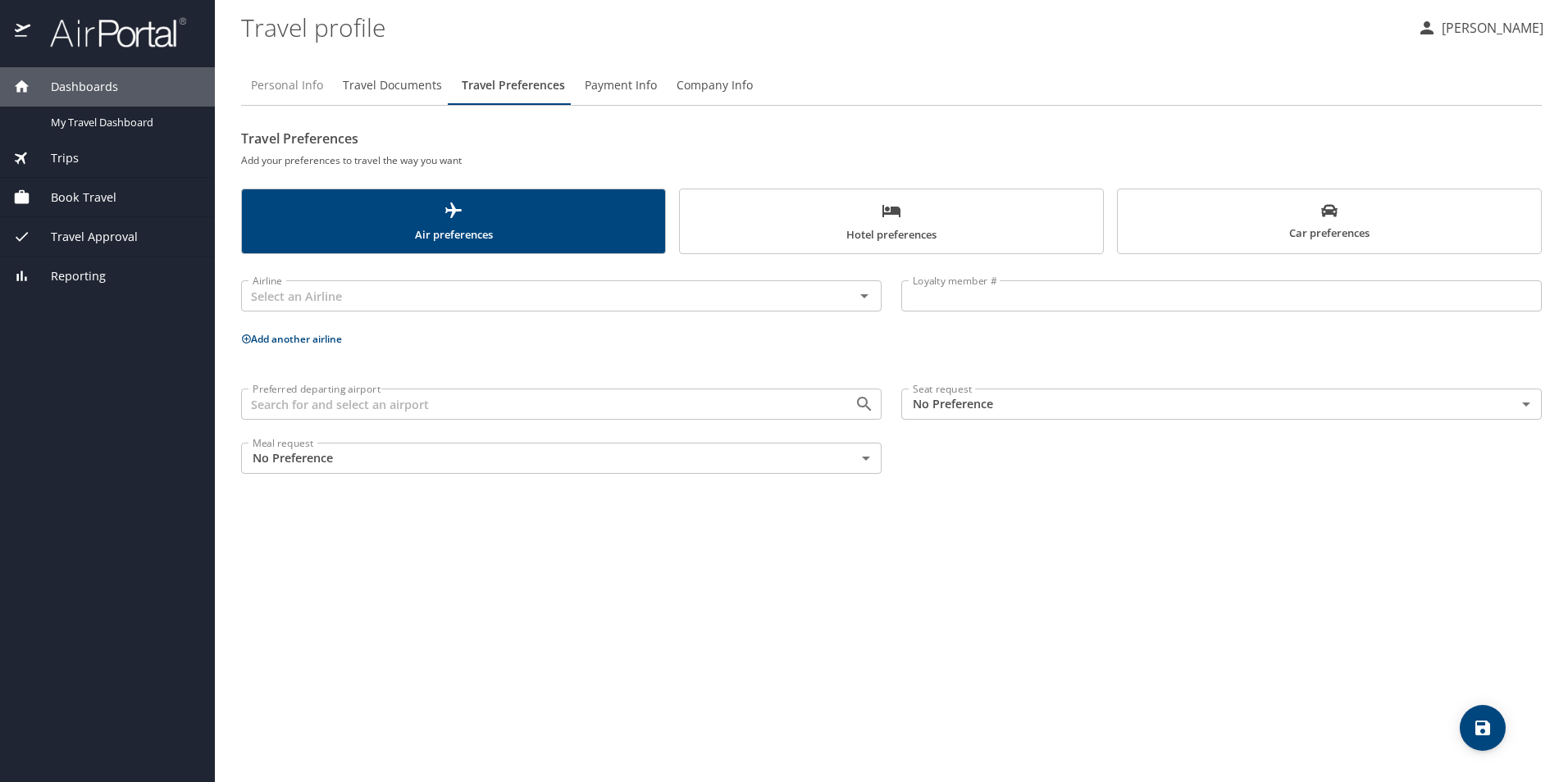
click at [295, 77] on span "Personal Info" at bounding box center [287, 86] width 72 height 21
select select "US"
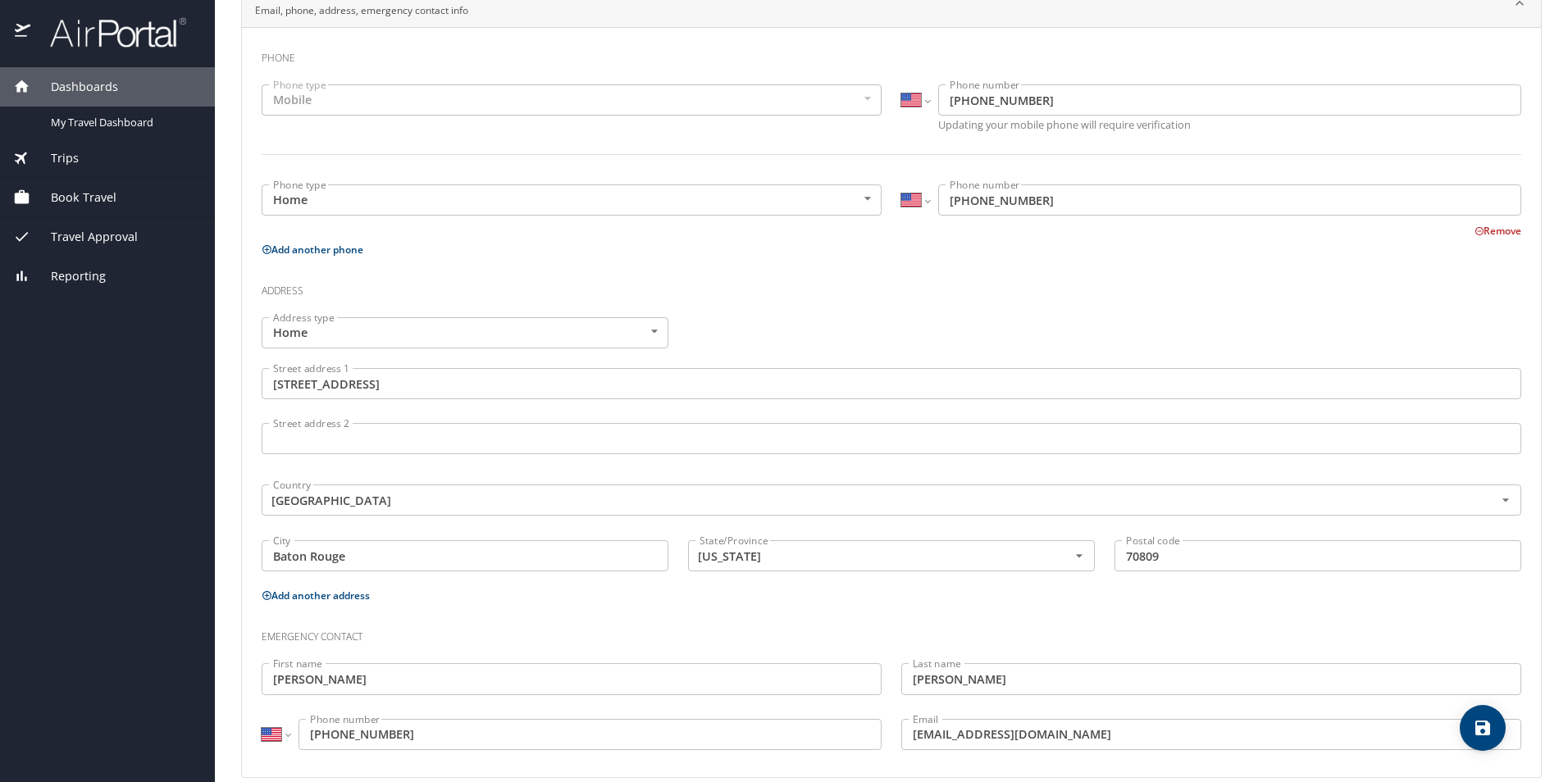
scroll to position [370, 0]
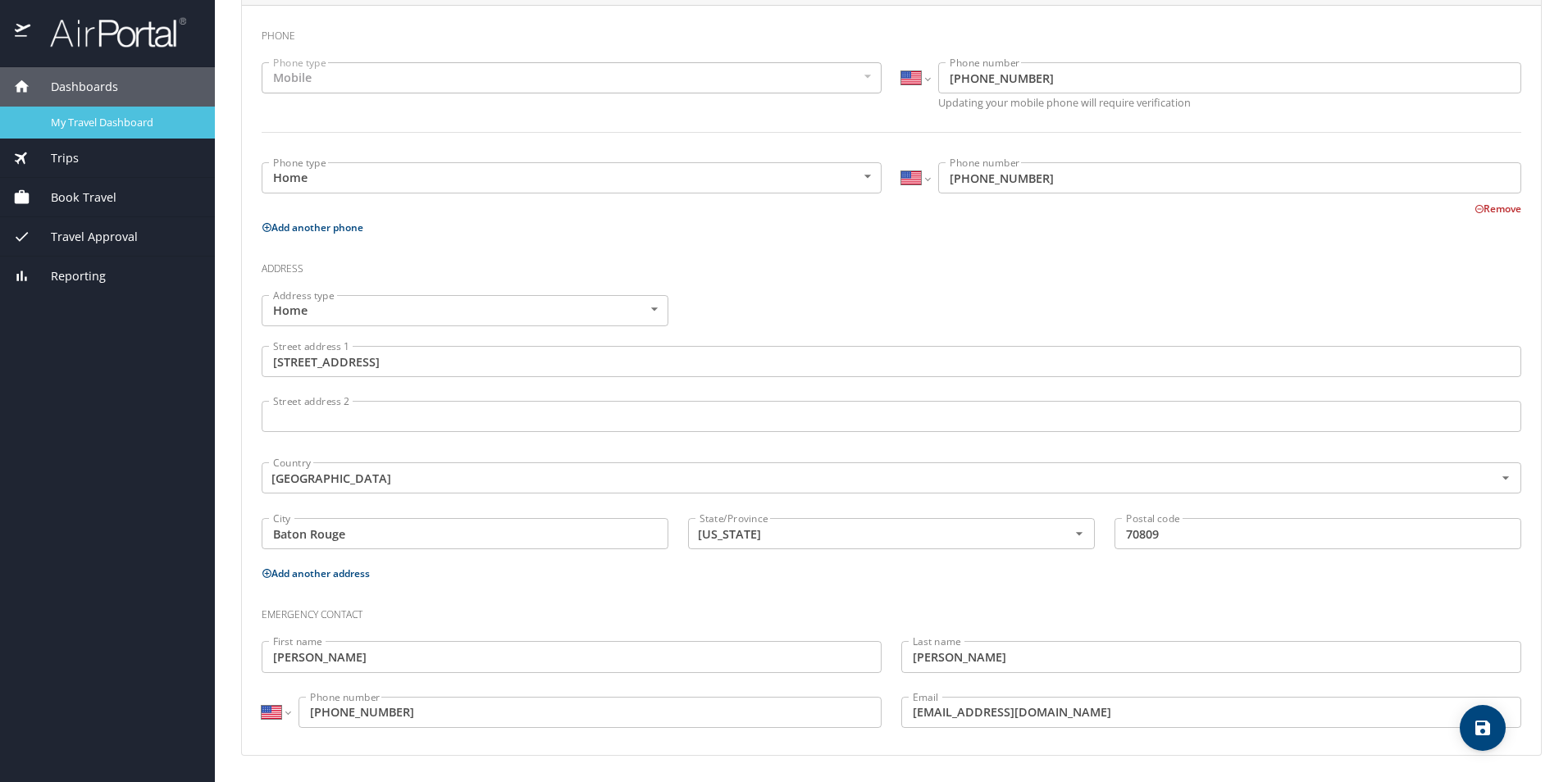
click at [102, 119] on span "My Travel Dashboard" at bounding box center [123, 122] width 144 height 16
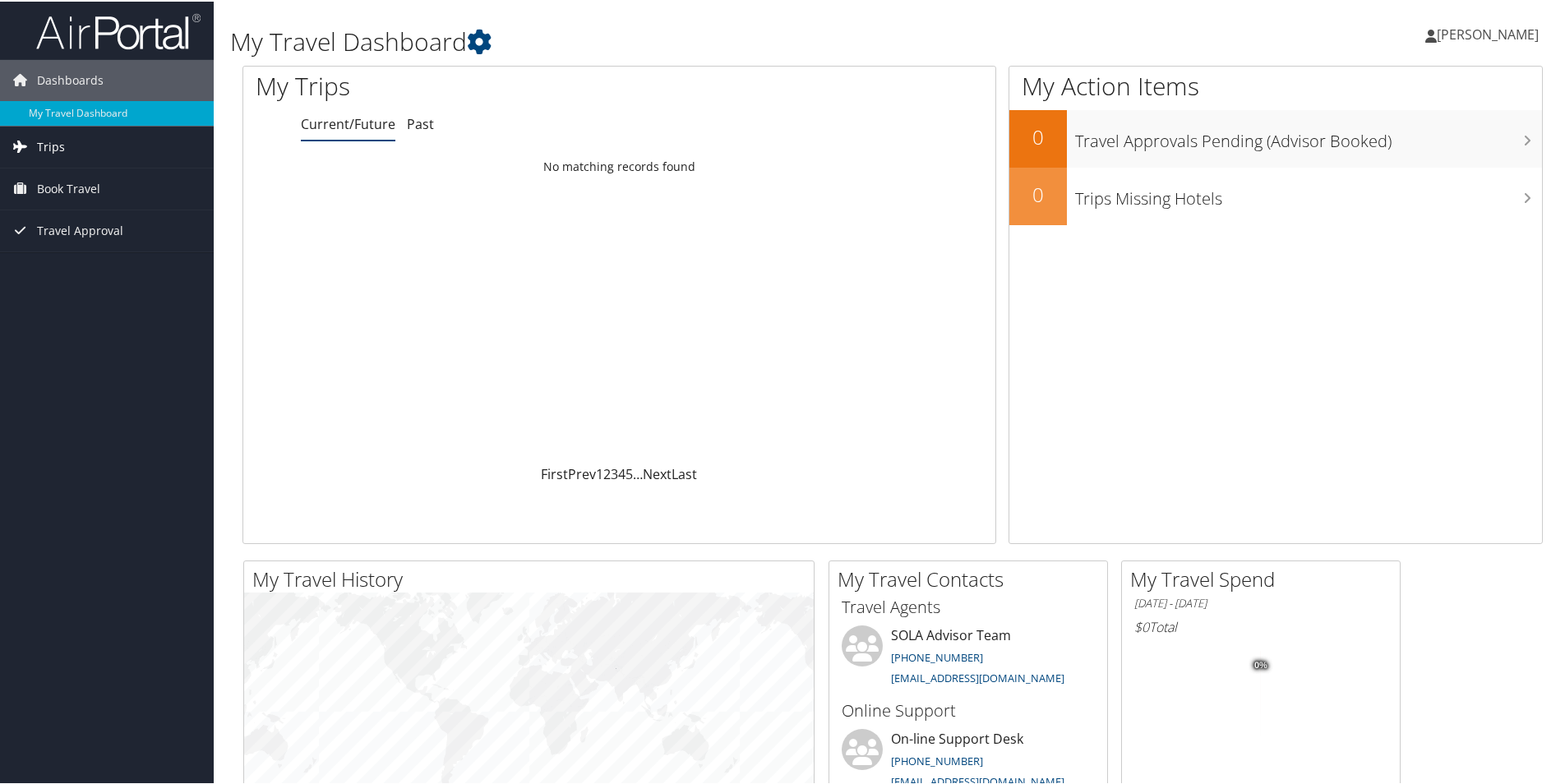
click at [57, 144] on span "Trips" at bounding box center [51, 145] width 28 height 41
click at [112, 180] on link "Current/Future Trips" at bounding box center [106, 178] width 214 height 25
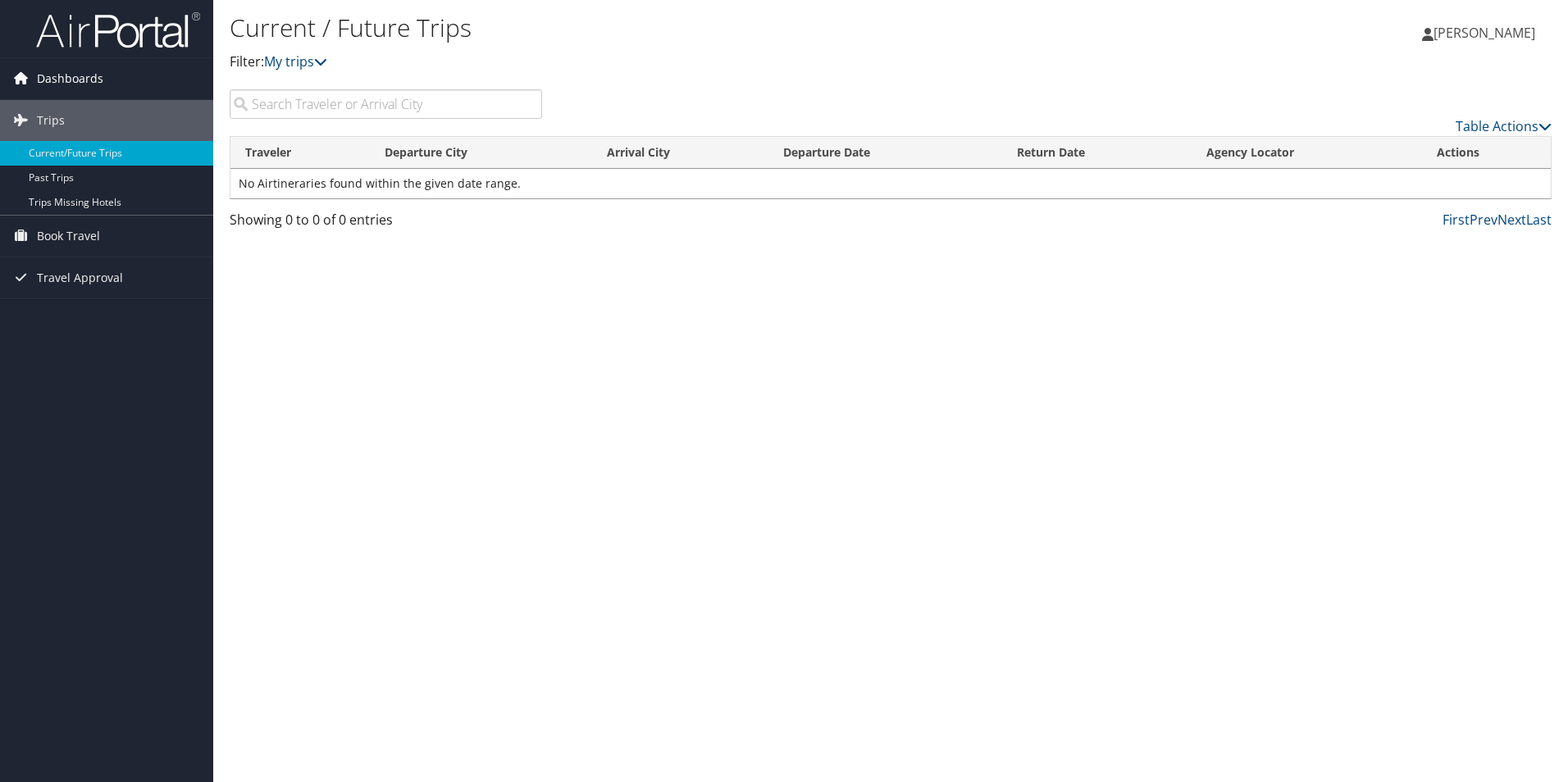
click at [91, 73] on span "Dashboards" at bounding box center [70, 79] width 67 height 41
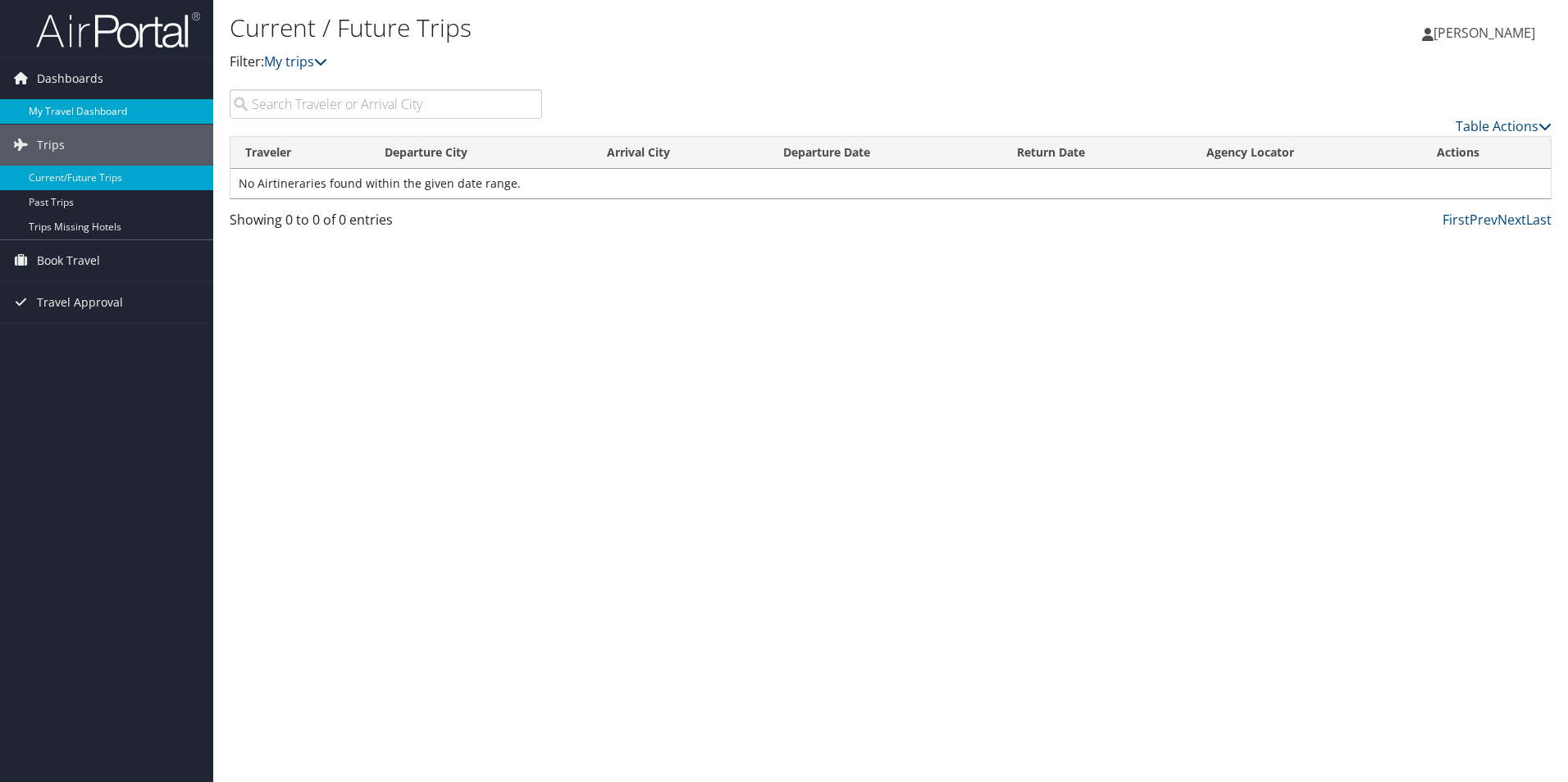
click at [87, 109] on link "My Travel Dashboard" at bounding box center [106, 111] width 213 height 25
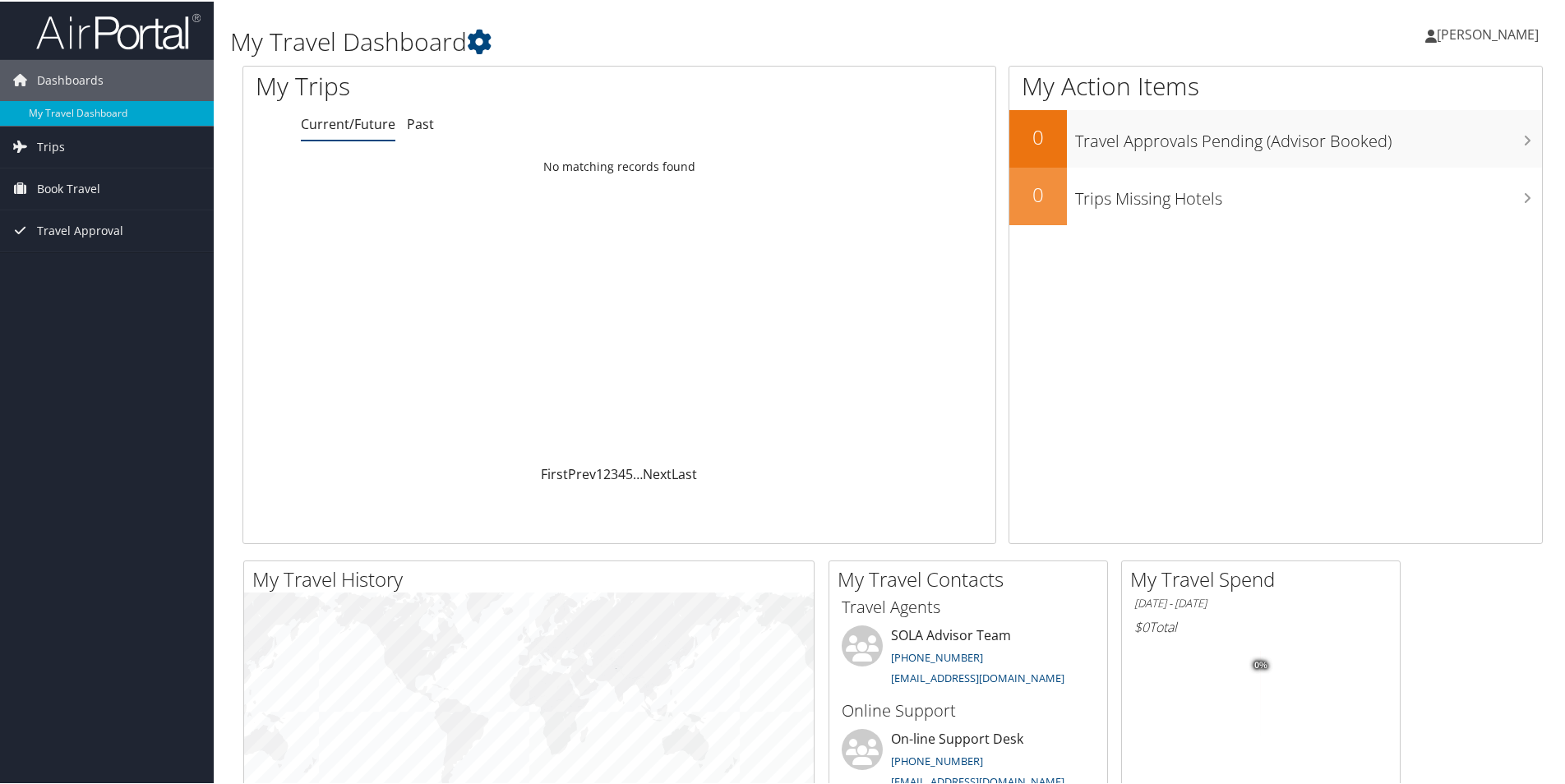
click at [1457, 25] on span "[PERSON_NAME]" at bounding box center [1487, 33] width 102 height 18
click at [1421, 146] on link "View Travel Profile" at bounding box center [1444, 146] width 183 height 28
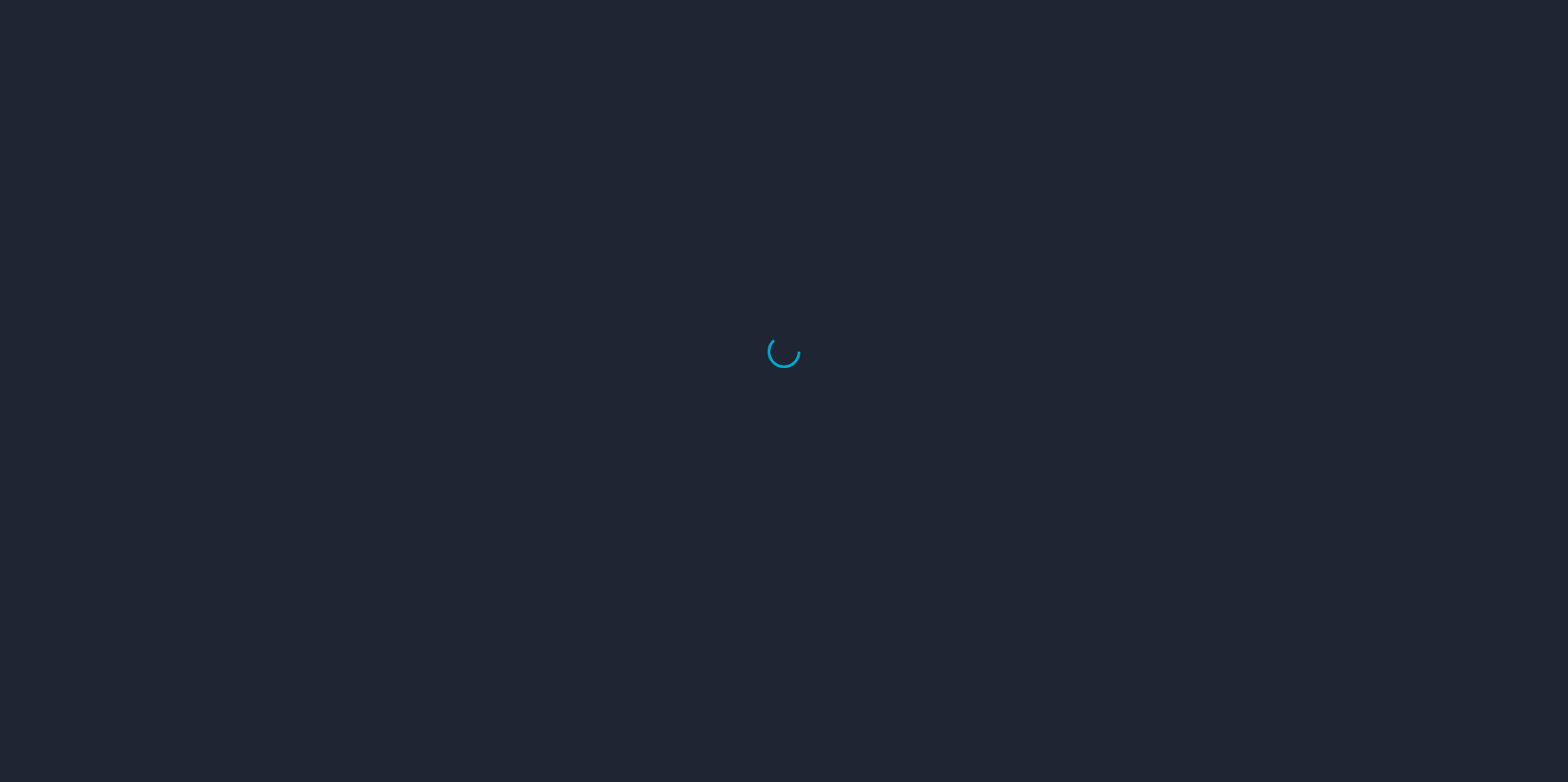
select select "US"
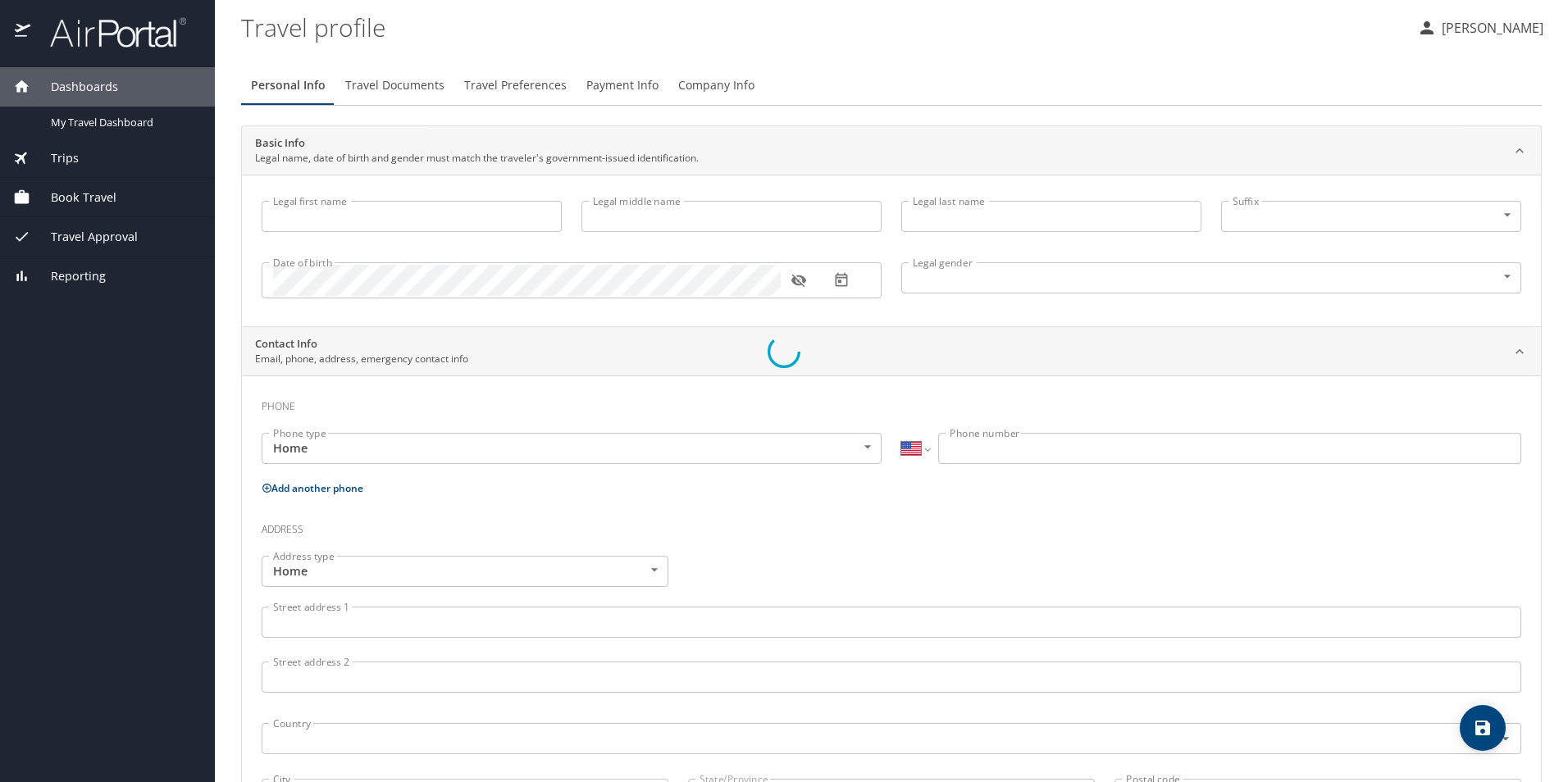
type input "[PERSON_NAME]"
type input "Male"
type input "Elizabeth"
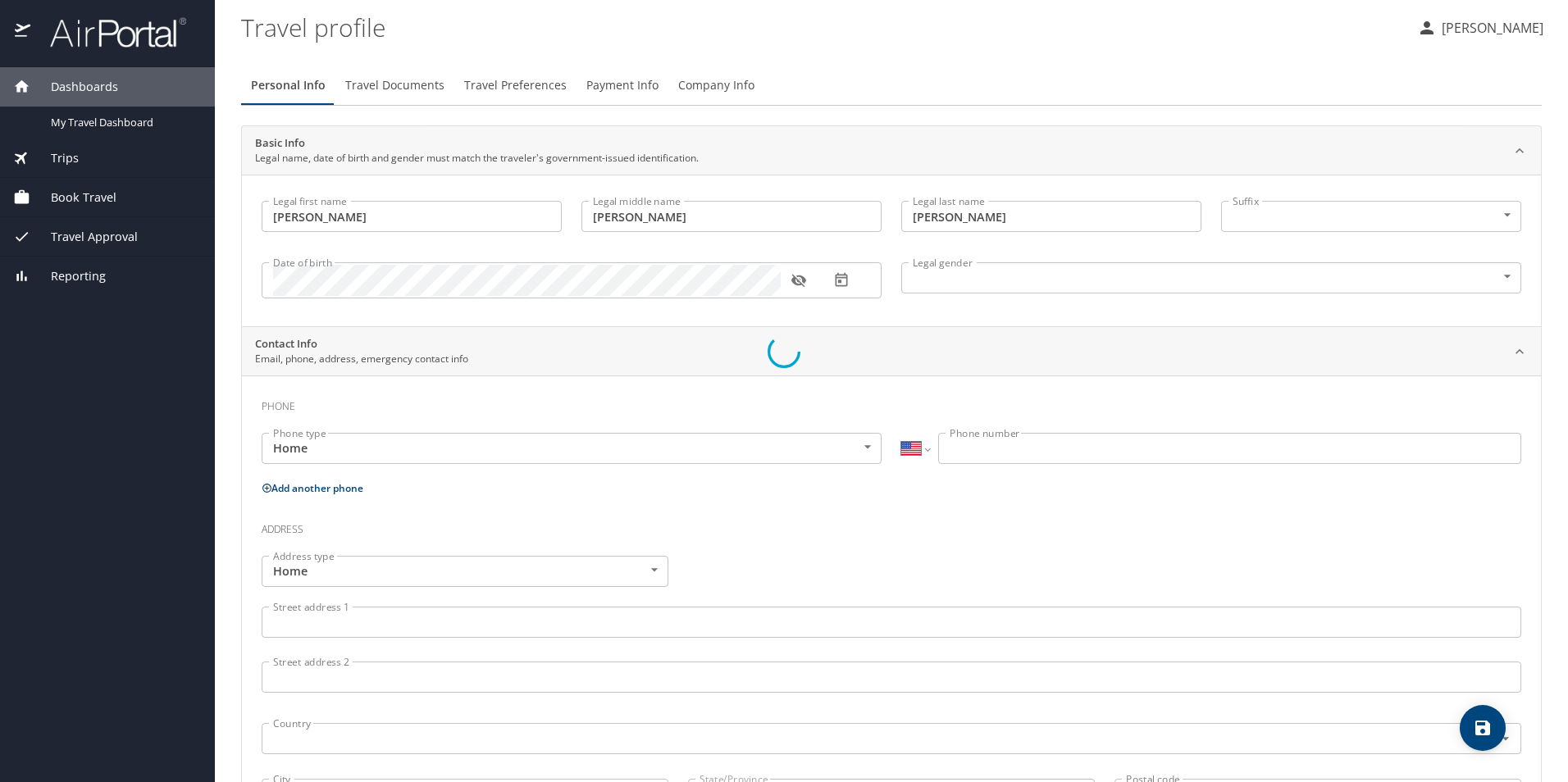
type input "Johnson"
type input "(225) 284-8948"
type input "Jacob.johnson5@la.gov"
select select "US"
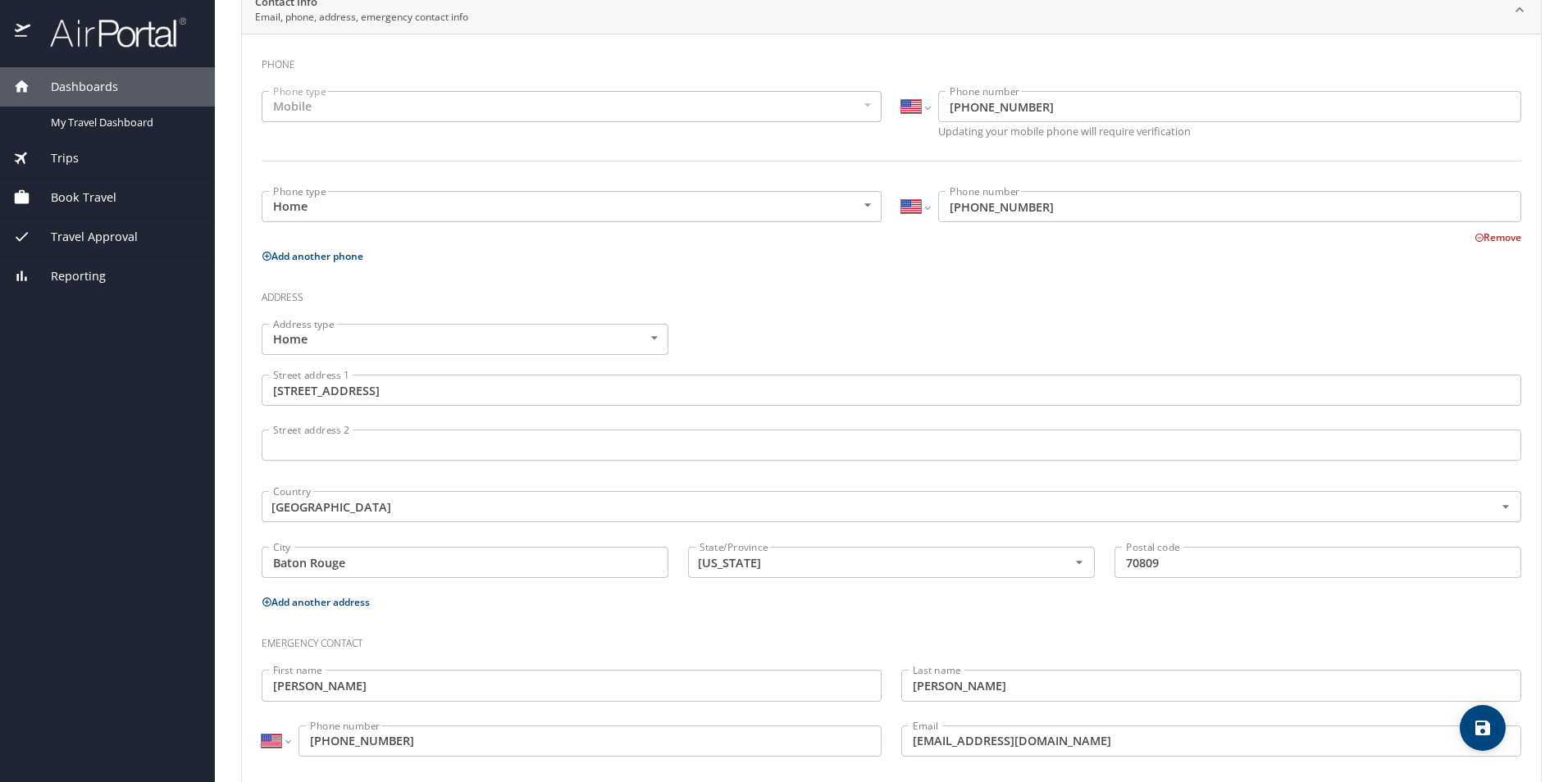
scroll to position [370, 0]
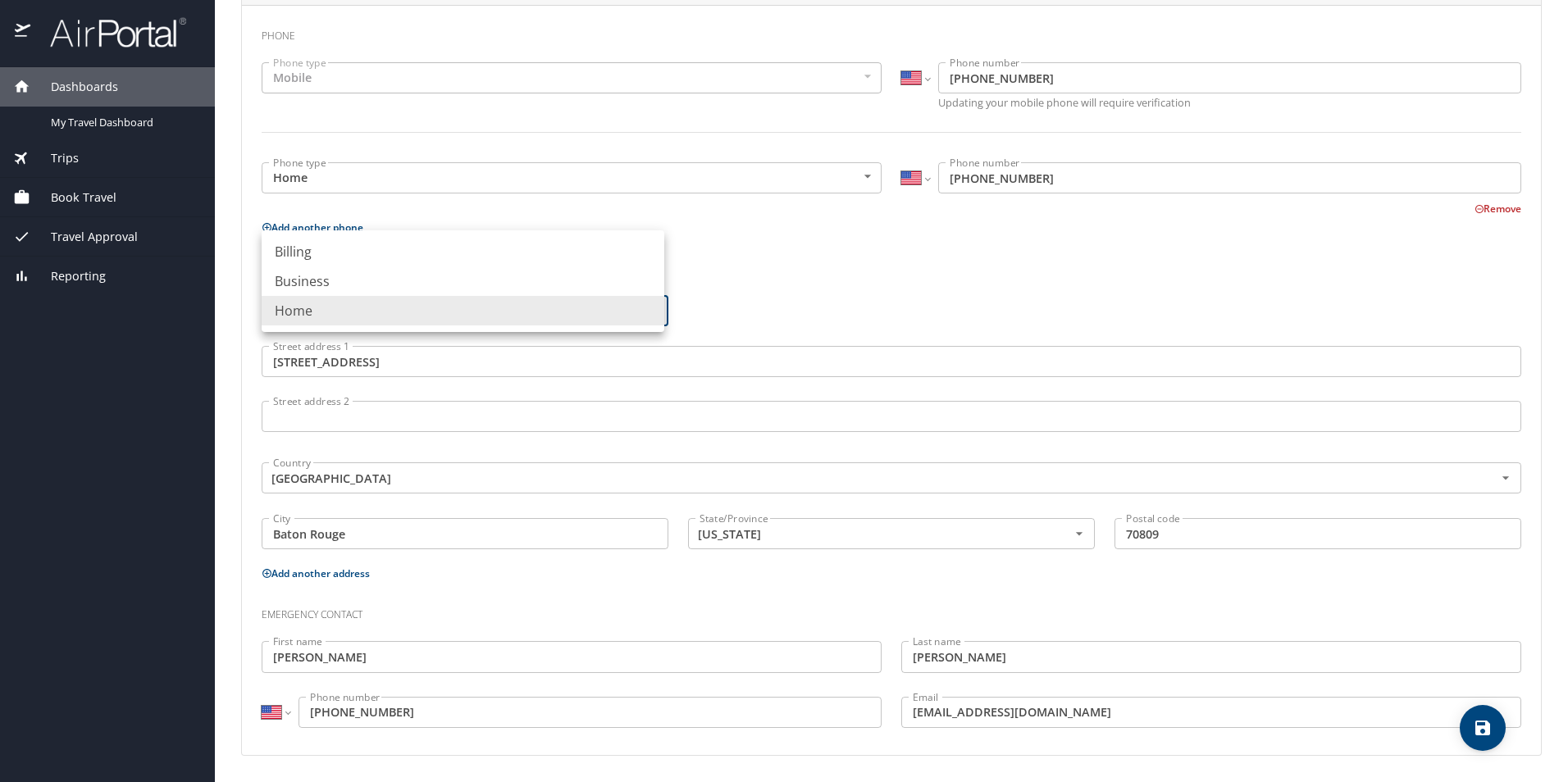
click at [646, 310] on body "Dashboards My Travel Dashboard Trips Current / Future Trips Past Trips Trips Mi…" at bounding box center [784, 391] width 1568 height 782
click at [646, 310] on li "Home" at bounding box center [463, 310] width 403 height 30
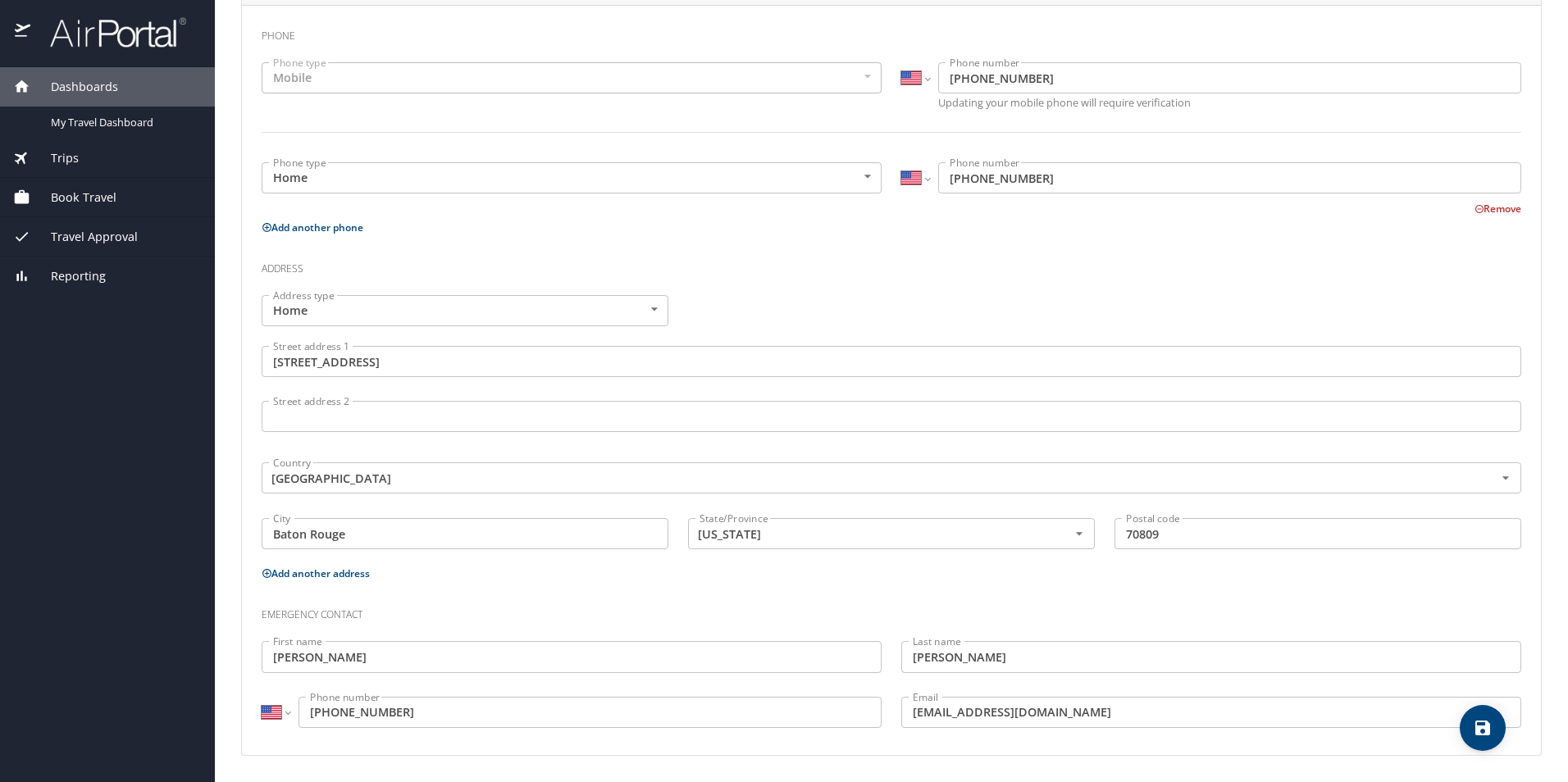
click at [739, 310] on div "Address type Home Home Address type Street address 1 8915 Fox Gate Drive Street…" at bounding box center [891, 425] width 1279 height 278
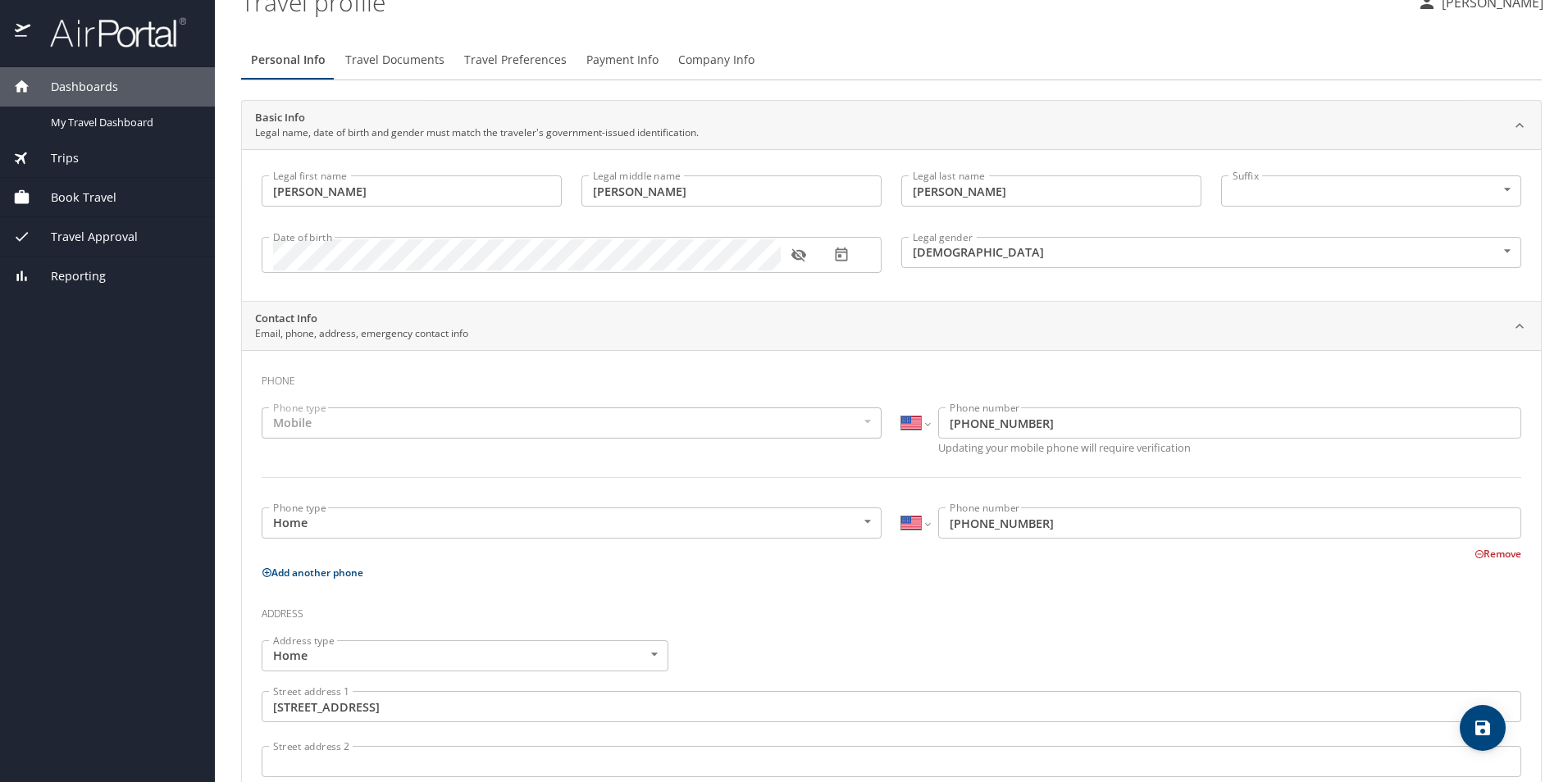
scroll to position [0, 0]
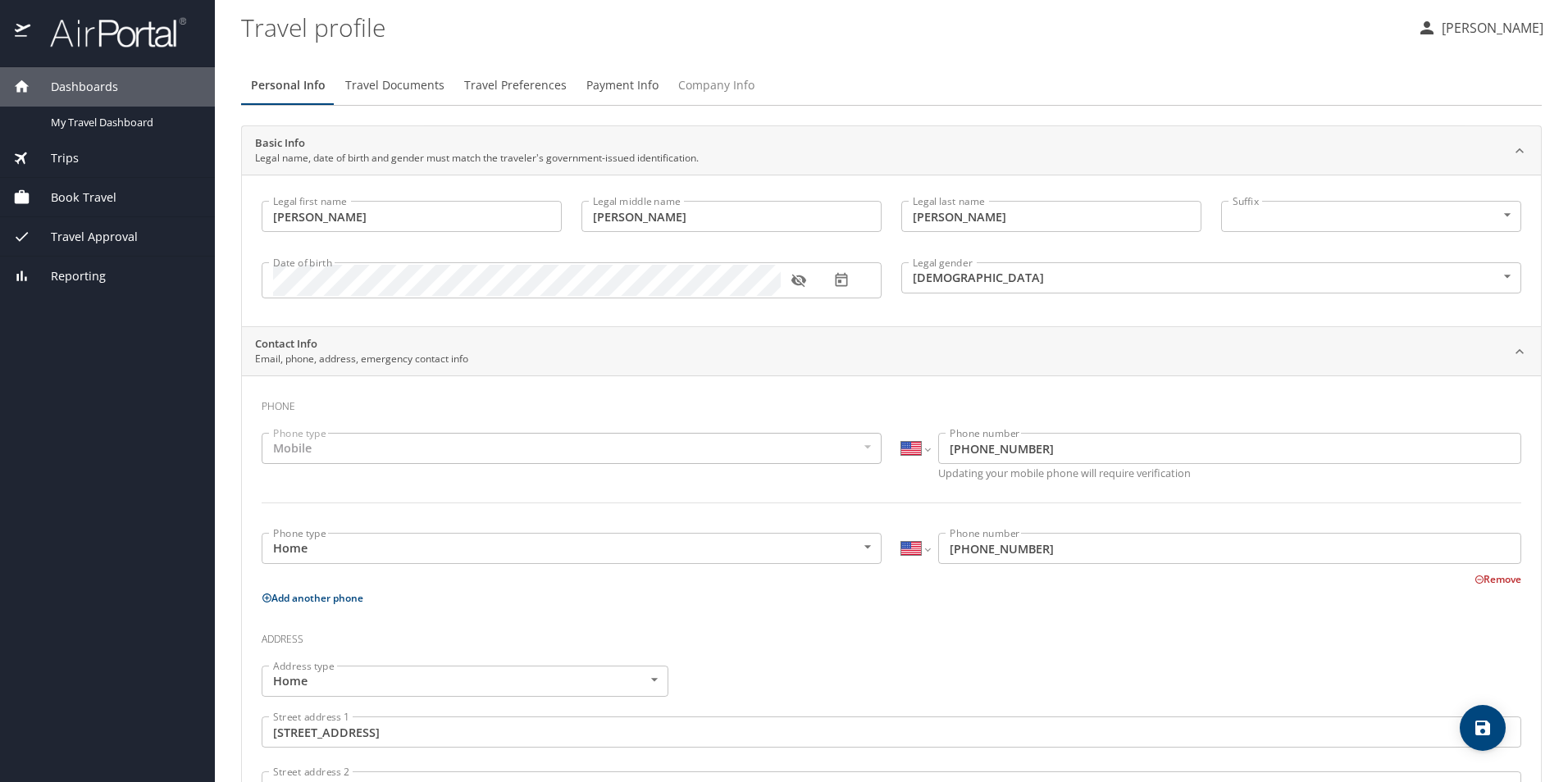
click at [701, 83] on span "Company Info" at bounding box center [716, 86] width 77 height 21
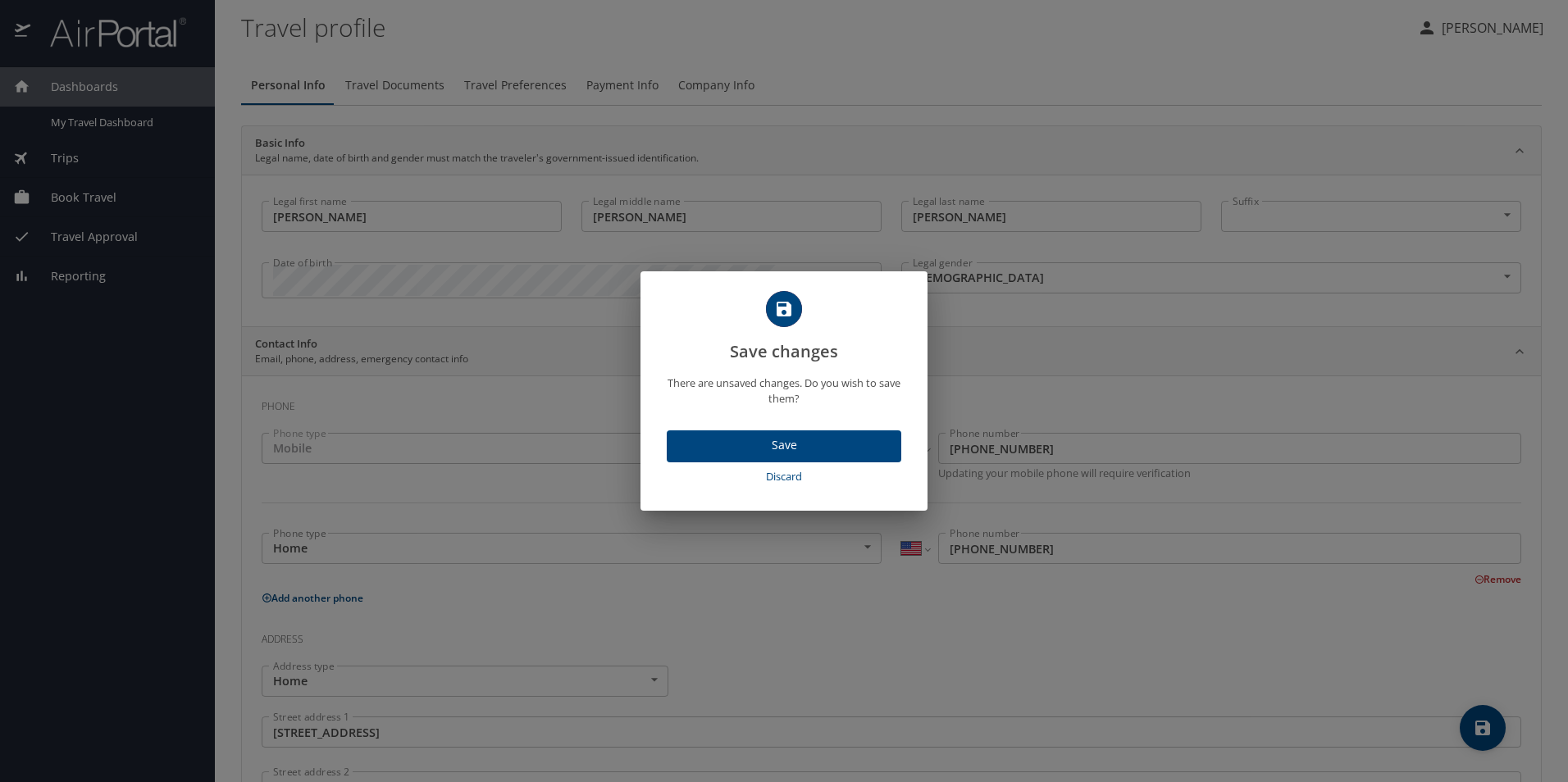
click at [776, 446] on span "Save" at bounding box center [783, 445] width 208 height 21
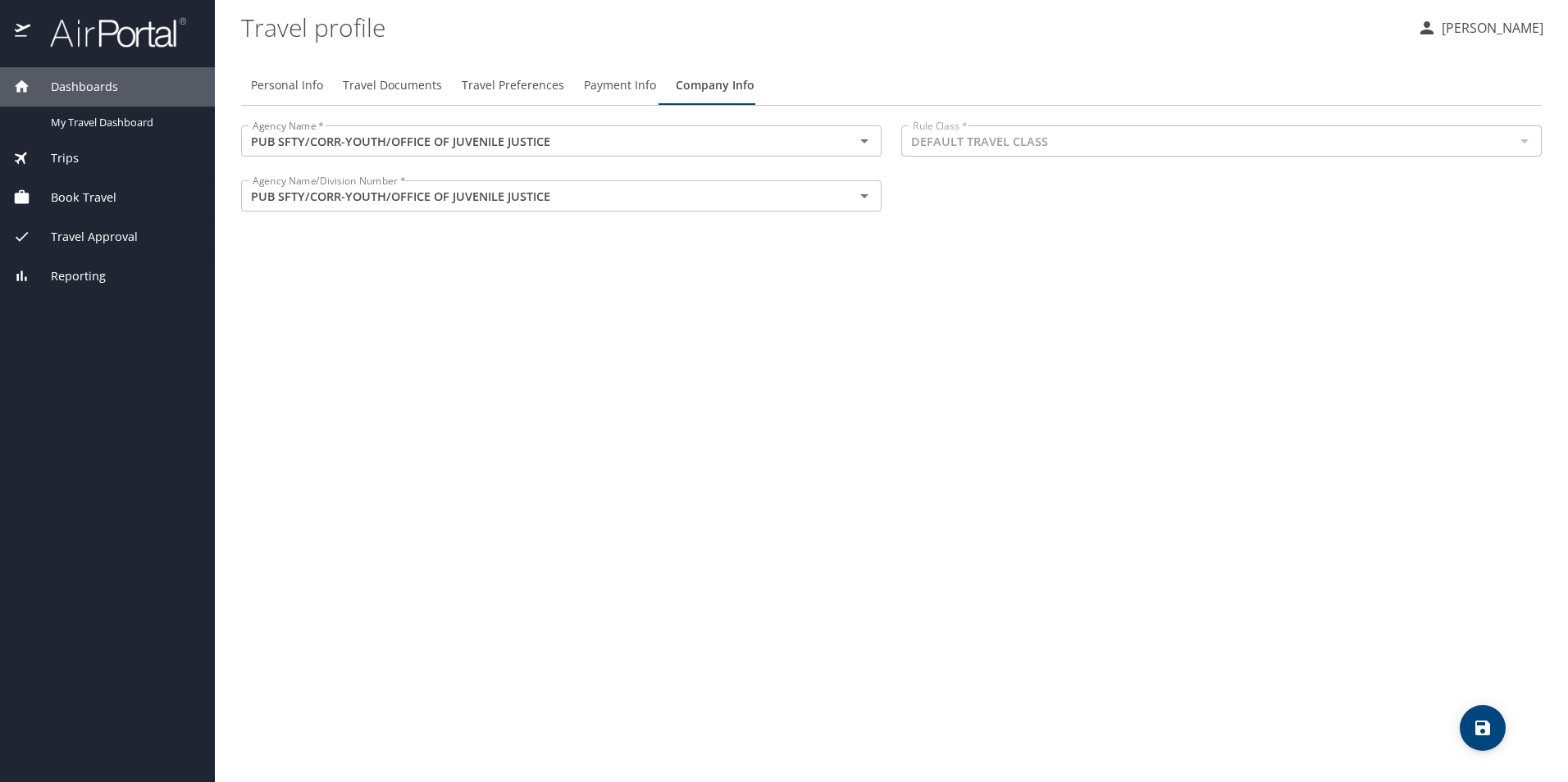
click at [1527, 136] on div at bounding box center [1524, 141] width 21 height 23
click at [604, 85] on span "Payment Info" at bounding box center [620, 86] width 72 height 21
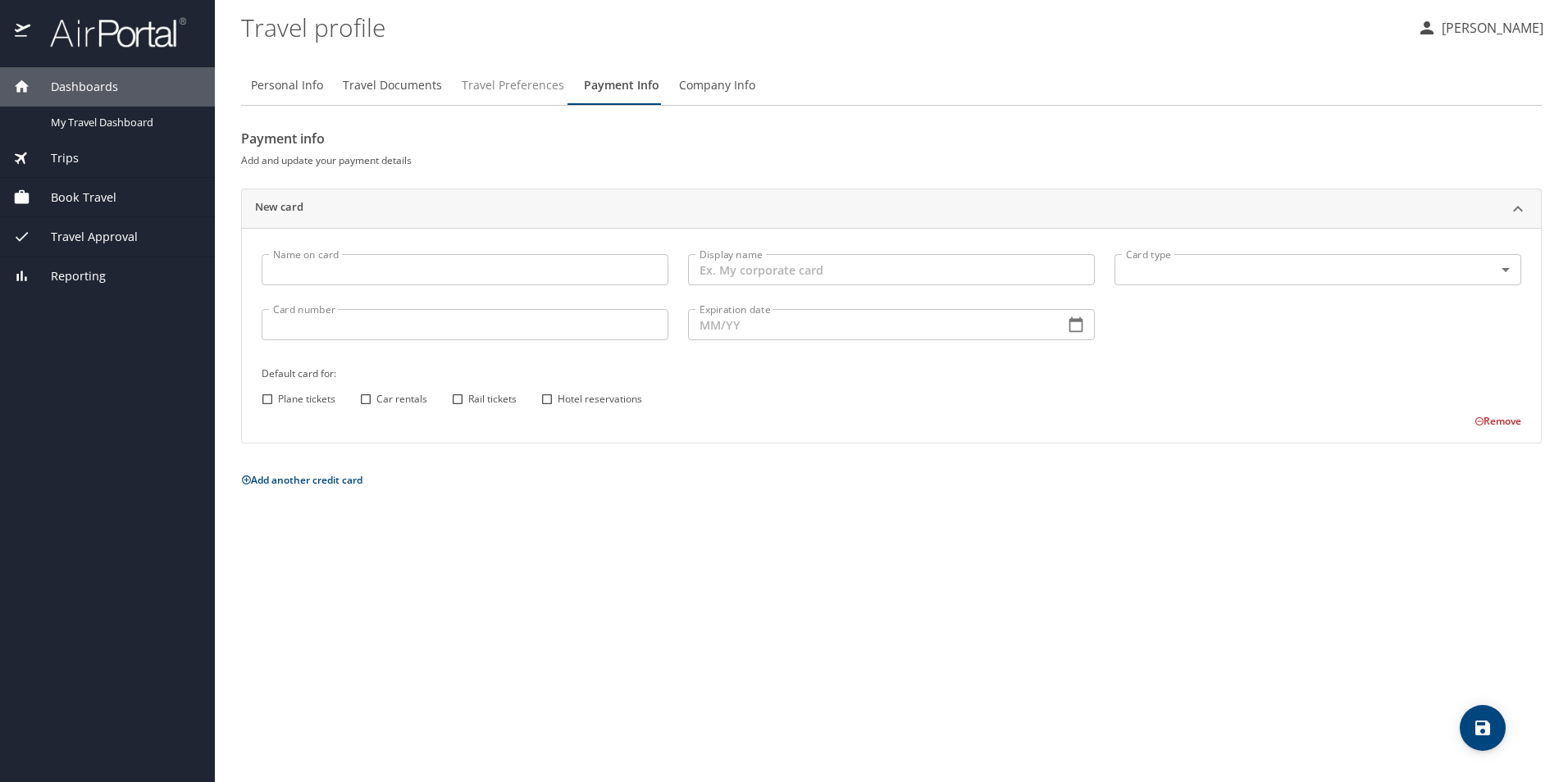
click at [522, 81] on span "Travel Preferences" at bounding box center [513, 86] width 102 height 21
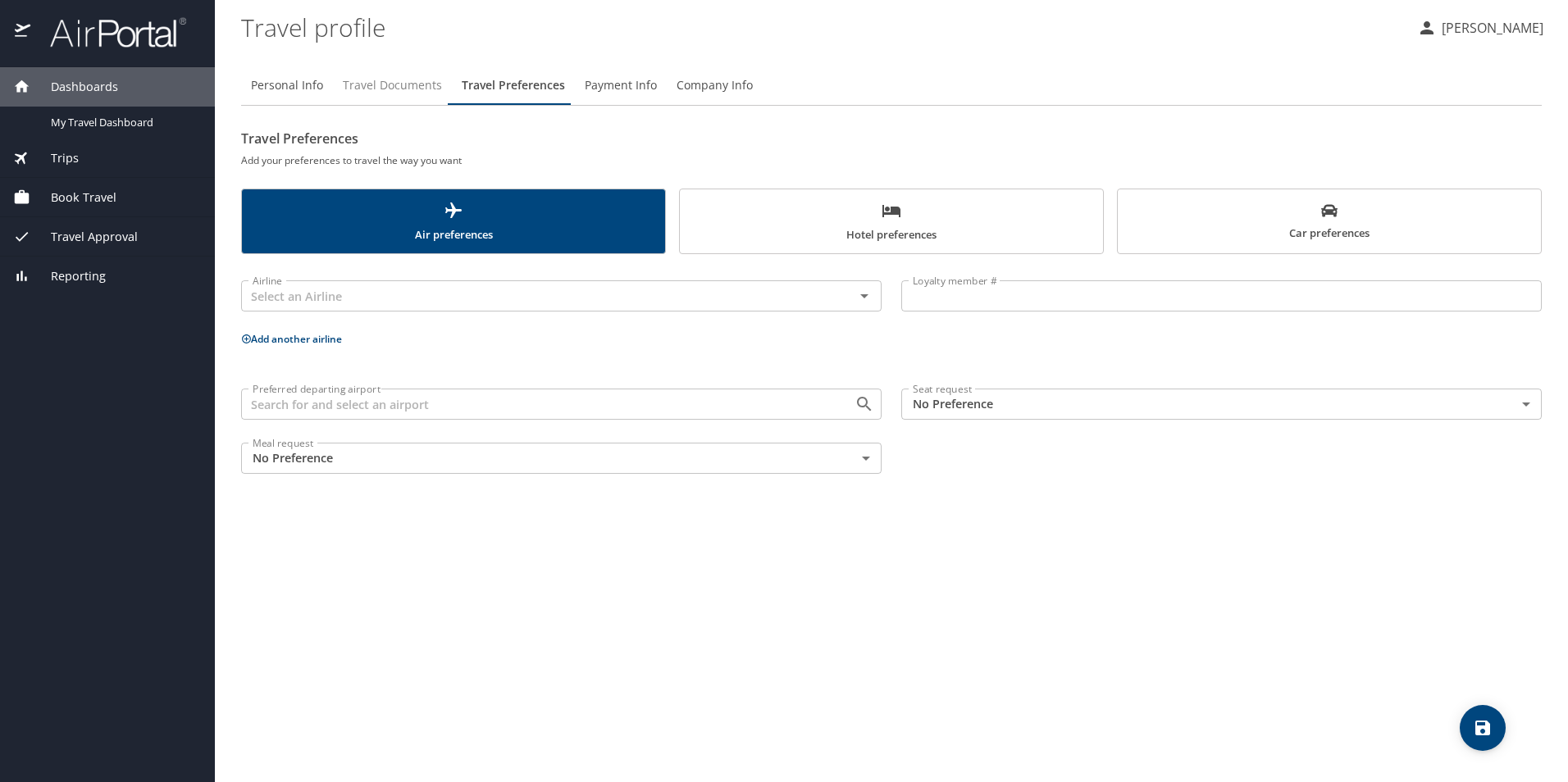
click at [398, 83] on span "Travel Documents" at bounding box center [392, 86] width 99 height 21
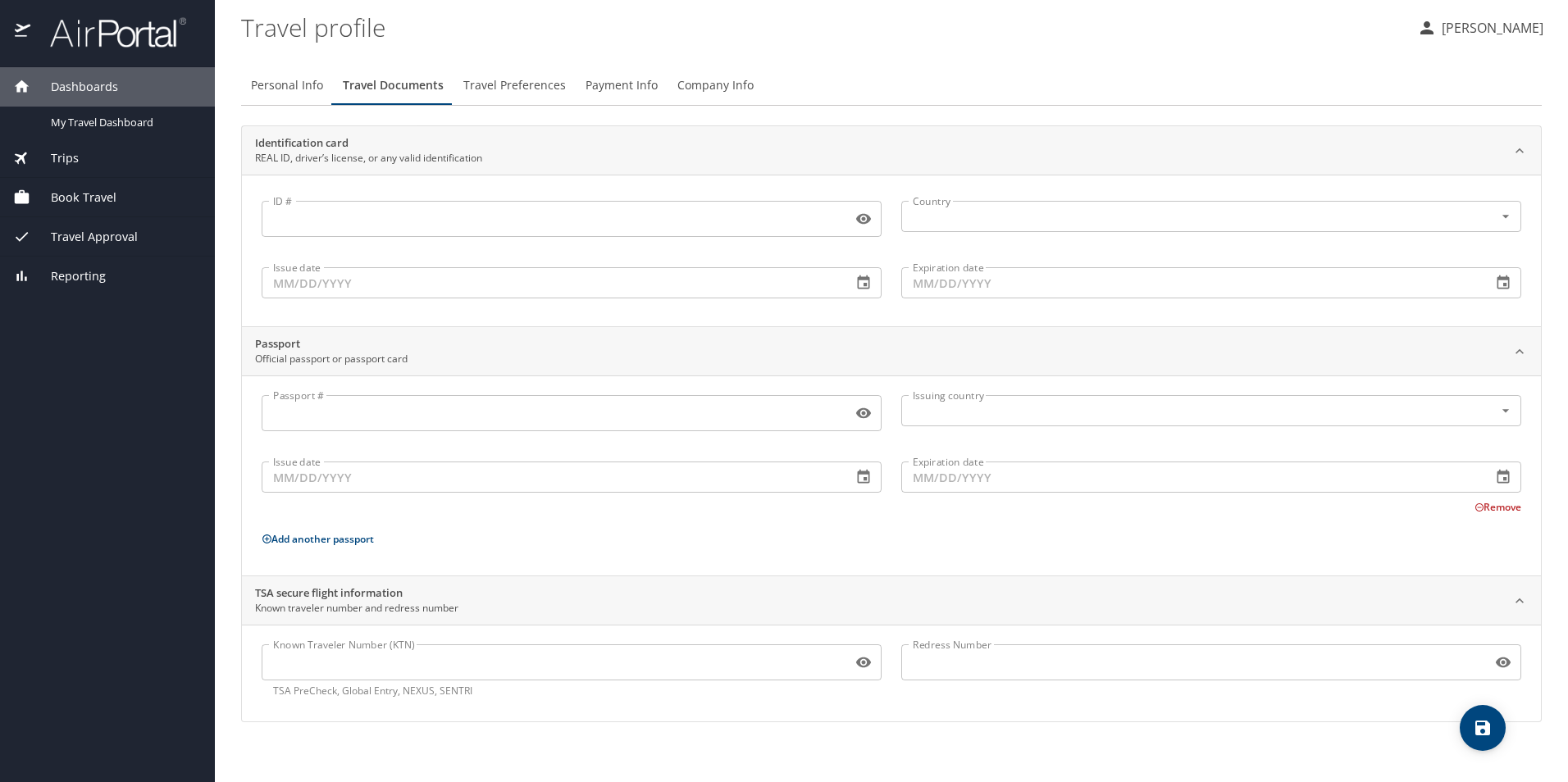
click at [93, 192] on span "Book Travel" at bounding box center [73, 198] width 86 height 18
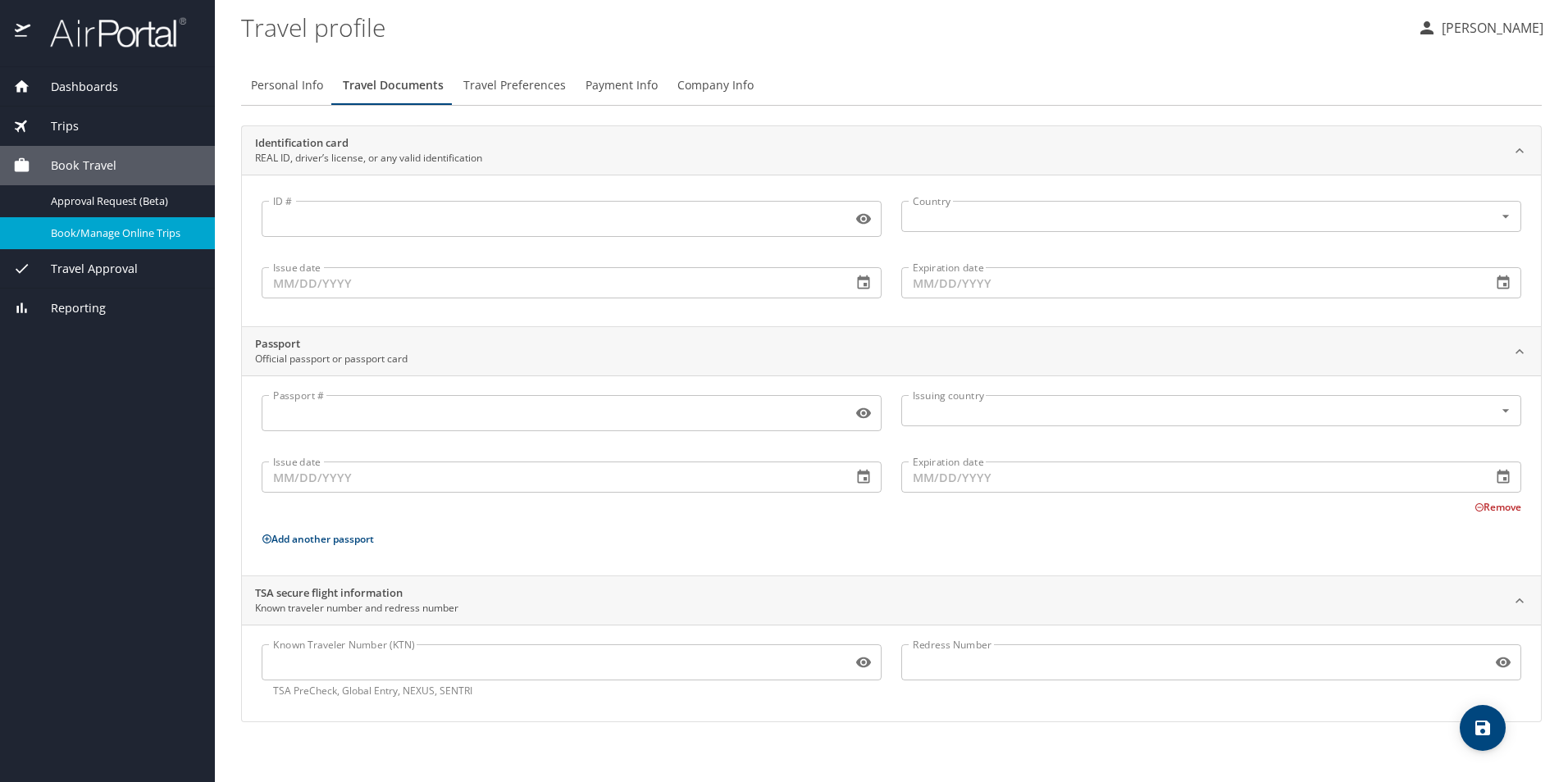
click at [148, 233] on span "Book/Manage Online Trips" at bounding box center [123, 233] width 144 height 16
